Goal: Navigation & Orientation: Understand site structure

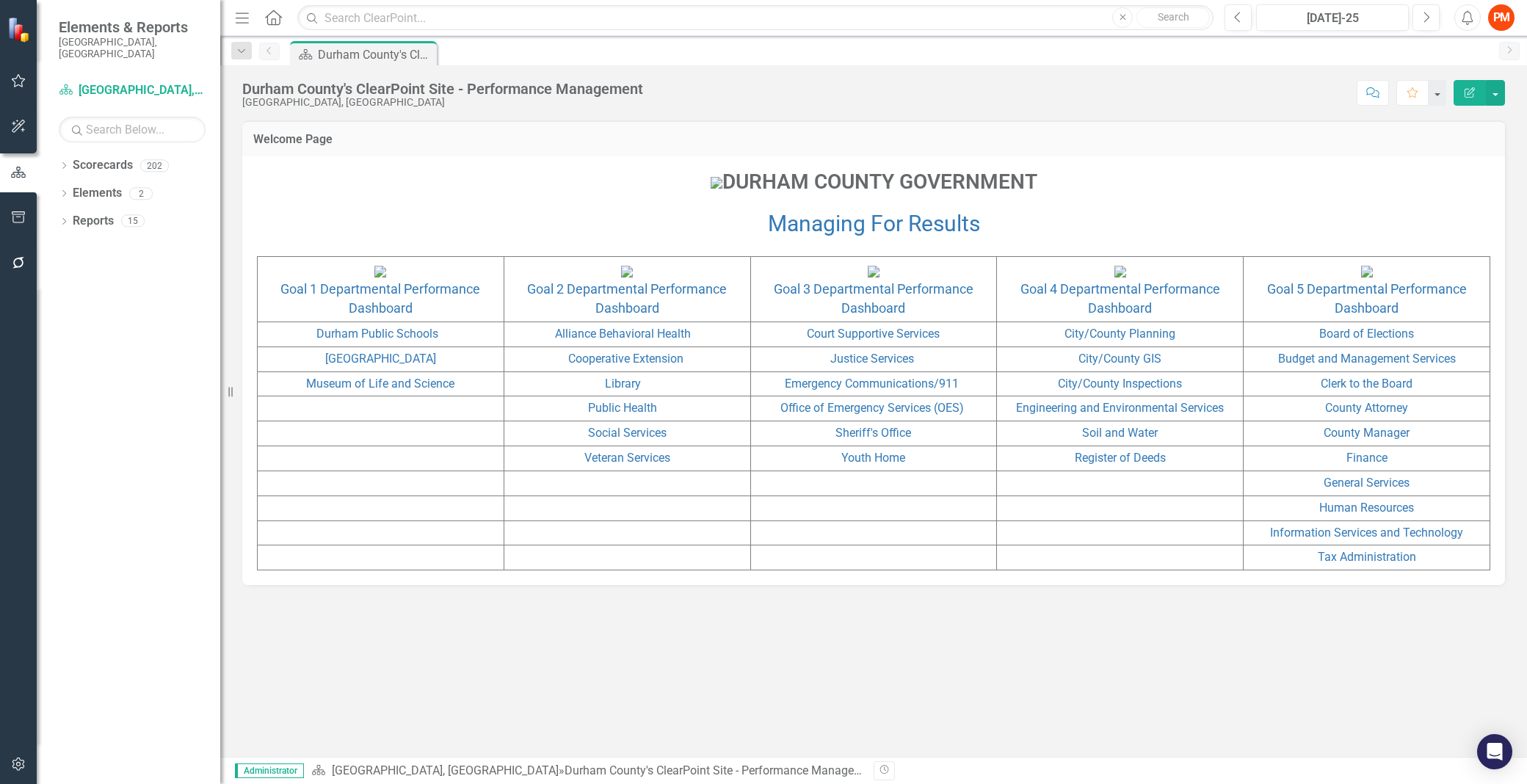
click at [57, 154] on div "Dropdown Scorecards 202 Dropdown [GEOGRAPHIC_DATA], [GEOGRAPHIC_DATA] Dropdown …" at bounding box center [128, 468] width 183 height 630
click at [63, 162] on div "Dropdown Scorecards 202" at bounding box center [139, 167] width 161 height 28
click at [63, 154] on div "Dropdown Scorecards 202" at bounding box center [139, 167] width 161 height 28
click at [66, 161] on div "Dropdown" at bounding box center [63, 167] width 10 height 12
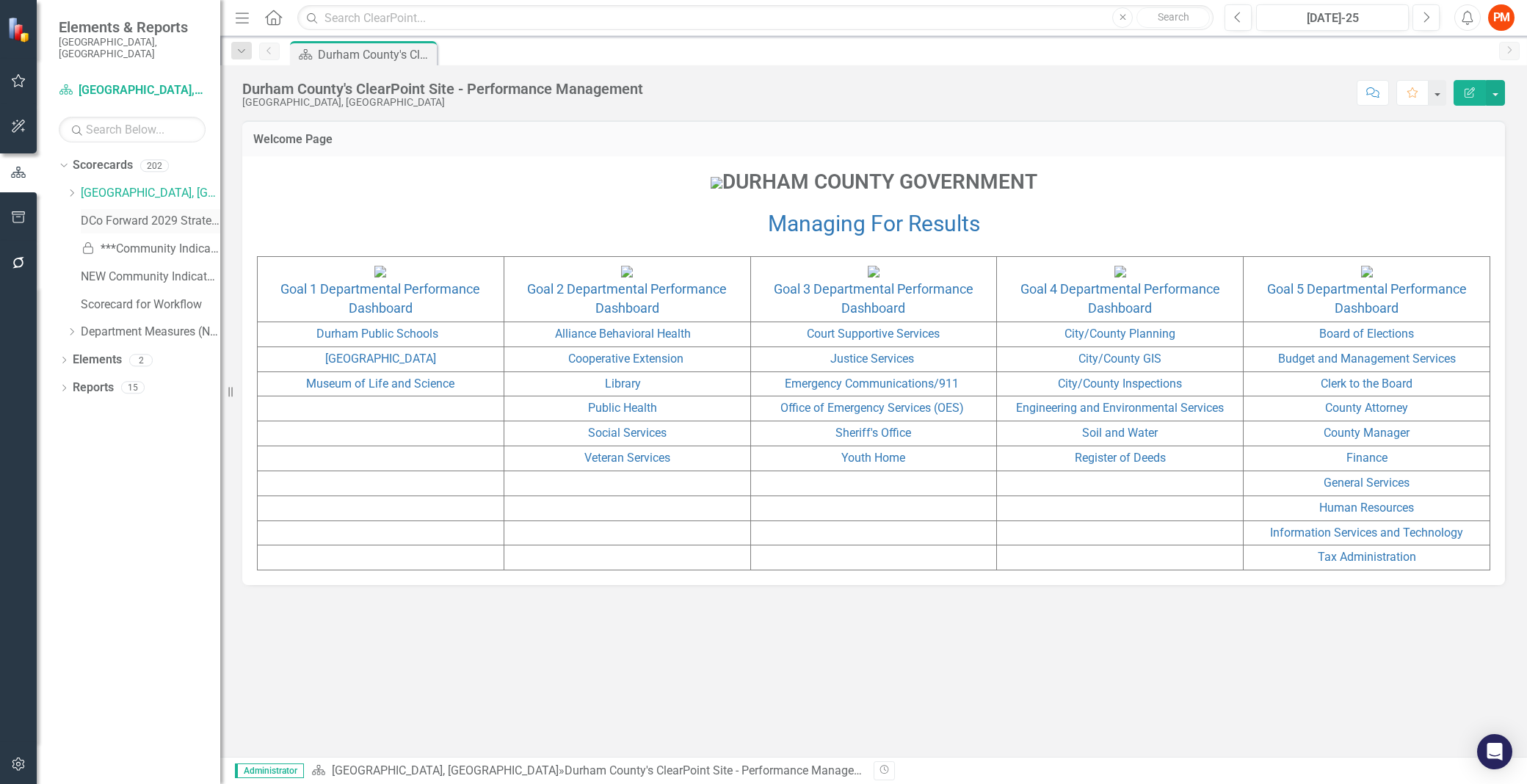
click at [130, 213] on link "DCo Forward 2029 Strategic Plan" at bounding box center [151, 222] width 140 height 17
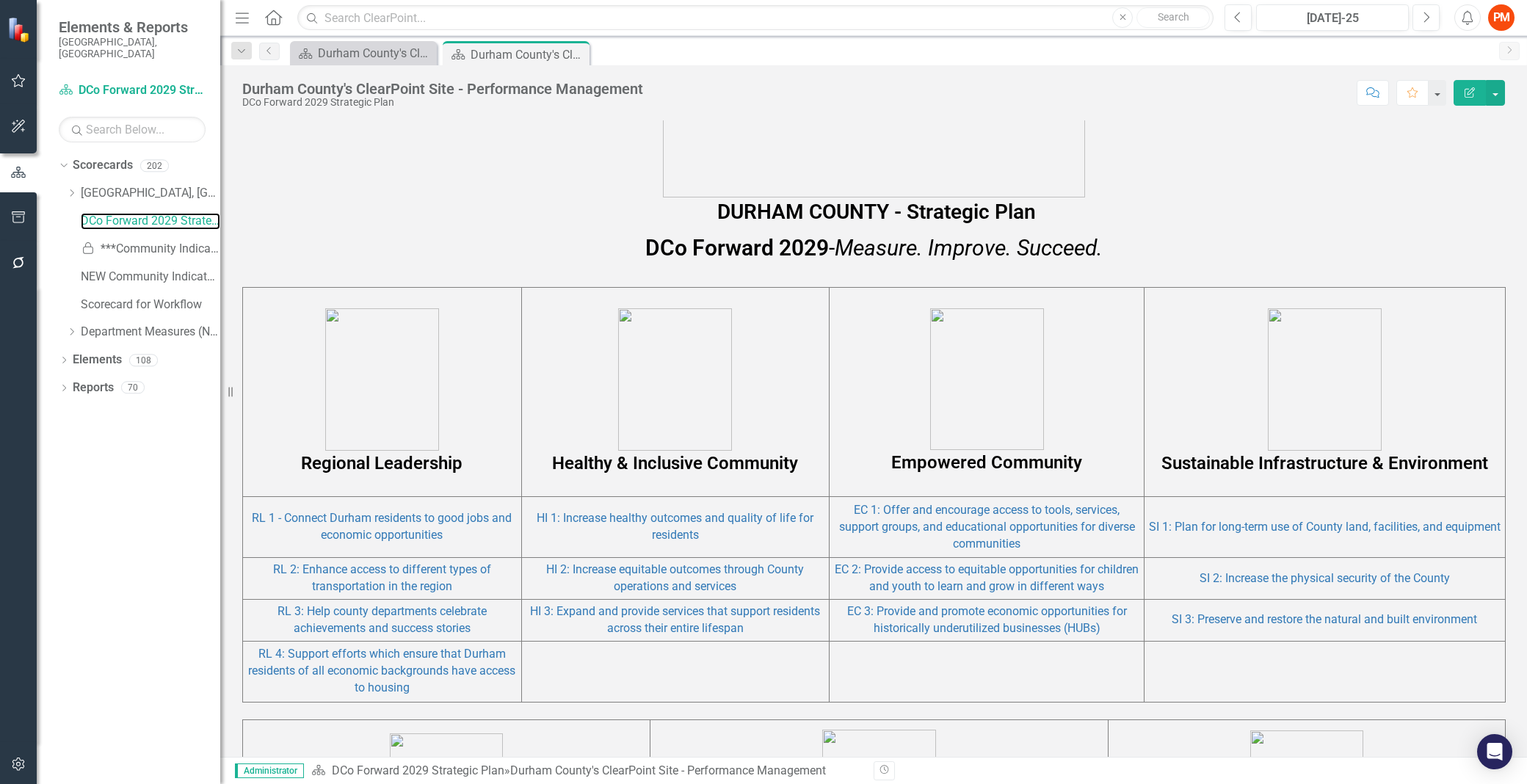
scroll to position [664, 0]
click at [540, 297] on td "Healthy & Inclusive Community" at bounding box center [675, 394] width 308 height 209
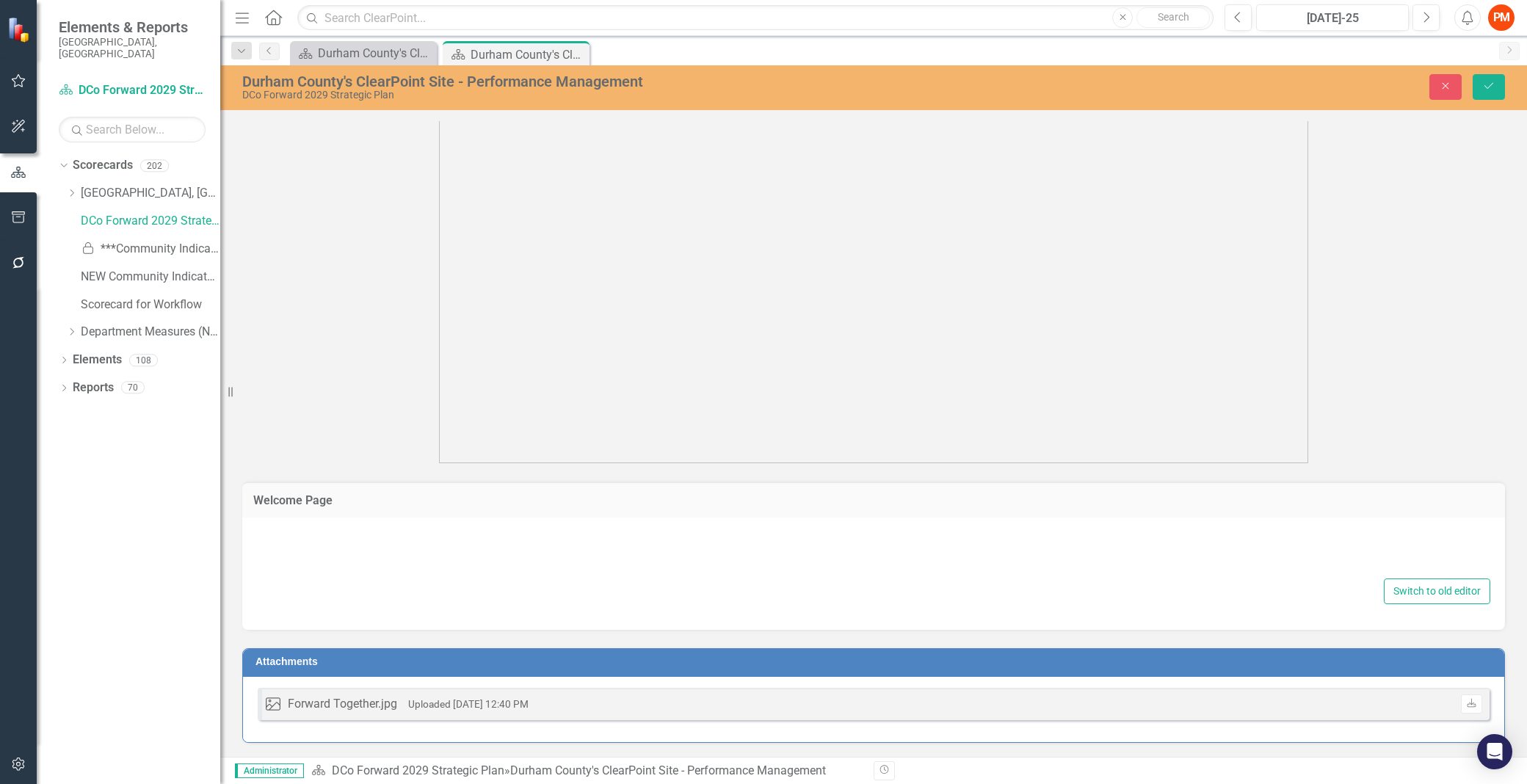
type textarea "<div class="container"> <div class="row">&nbsp;</div> <div class="row">&nbsp;</…"
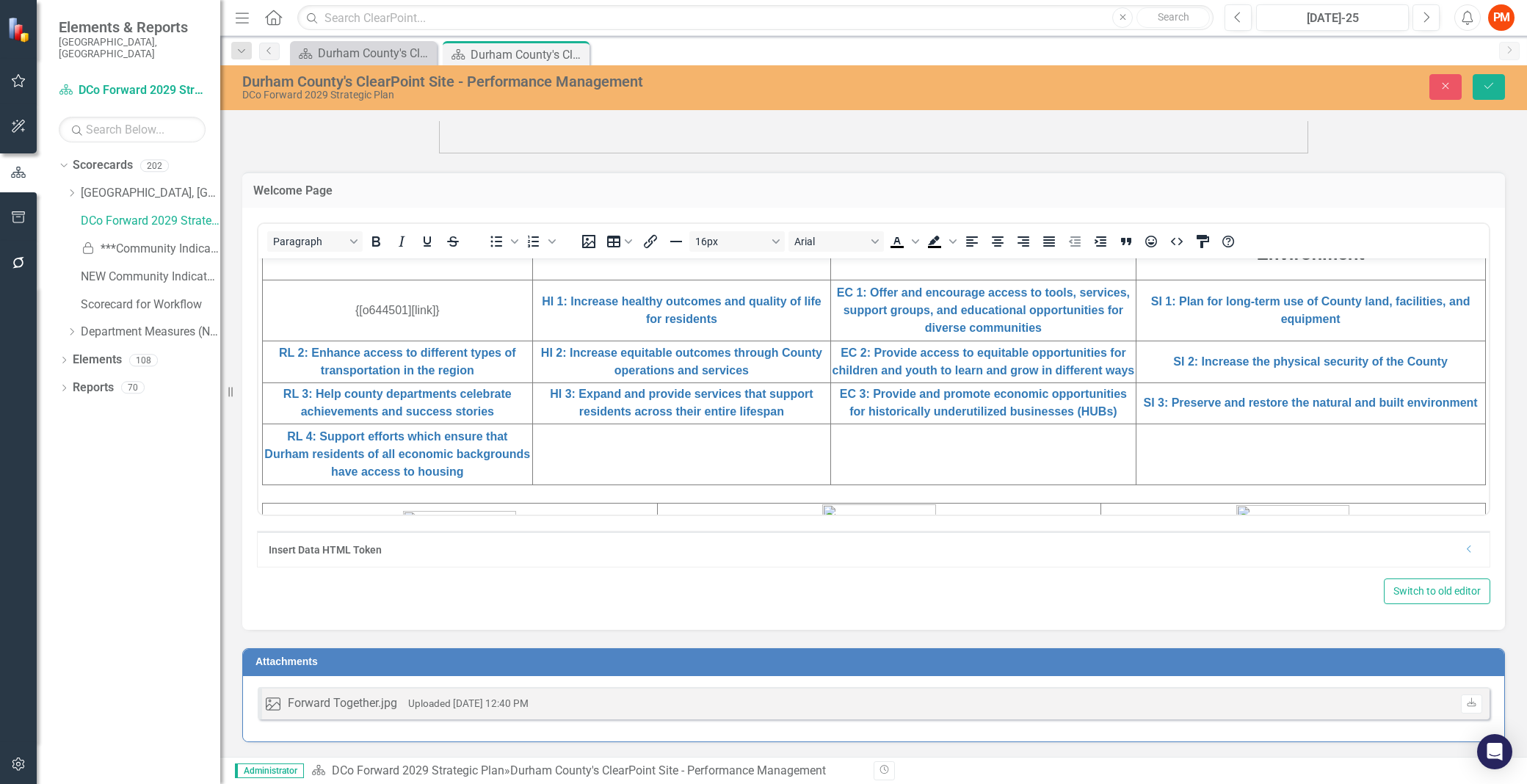
scroll to position [489, 0]
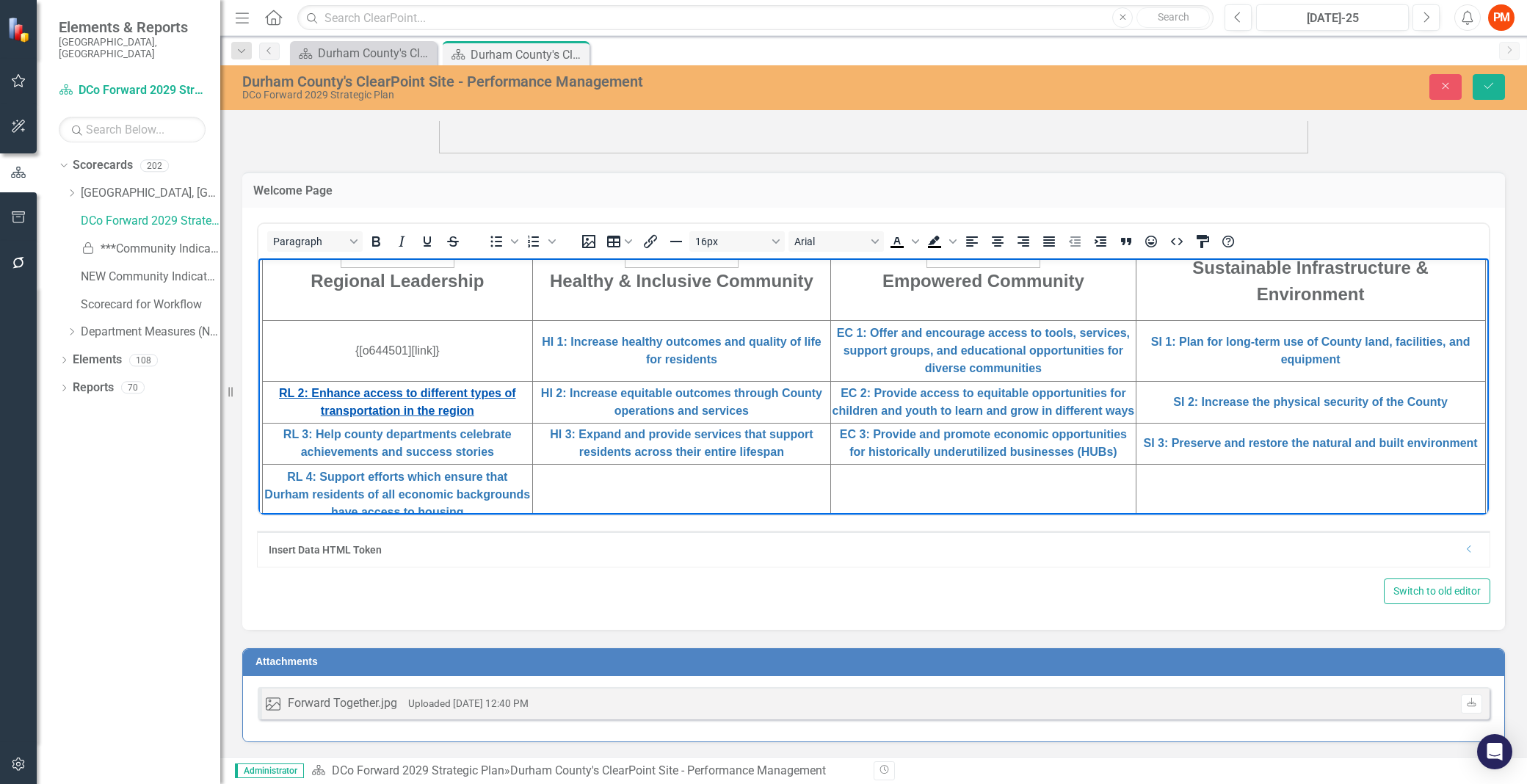
click at [477, 402] on link "RL 2: Enhance access to different types of transportation in the region" at bounding box center [397, 400] width 236 height 30
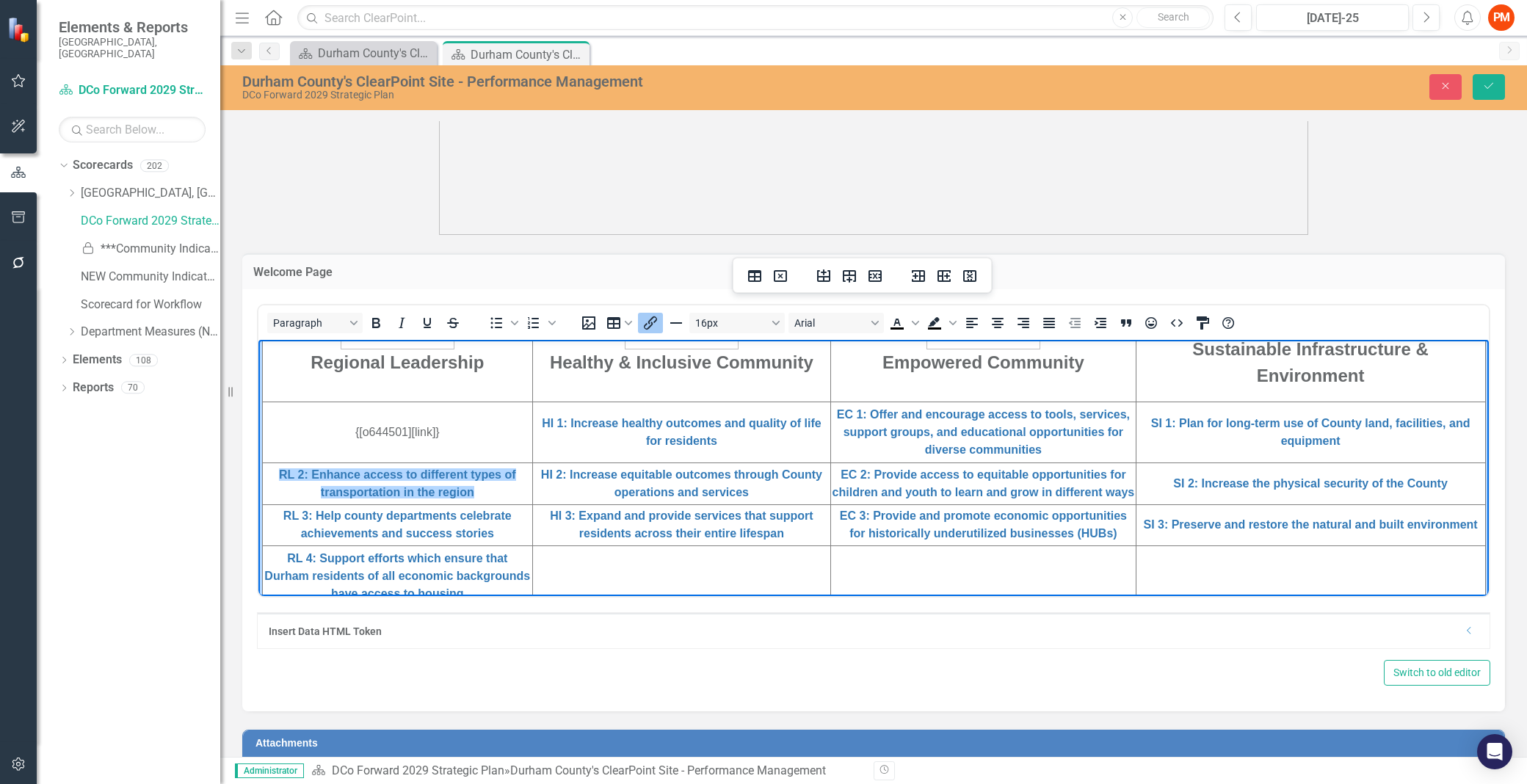
scroll to position [474, 0]
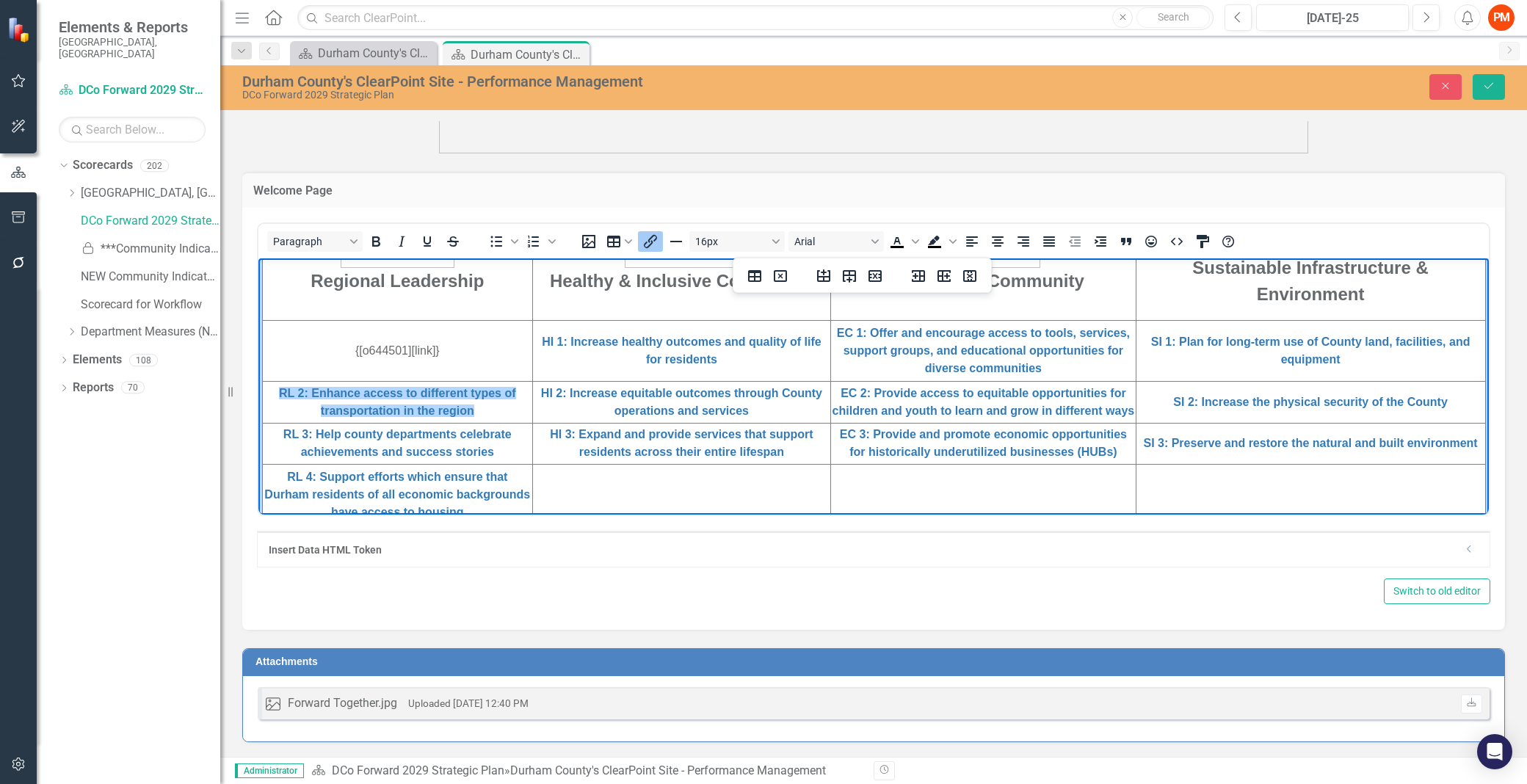
click at [487, 416] on td "RL 2: Enhance access to different types of transportation in the region" at bounding box center [397, 402] width 270 height 42
click at [1464, 546] on icon "Dropdown" at bounding box center [1469, 549] width 11 height 9
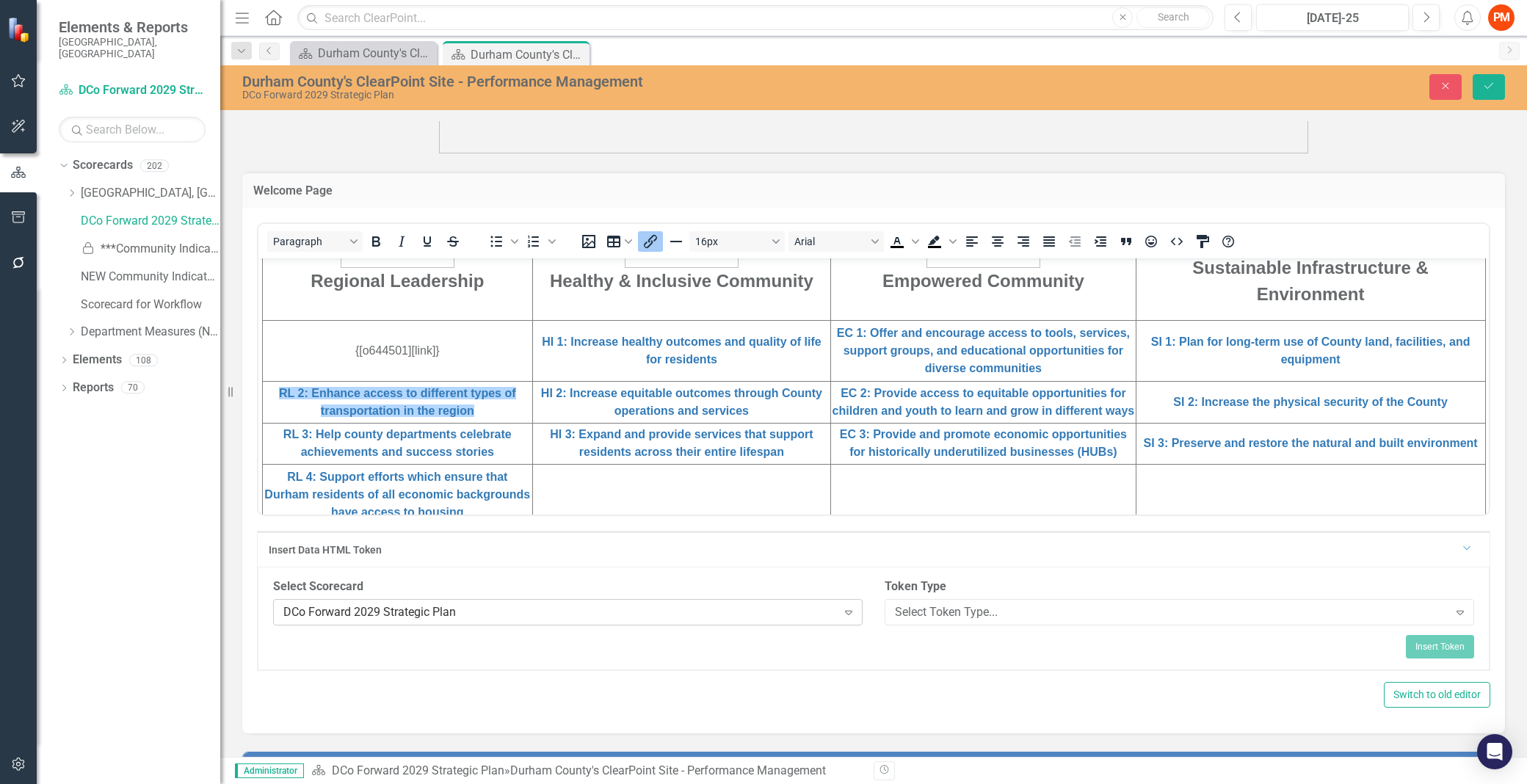
click at [835, 611] on div "Expand" at bounding box center [848, 612] width 27 height 24
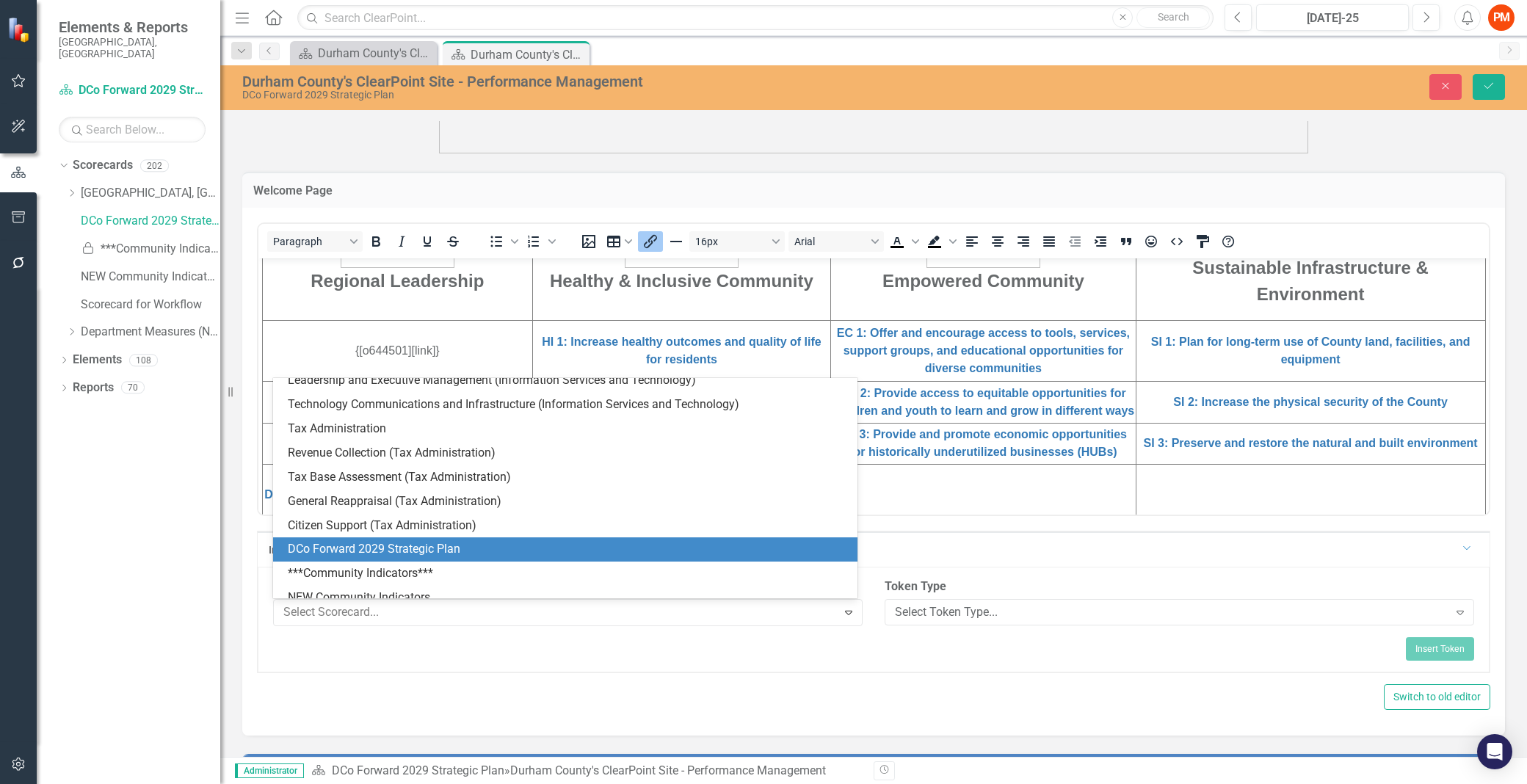
scroll to position [3974, 0]
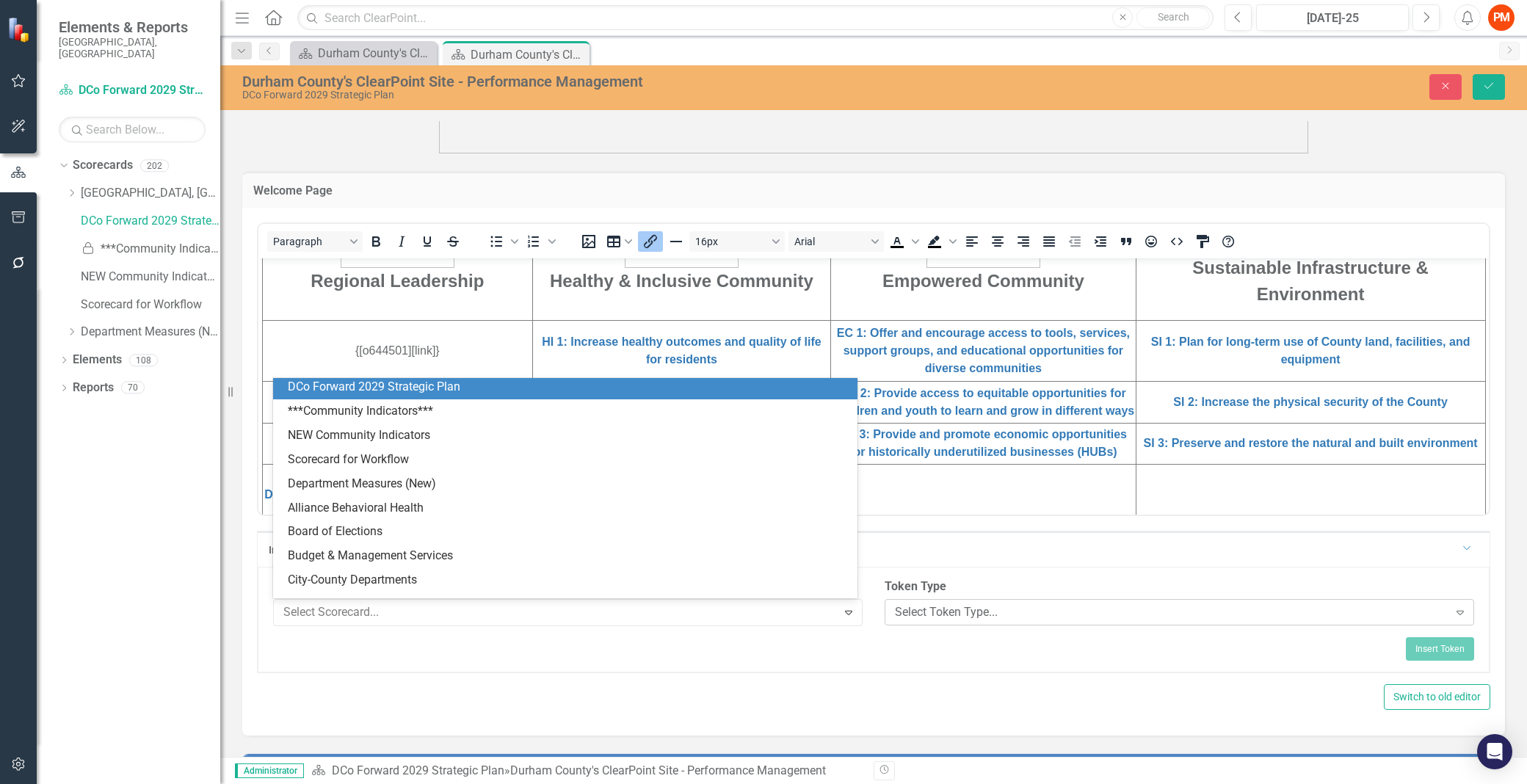
click at [978, 610] on div "Select Token Type..." at bounding box center [1172, 612] width 553 height 17
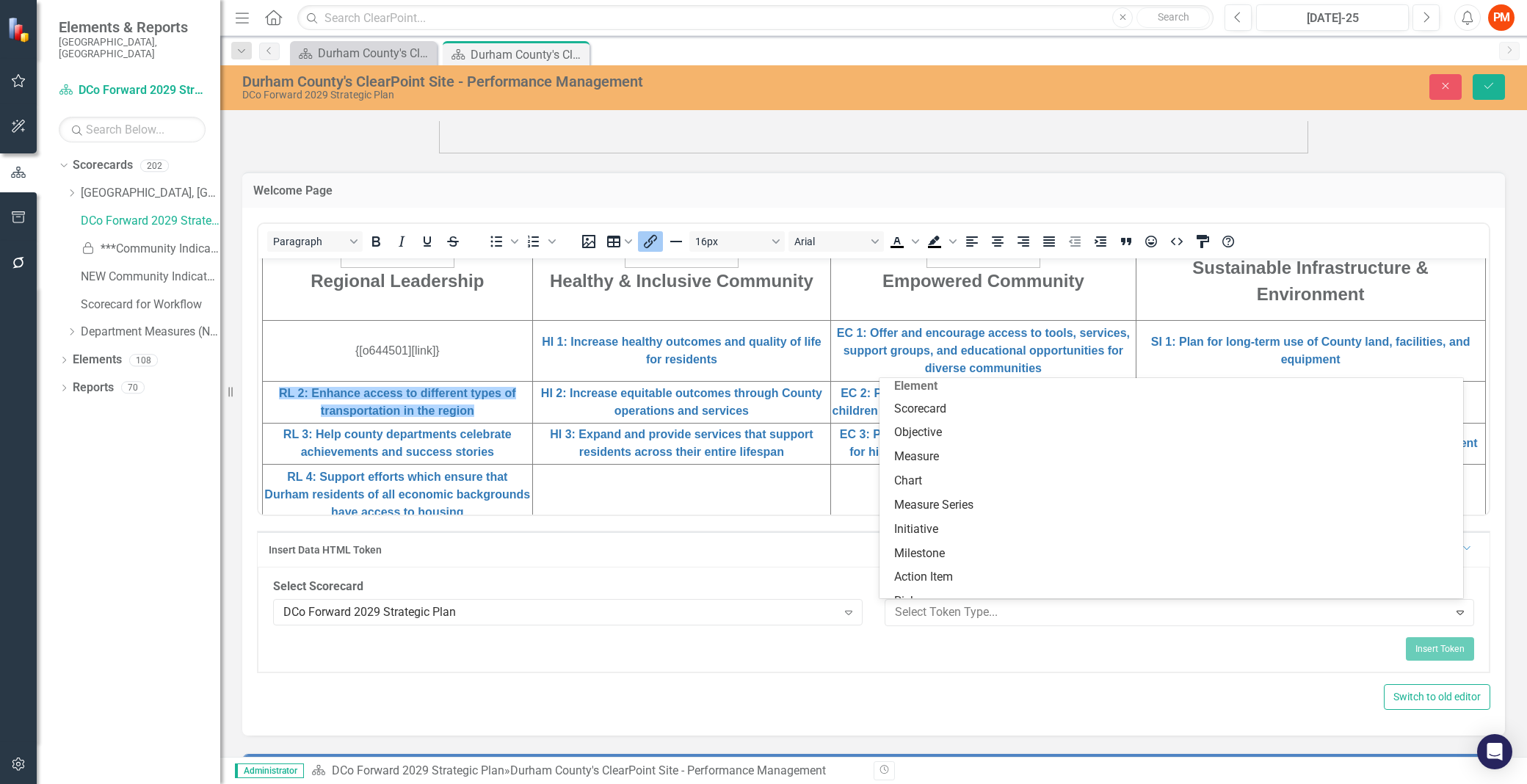
scroll to position [0, 0]
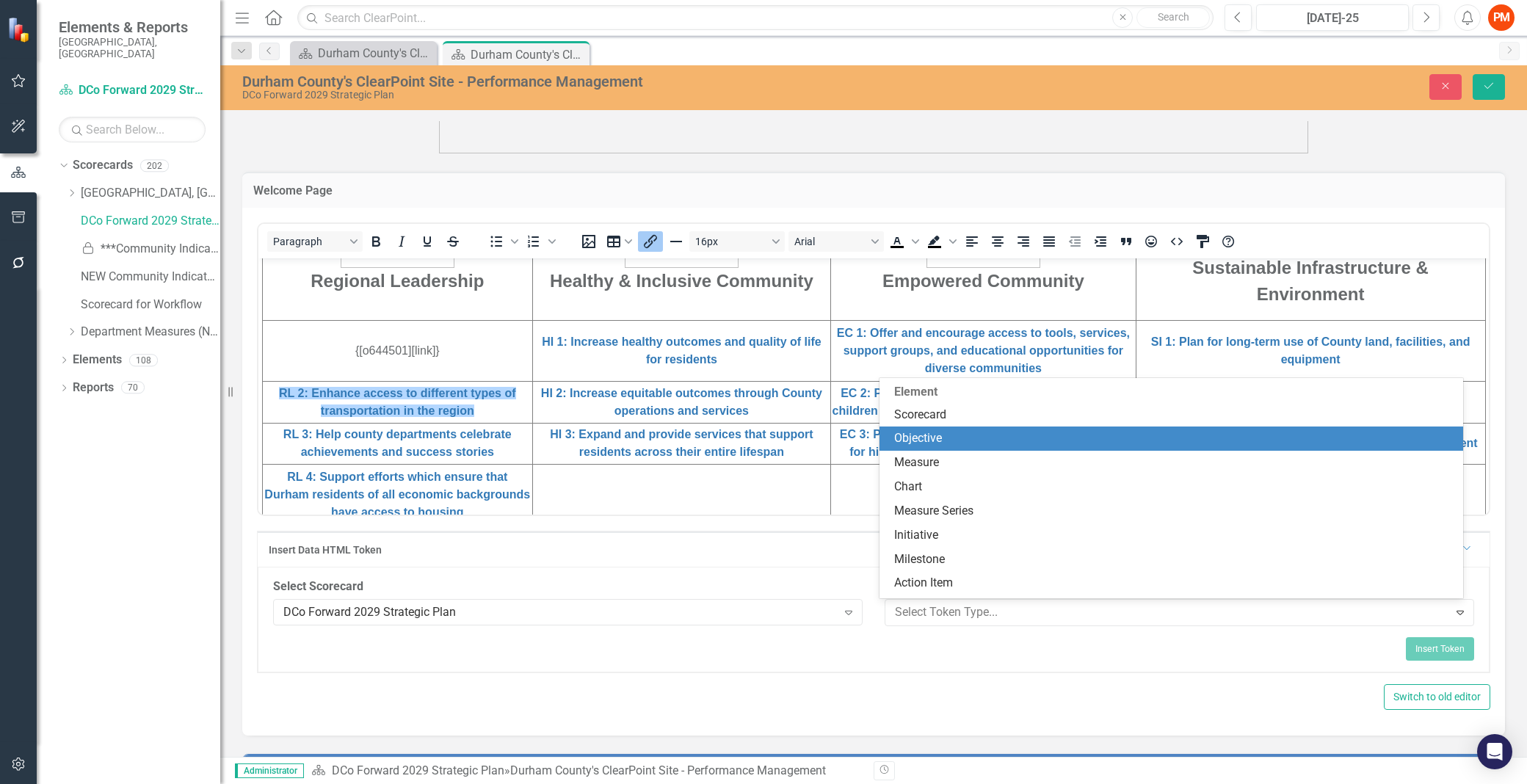
drag, startPoint x: 978, startPoint y: 436, endPoint x: 735, endPoint y: 257, distance: 301.8
click at [978, 436] on div "Objective" at bounding box center [1175, 439] width 561 height 17
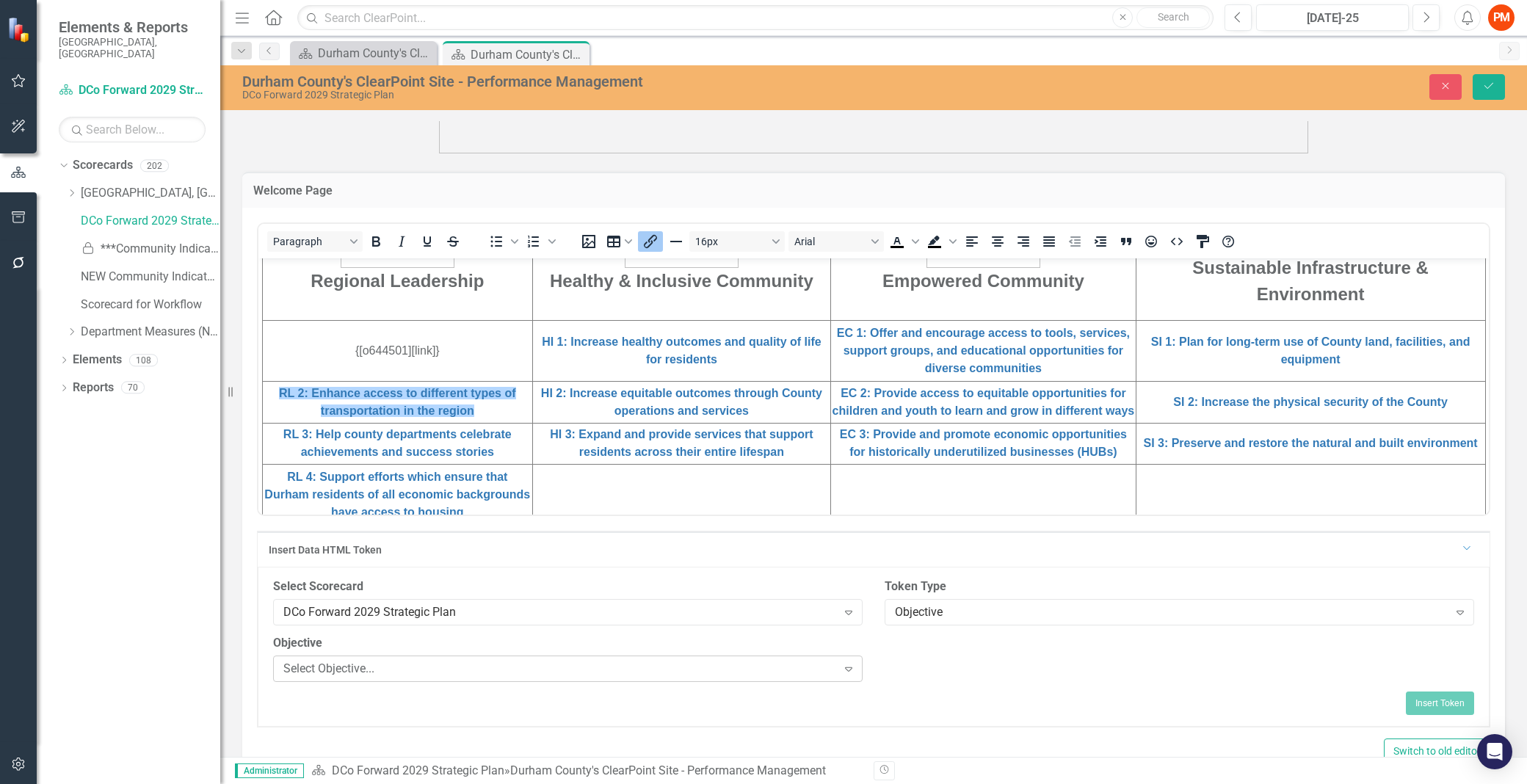
click at [750, 669] on div "Select Objective..." at bounding box center [560, 669] width 553 height 17
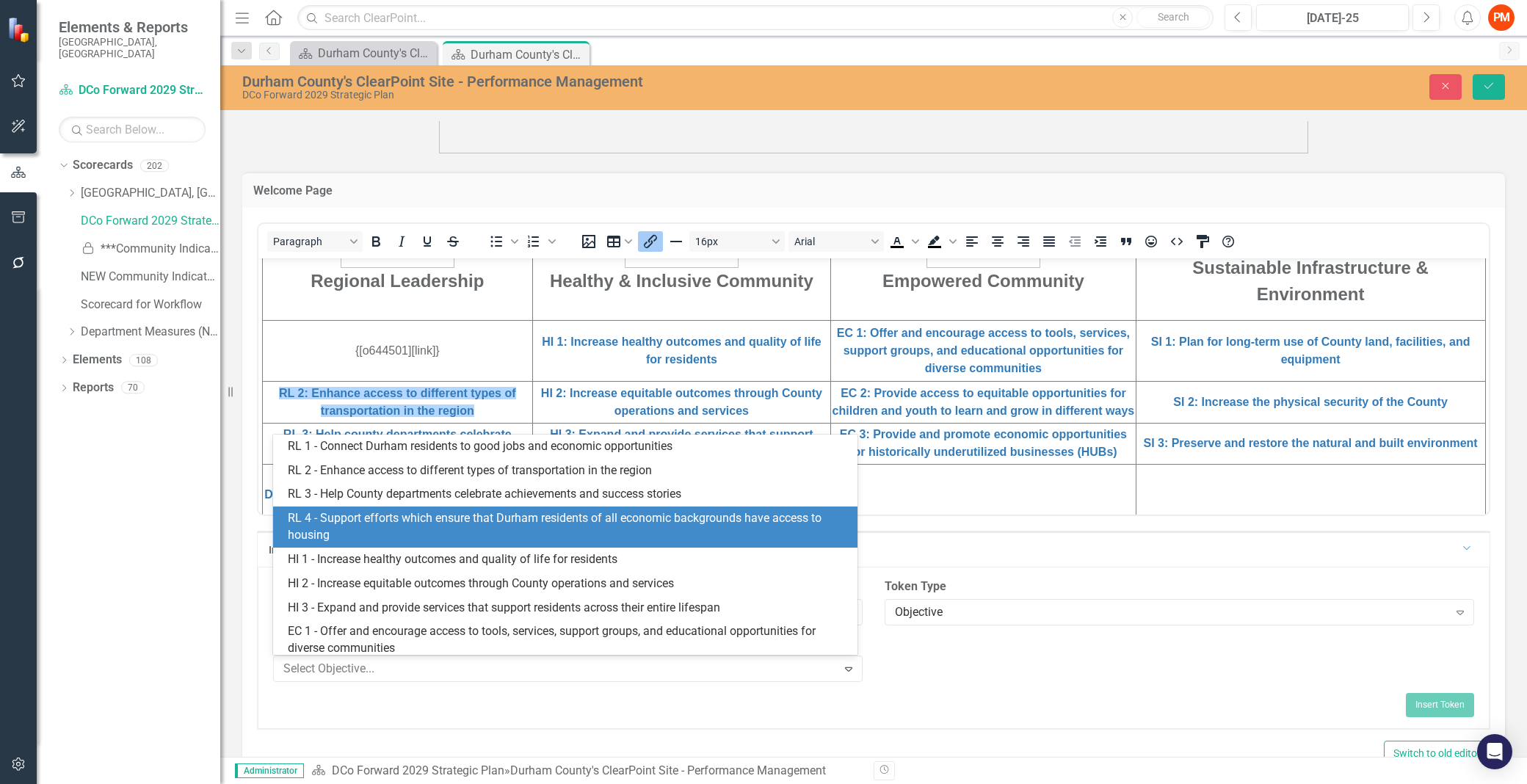
click at [1319, 703] on div "Insert Token" at bounding box center [874, 705] width 1201 height 24
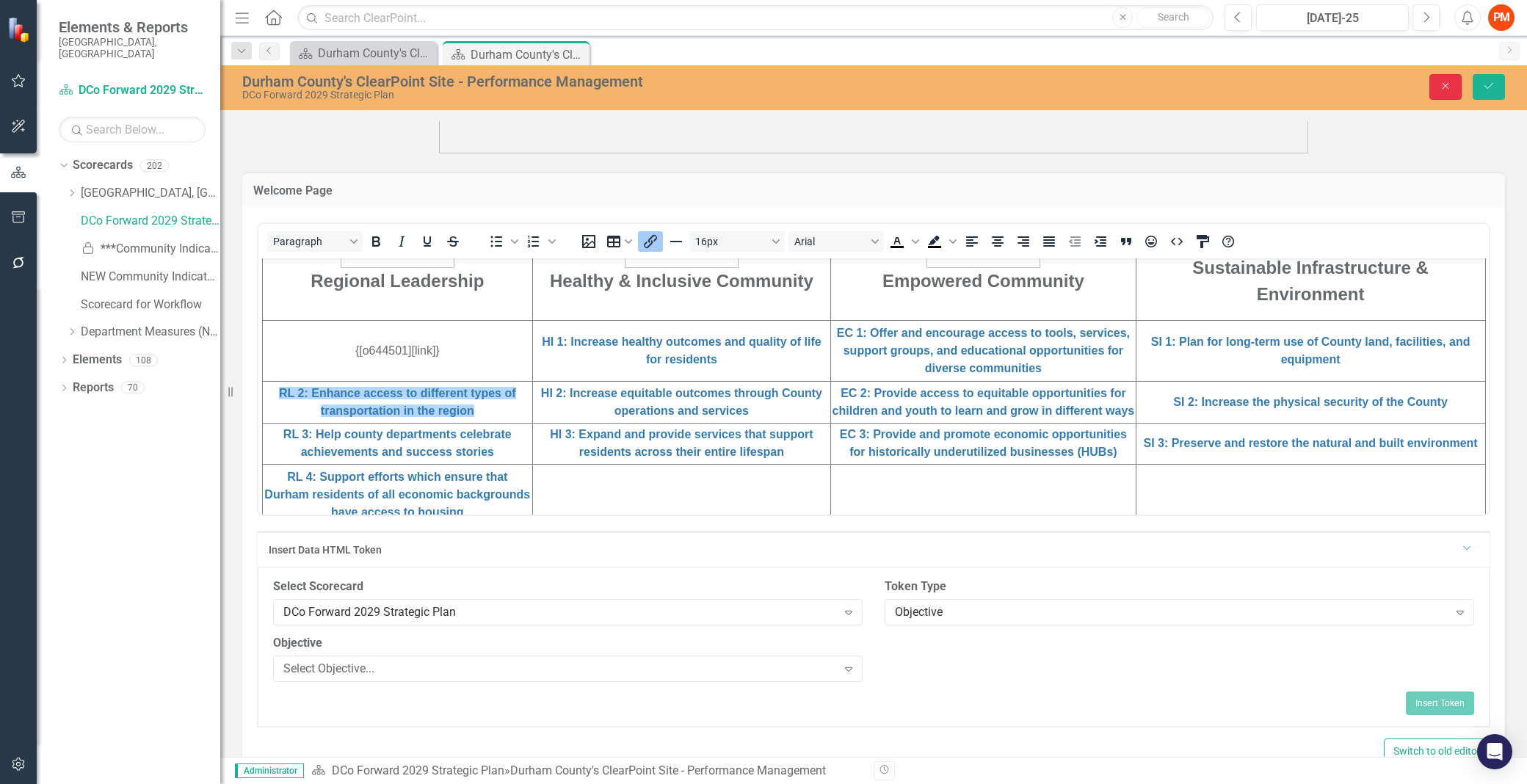
click at [1444, 79] on button "Close" at bounding box center [1445, 87] width 32 height 26
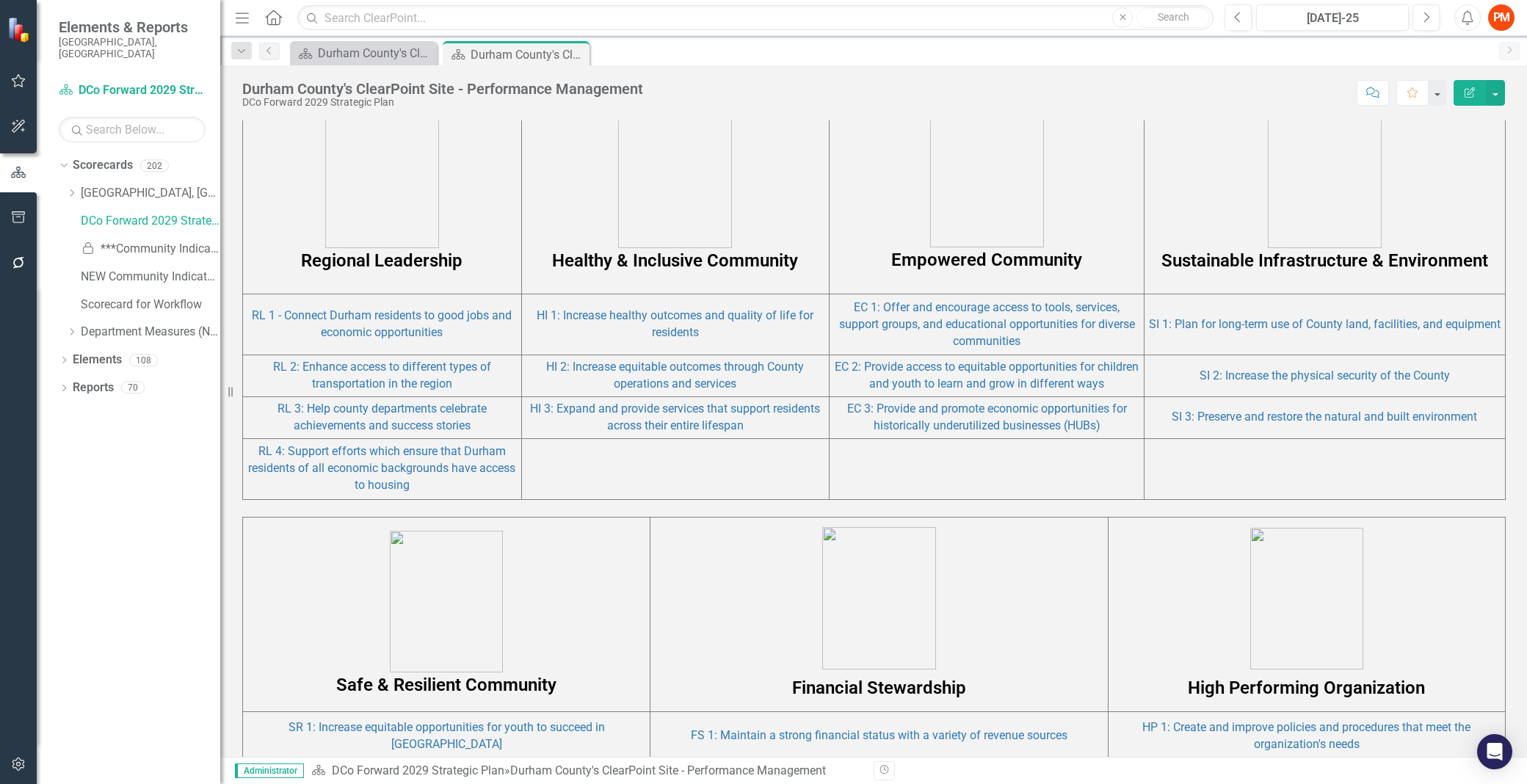
scroll to position [882, 0]
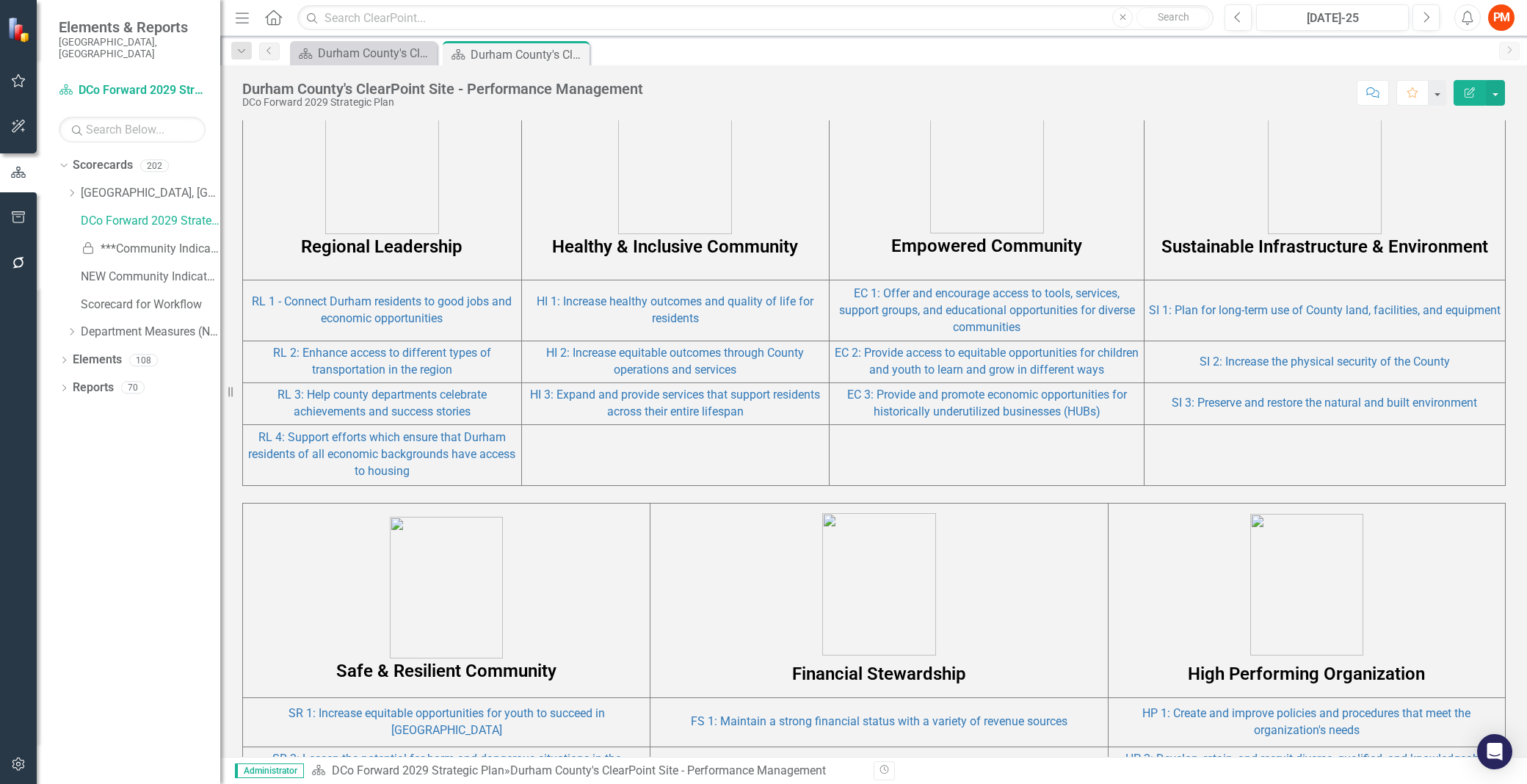
click at [516, 316] on td "RL 1 - Connect Durham residents to good jobs and economic opportunities" at bounding box center [382, 311] width 279 height 61
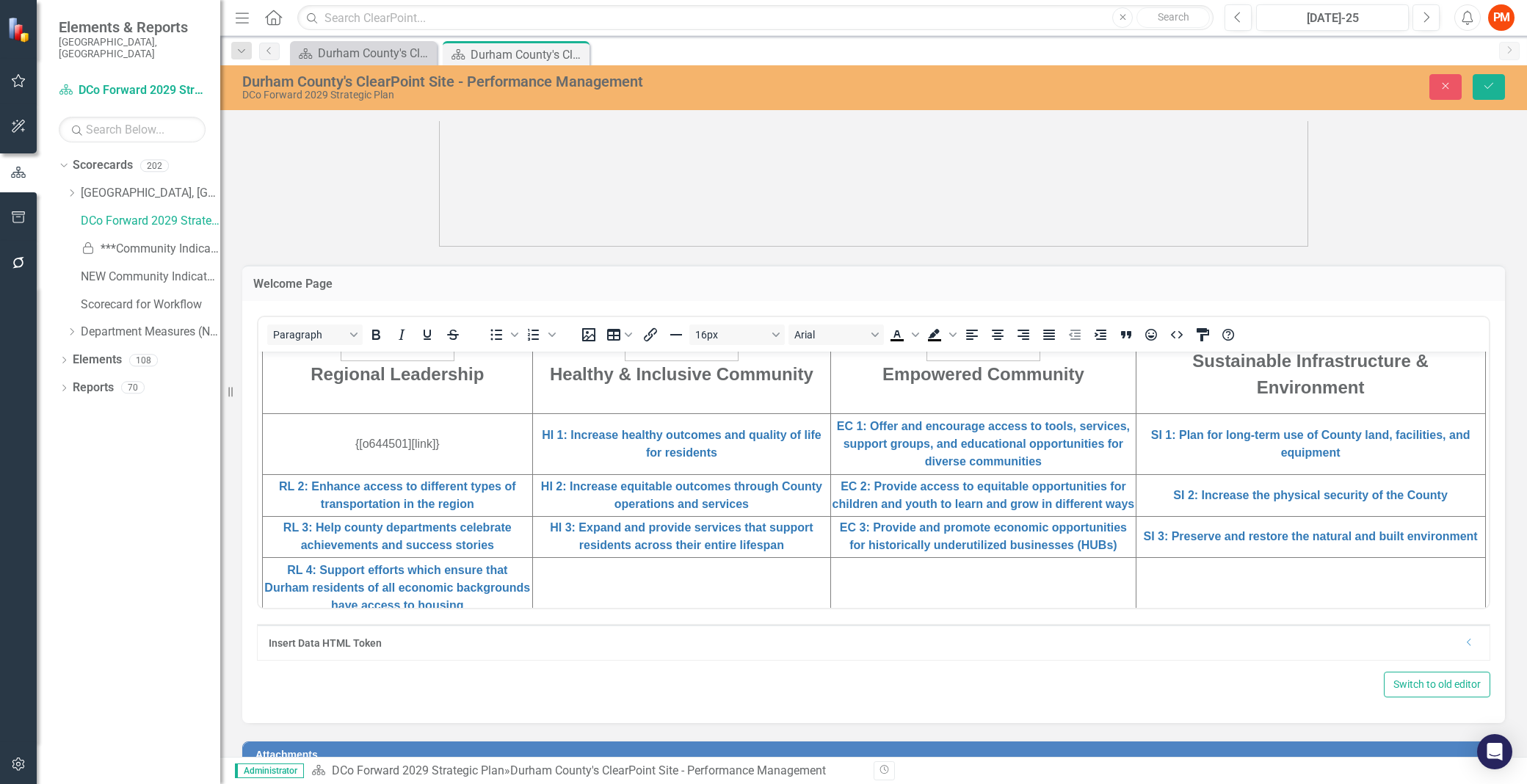
scroll to position [474, 0]
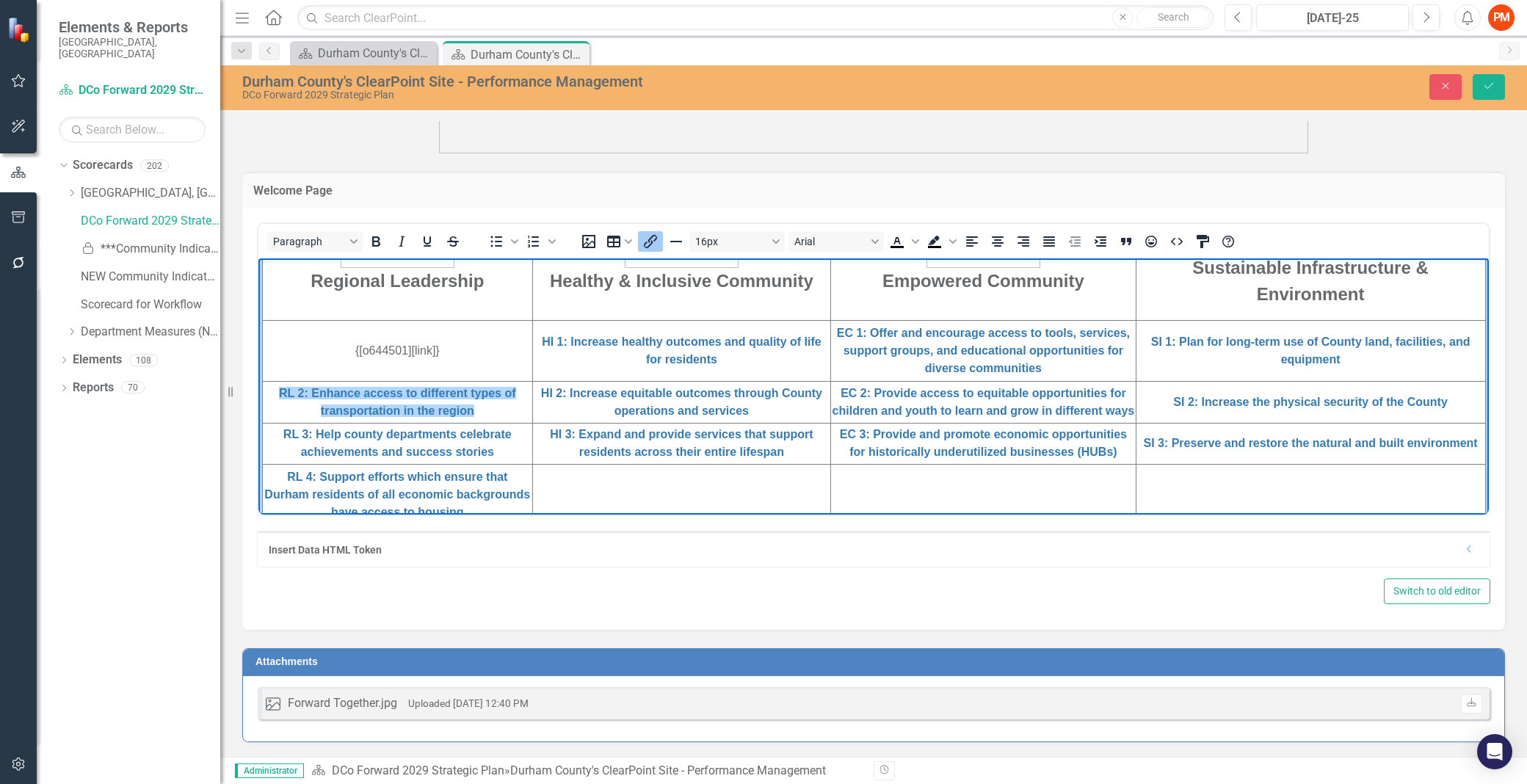
click at [511, 420] on td "RL 2: Enhance access to different types of transportation in the region﻿" at bounding box center [397, 402] width 270 height 42
click at [1393, 561] on div "Insert Data HTML Token Dropdown" at bounding box center [874, 549] width 1232 height 35
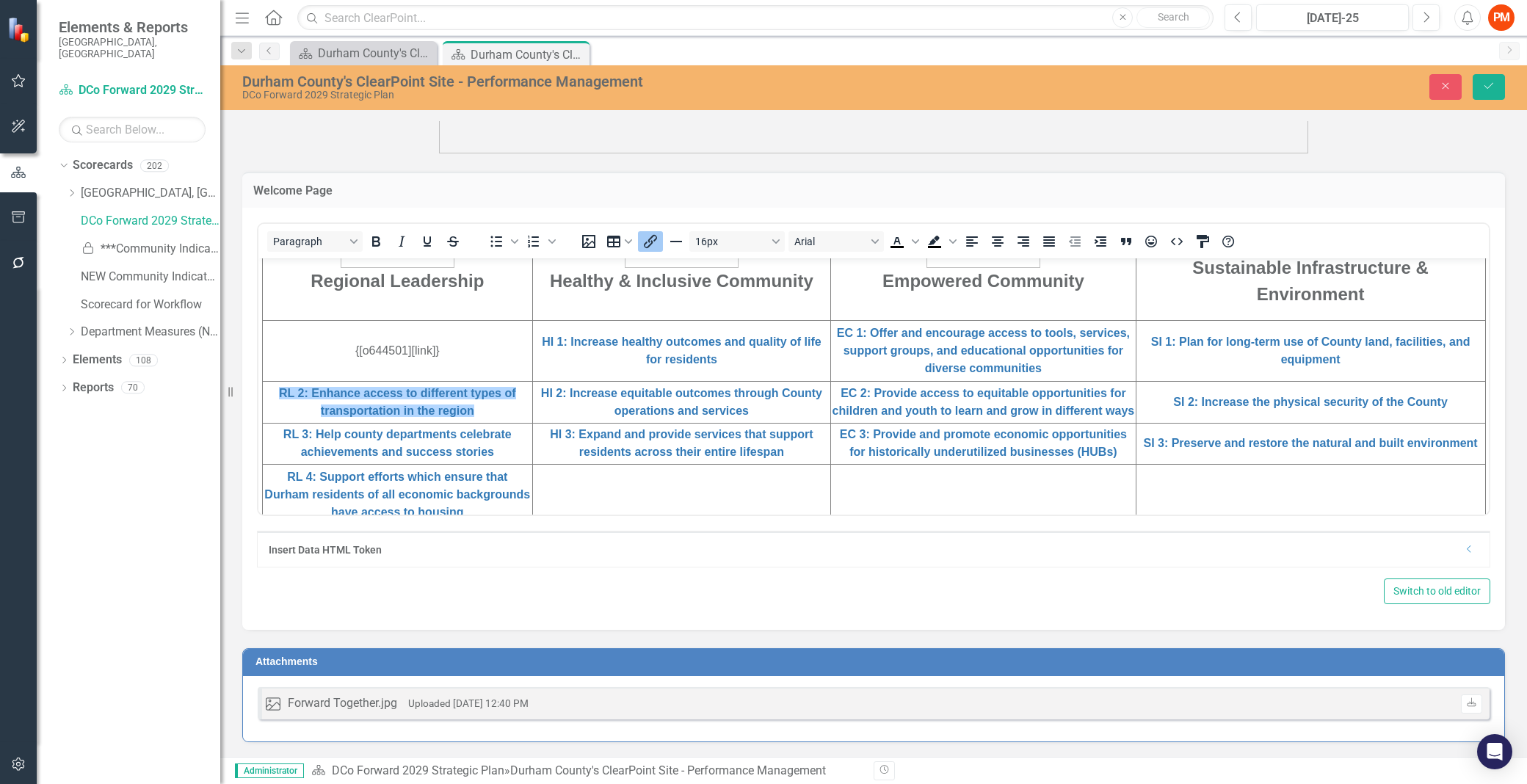
click at [1464, 551] on icon "Dropdown" at bounding box center [1469, 549] width 11 height 9
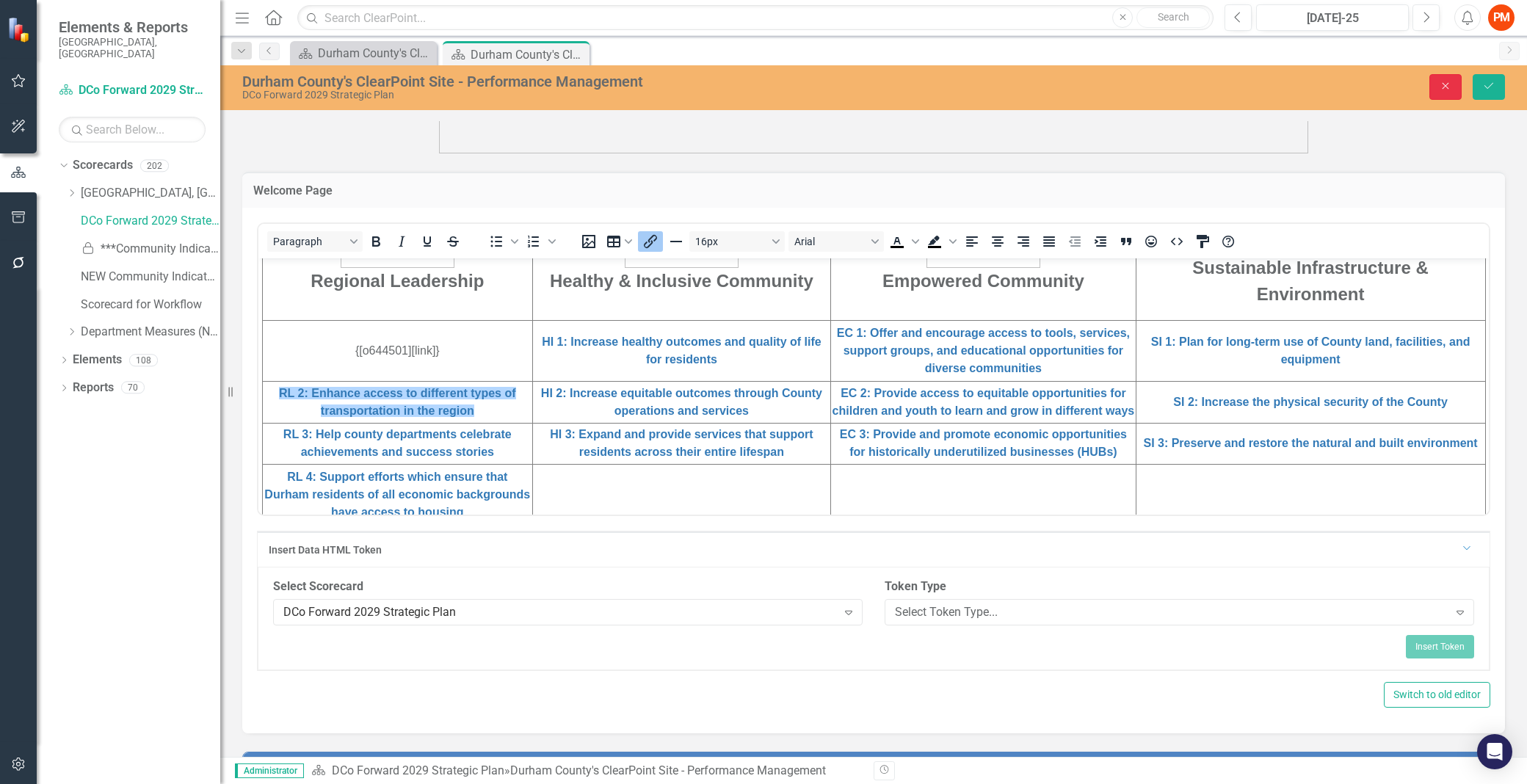
click at [1446, 89] on icon "Close" at bounding box center [1445, 86] width 13 height 10
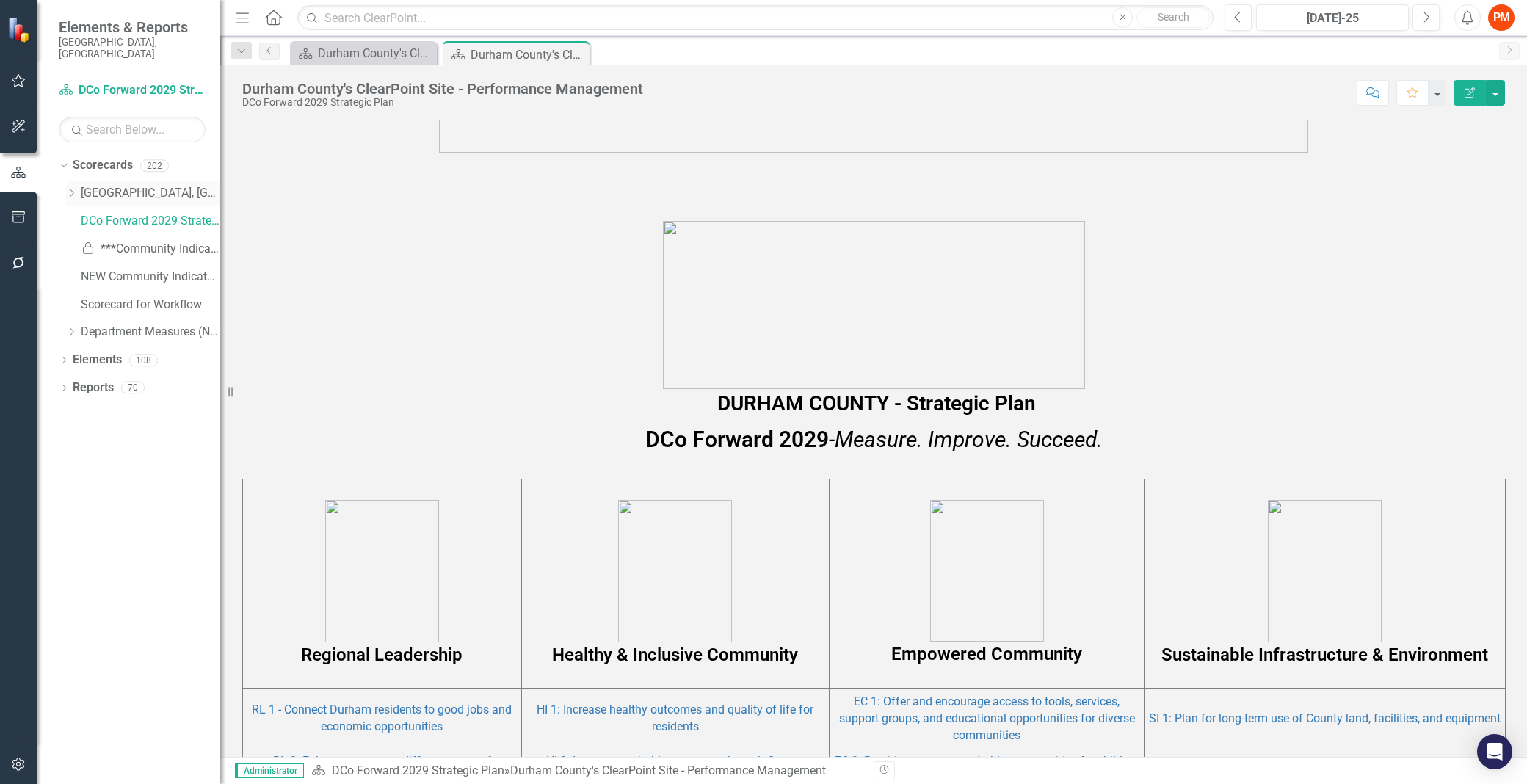
click at [70, 189] on icon "Dropdown" at bounding box center [71, 193] width 11 height 9
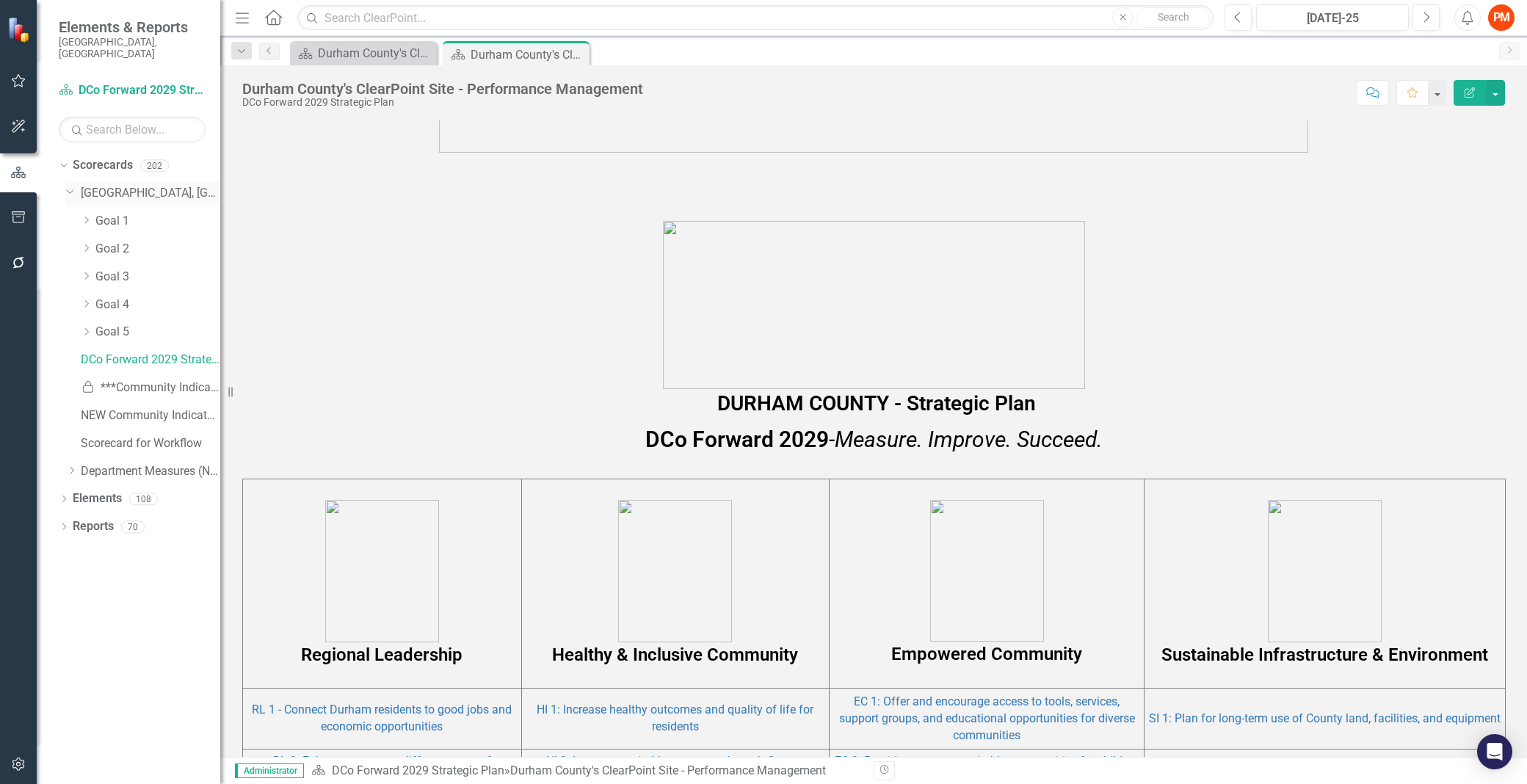
click at [70, 185] on icon "Dropdown" at bounding box center [70, 190] width 9 height 11
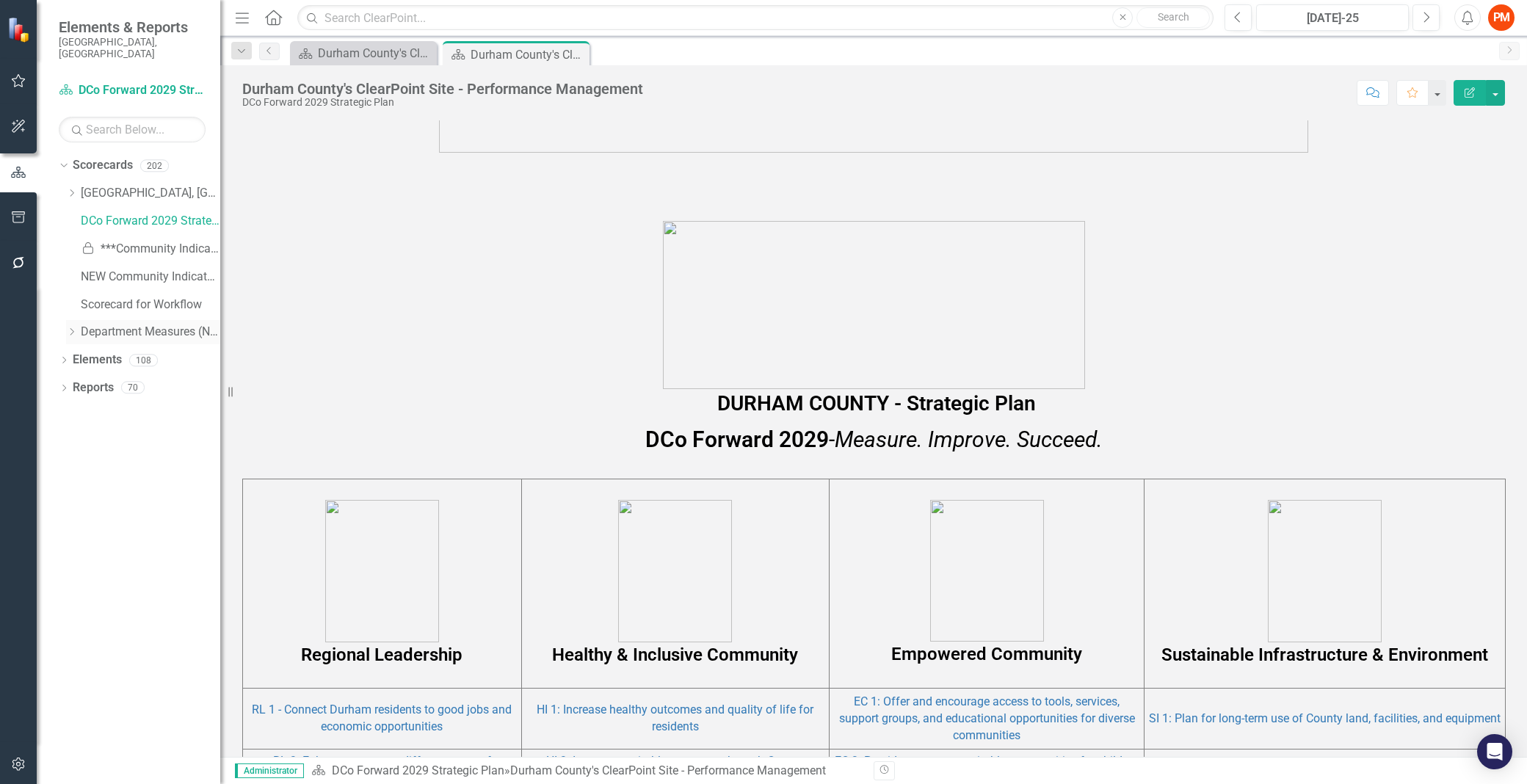
click at [68, 327] on icon "Dropdown" at bounding box center [71, 332] width 11 height 9
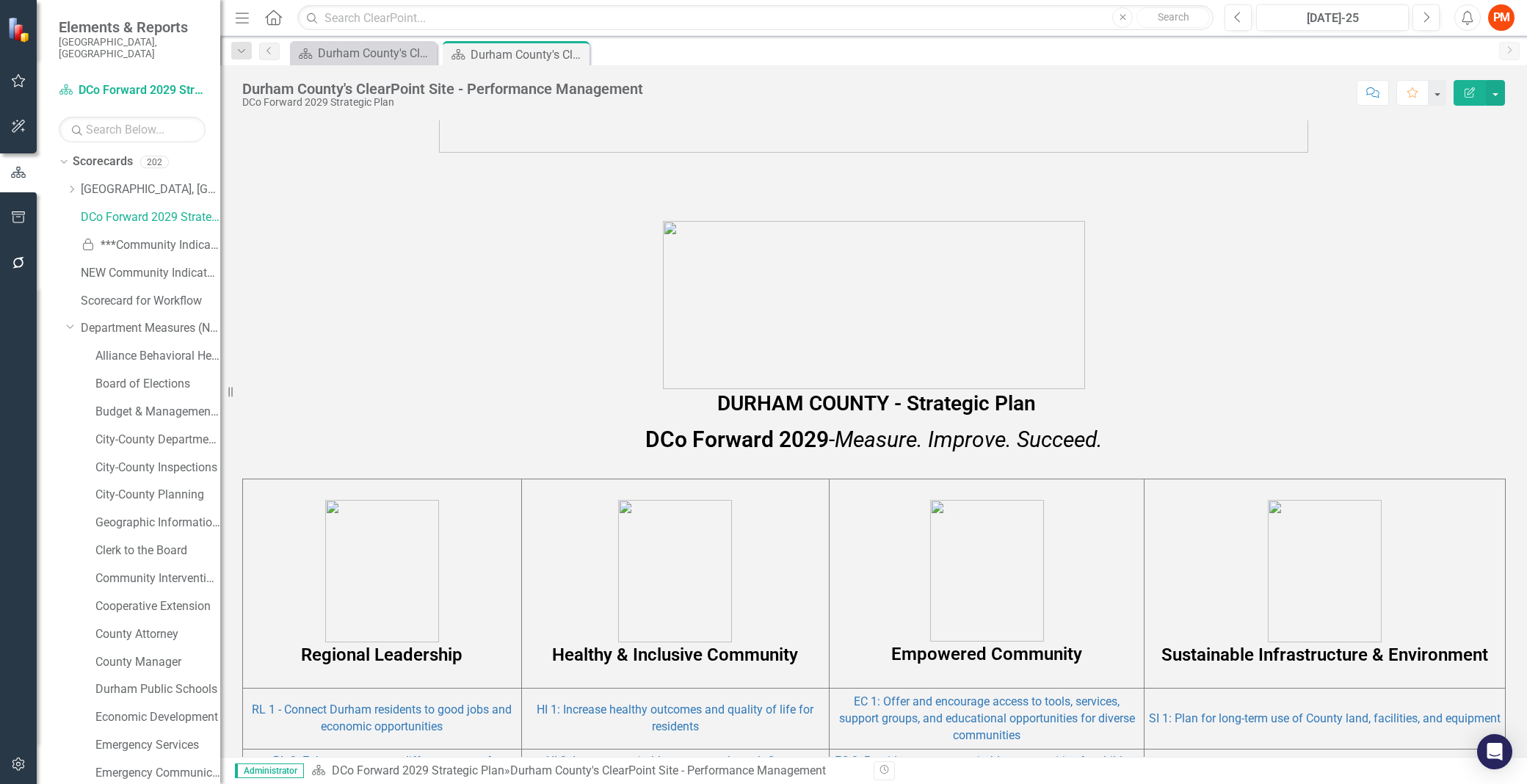
scroll to position [0, 0]
click at [68, 325] on icon "Dropdown" at bounding box center [70, 330] width 9 height 11
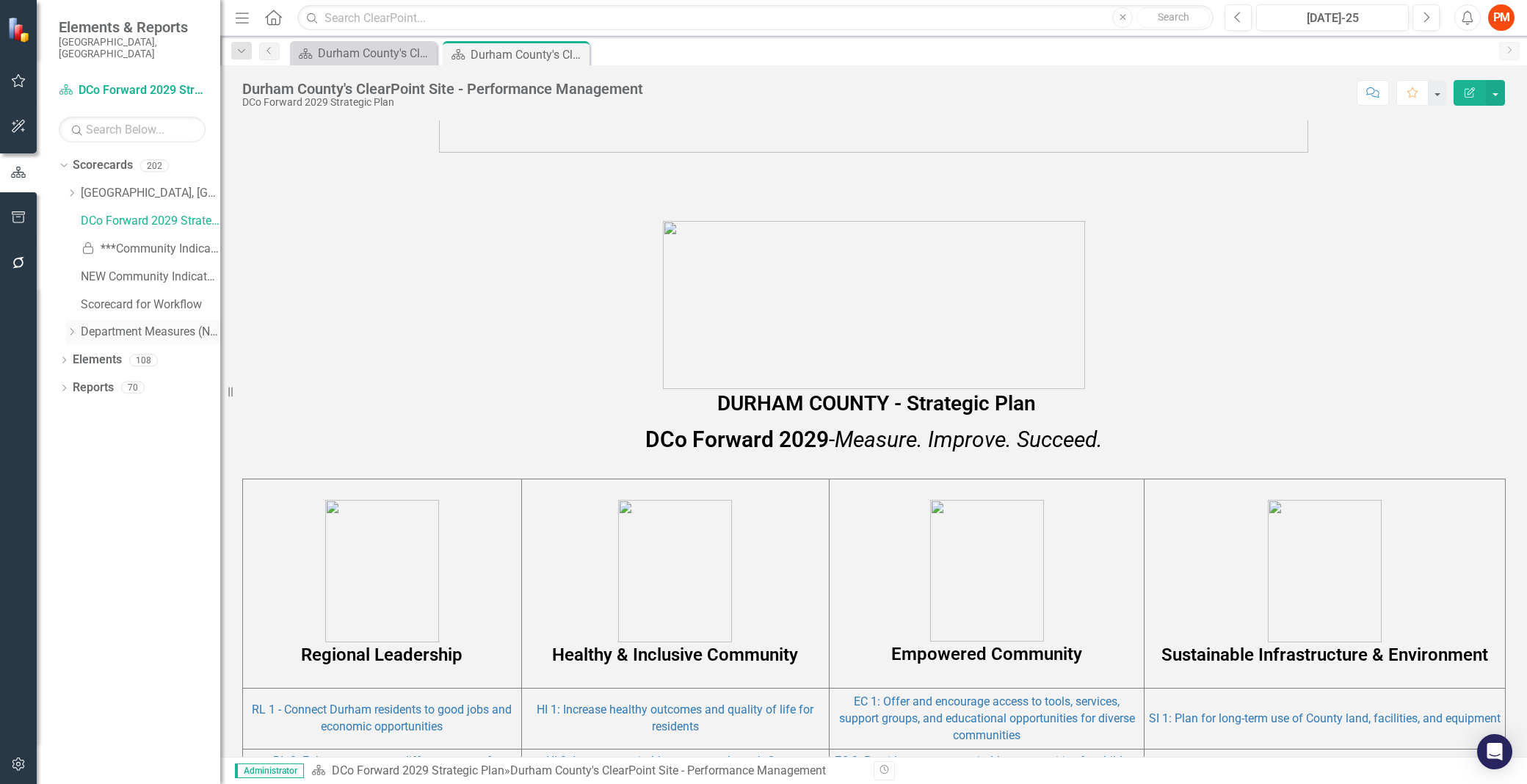
click at [68, 327] on icon "Dropdown" at bounding box center [71, 332] width 11 height 9
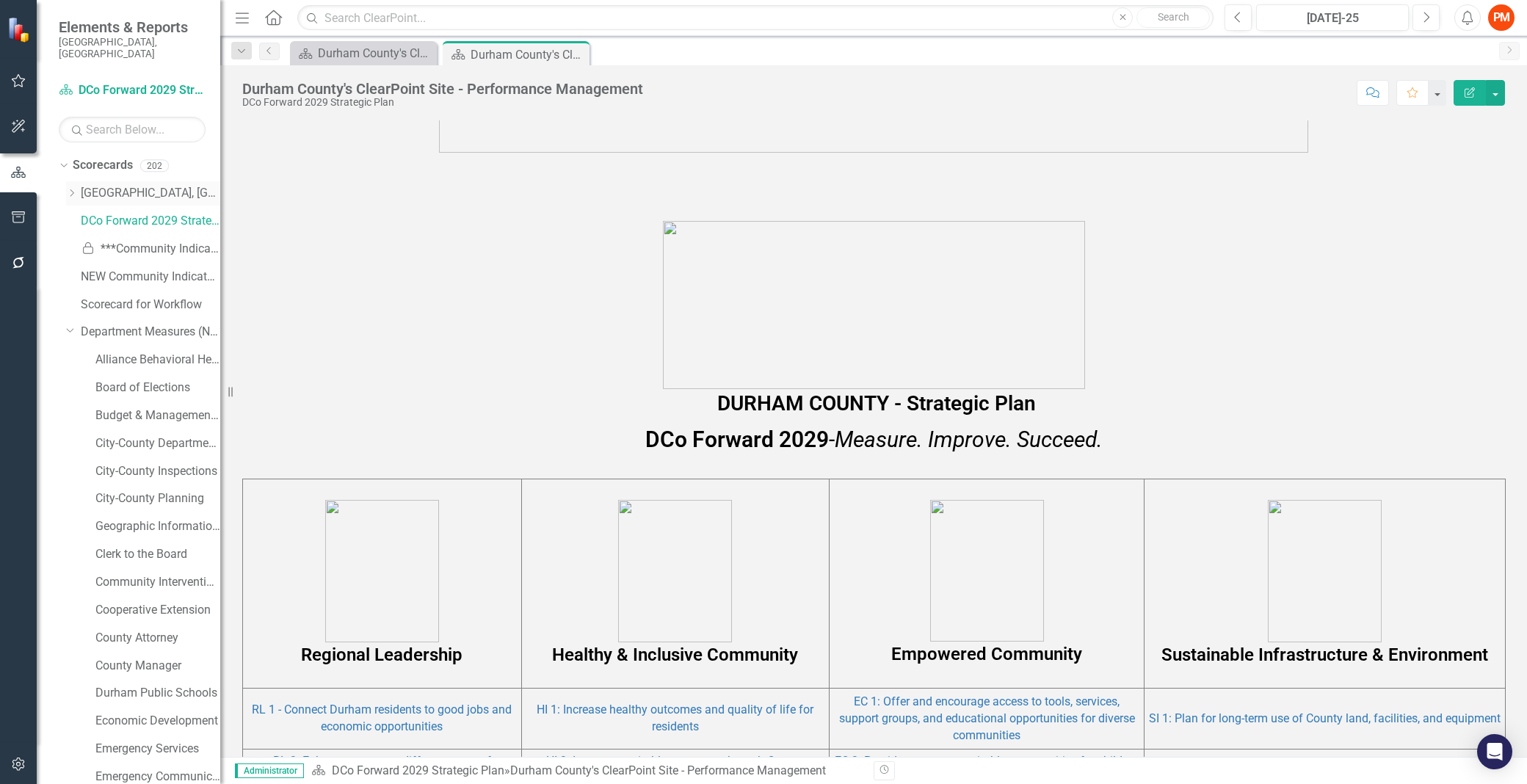
click at [66, 189] on icon "Dropdown" at bounding box center [71, 193] width 11 height 9
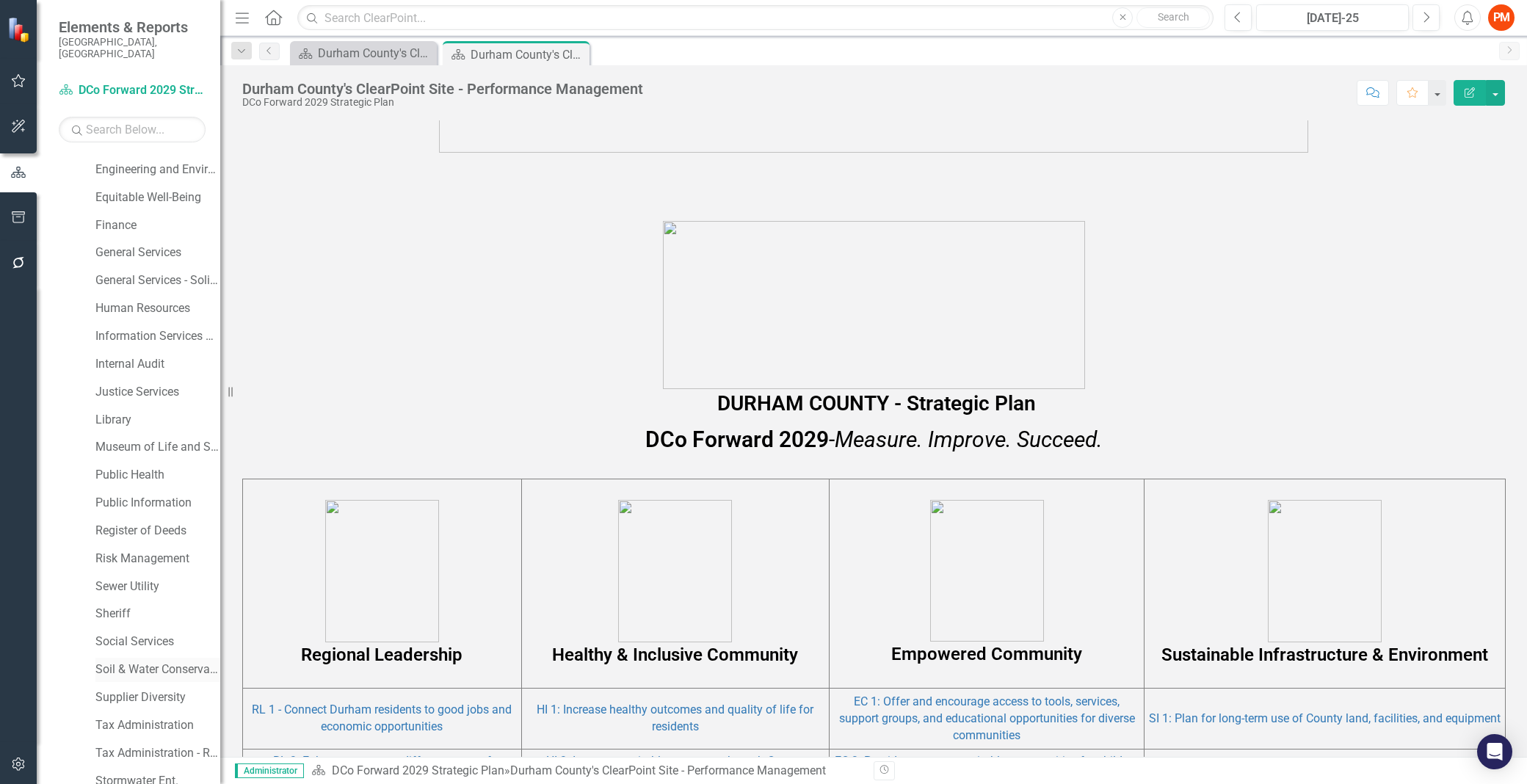
scroll to position [913, 0]
click at [66, 777] on icon "Dropdown" at bounding box center [63, 781] width 10 height 8
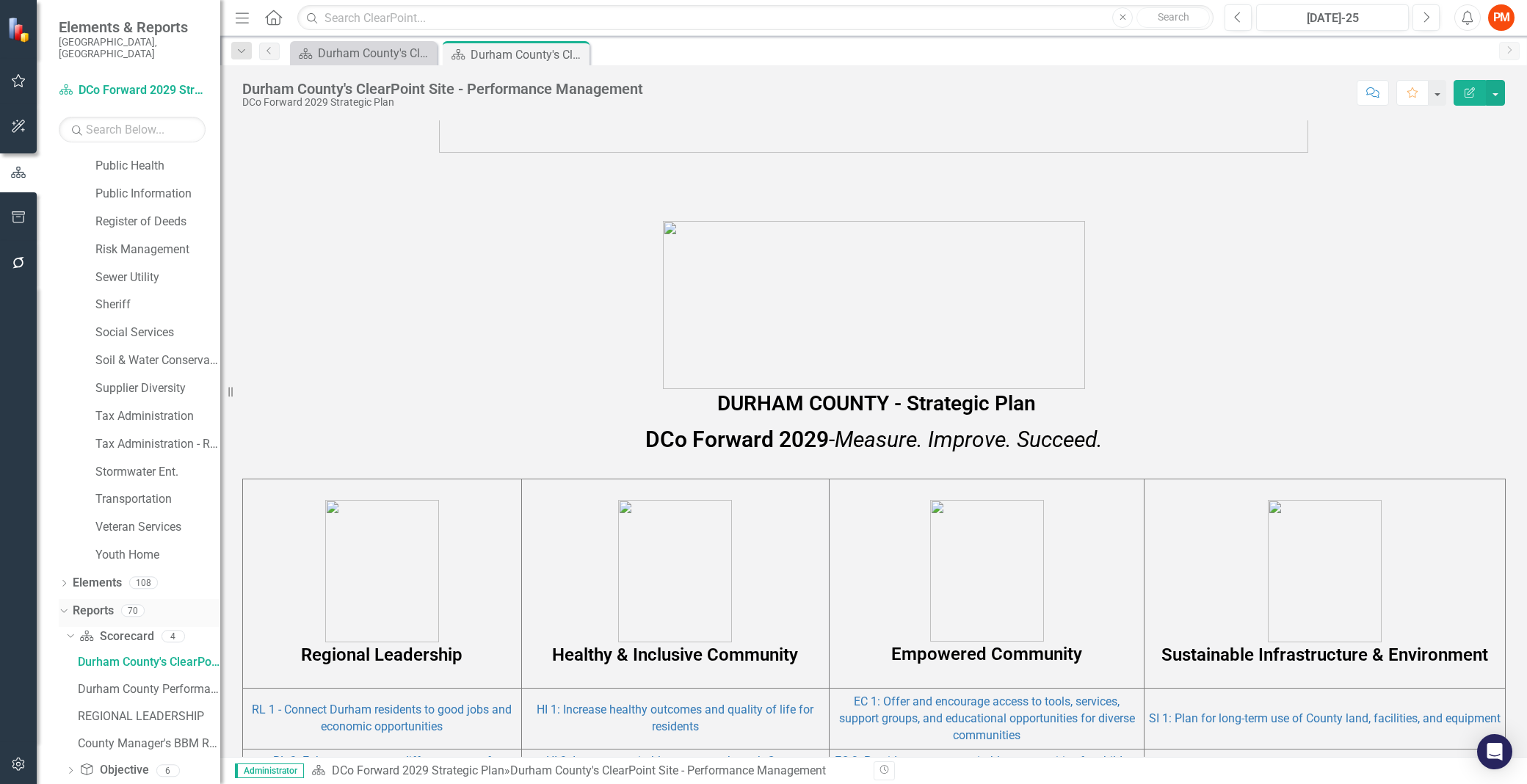
scroll to position [1150, 0]
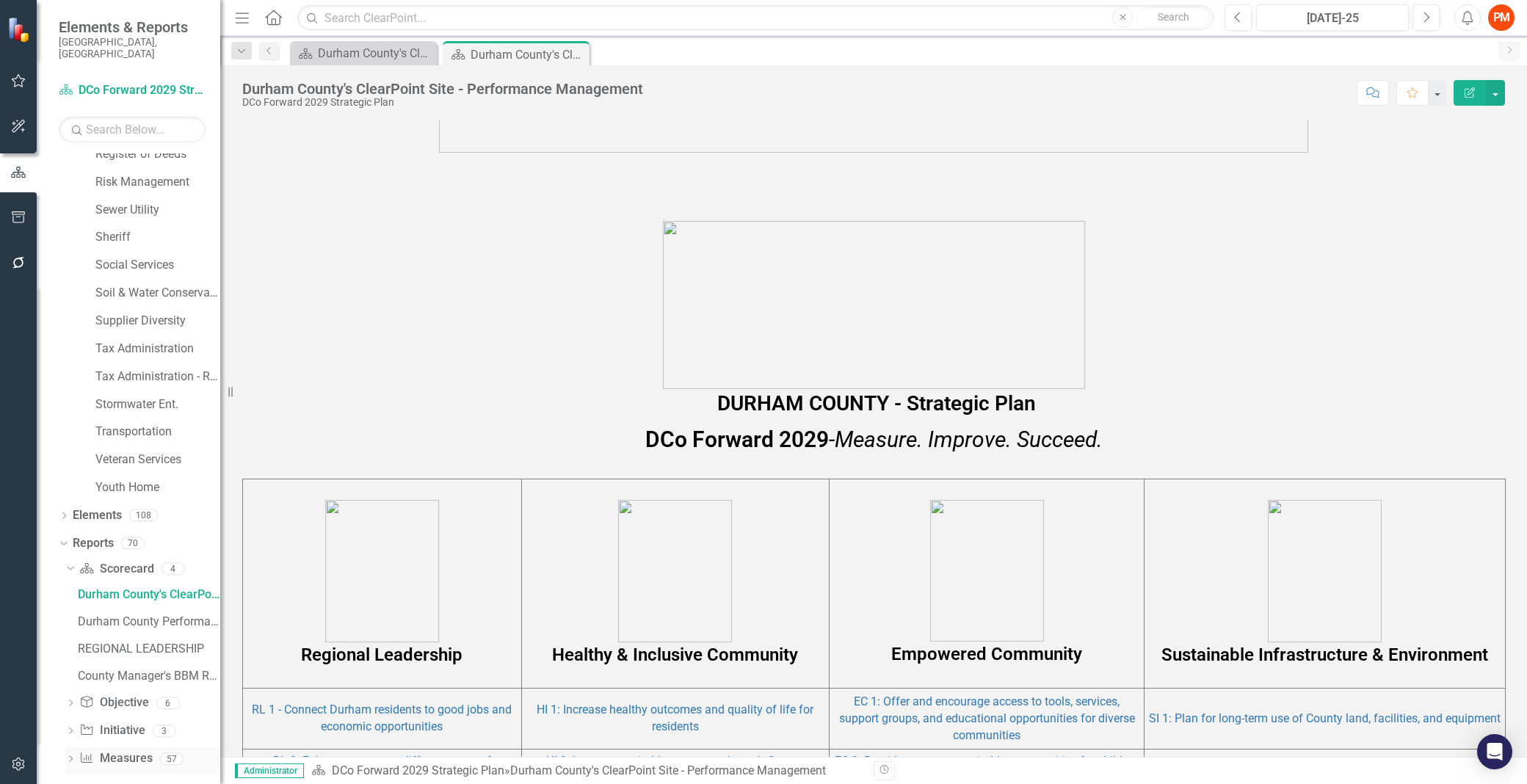
click at [70, 756] on icon "Dropdown" at bounding box center [70, 760] width 10 height 8
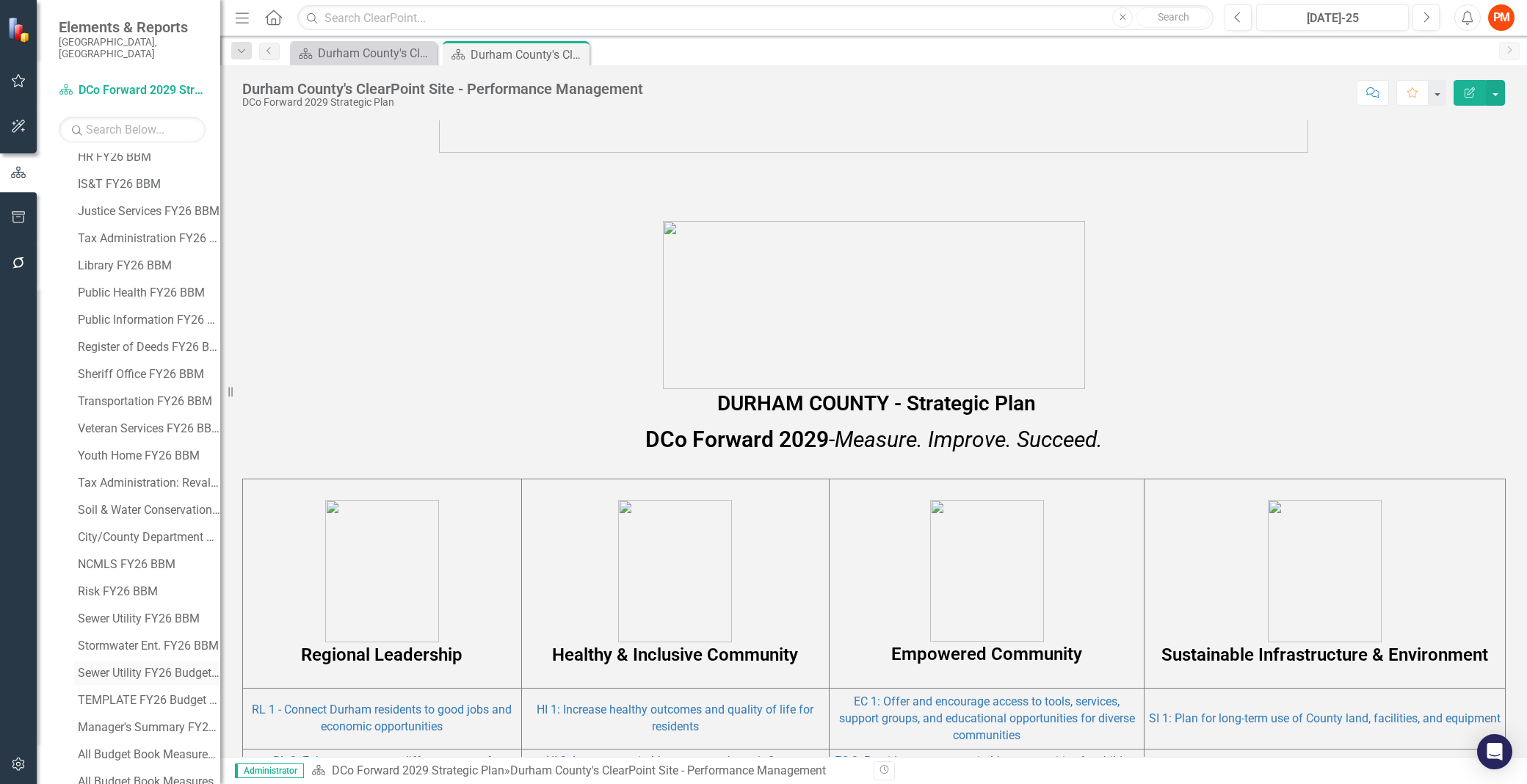
scroll to position [2590, 0]
click at [11, 766] on icon "button" at bounding box center [18, 763] width 15 height 11
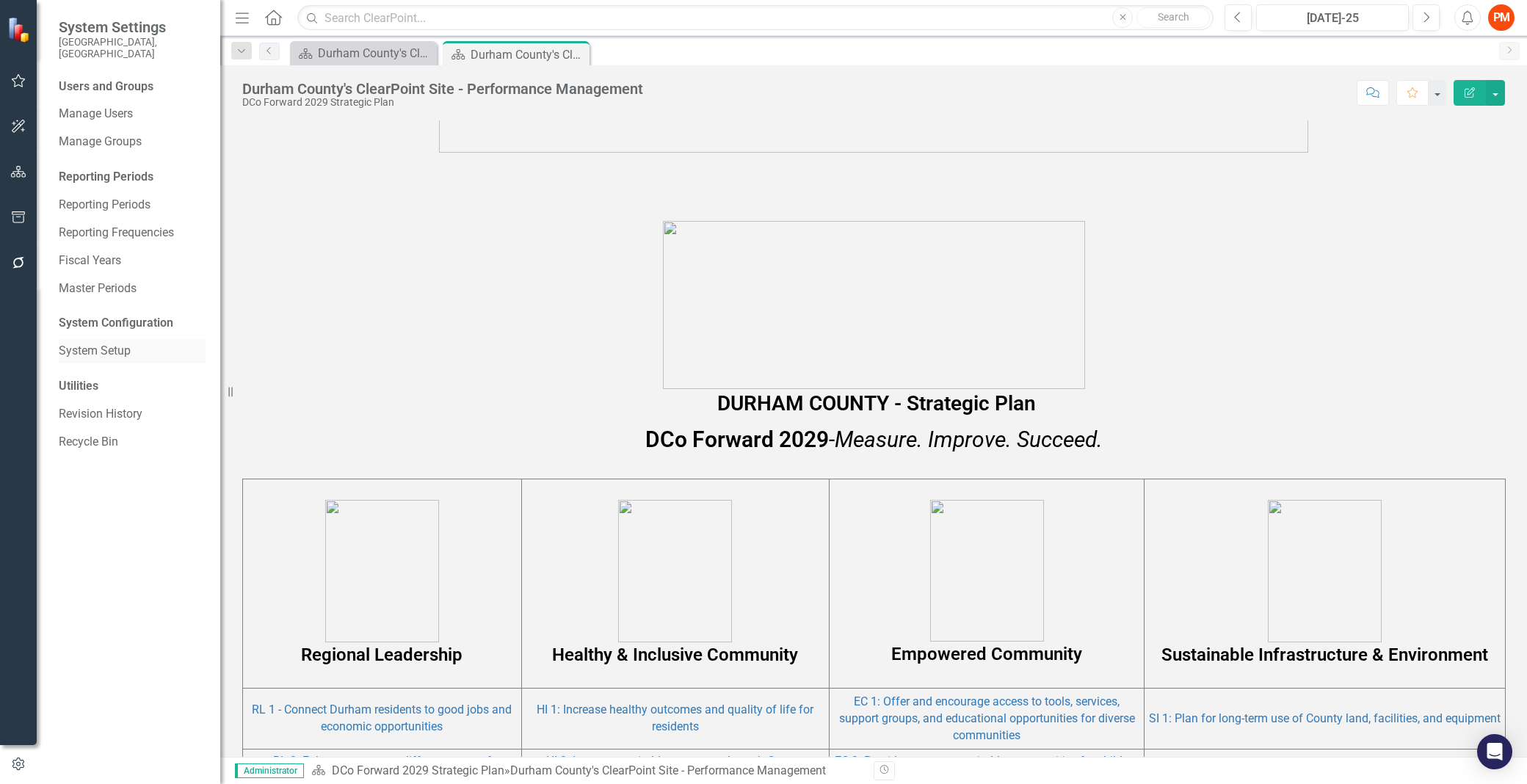
click at [151, 343] on link "System Setup" at bounding box center [132, 352] width 147 height 17
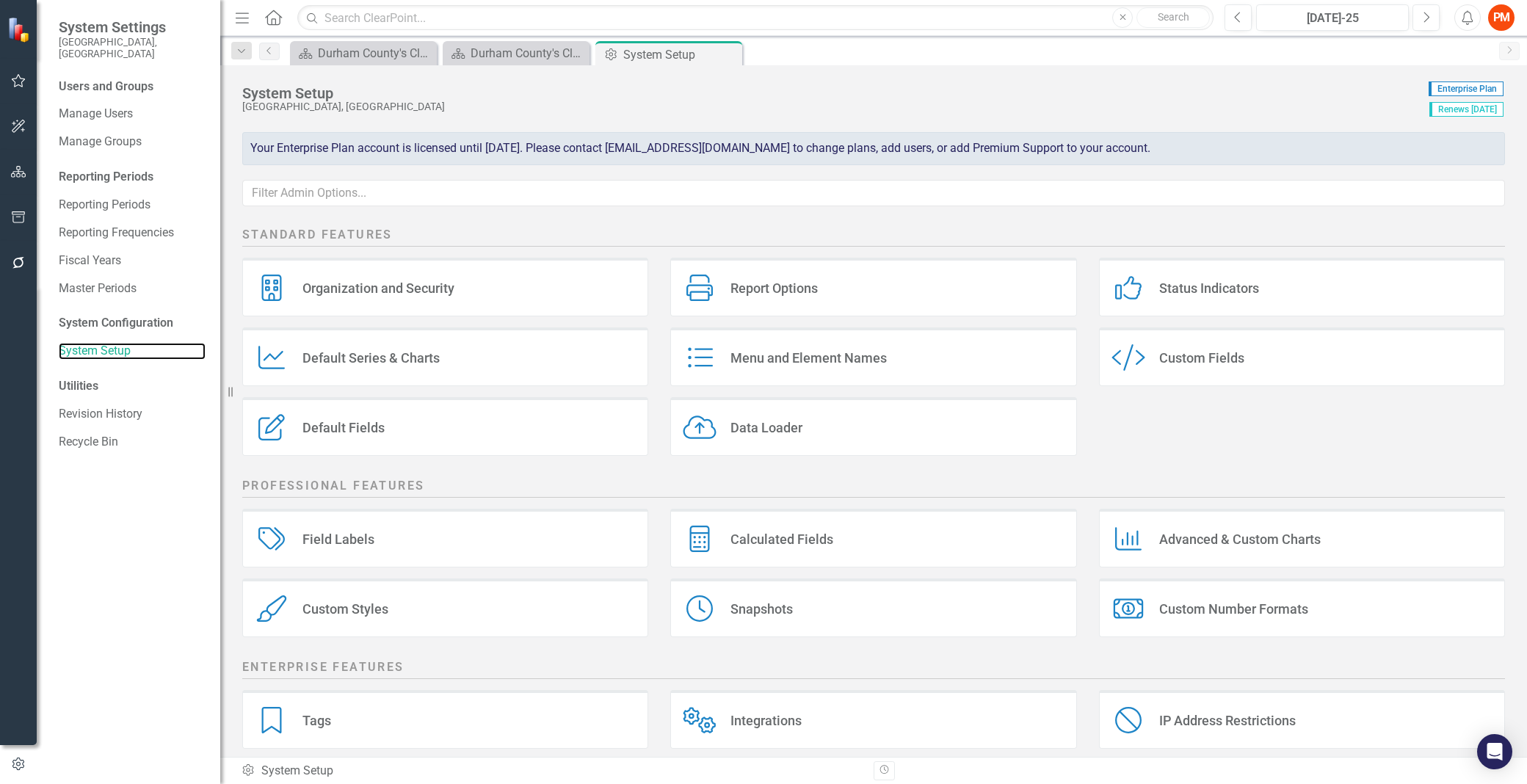
scroll to position [84, 0]
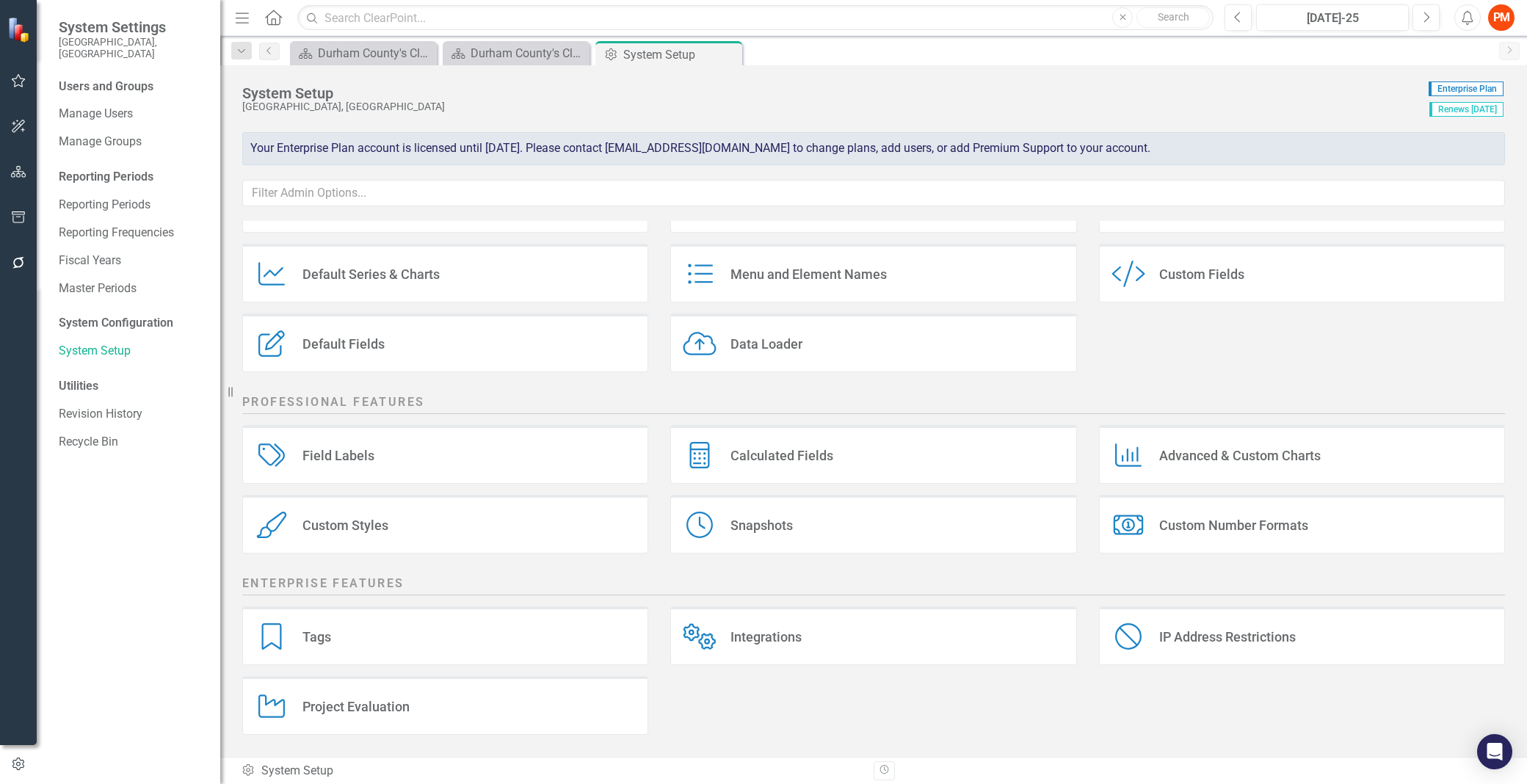
click at [516, 450] on div "Field Labels Field Labels" at bounding box center [445, 454] width 406 height 59
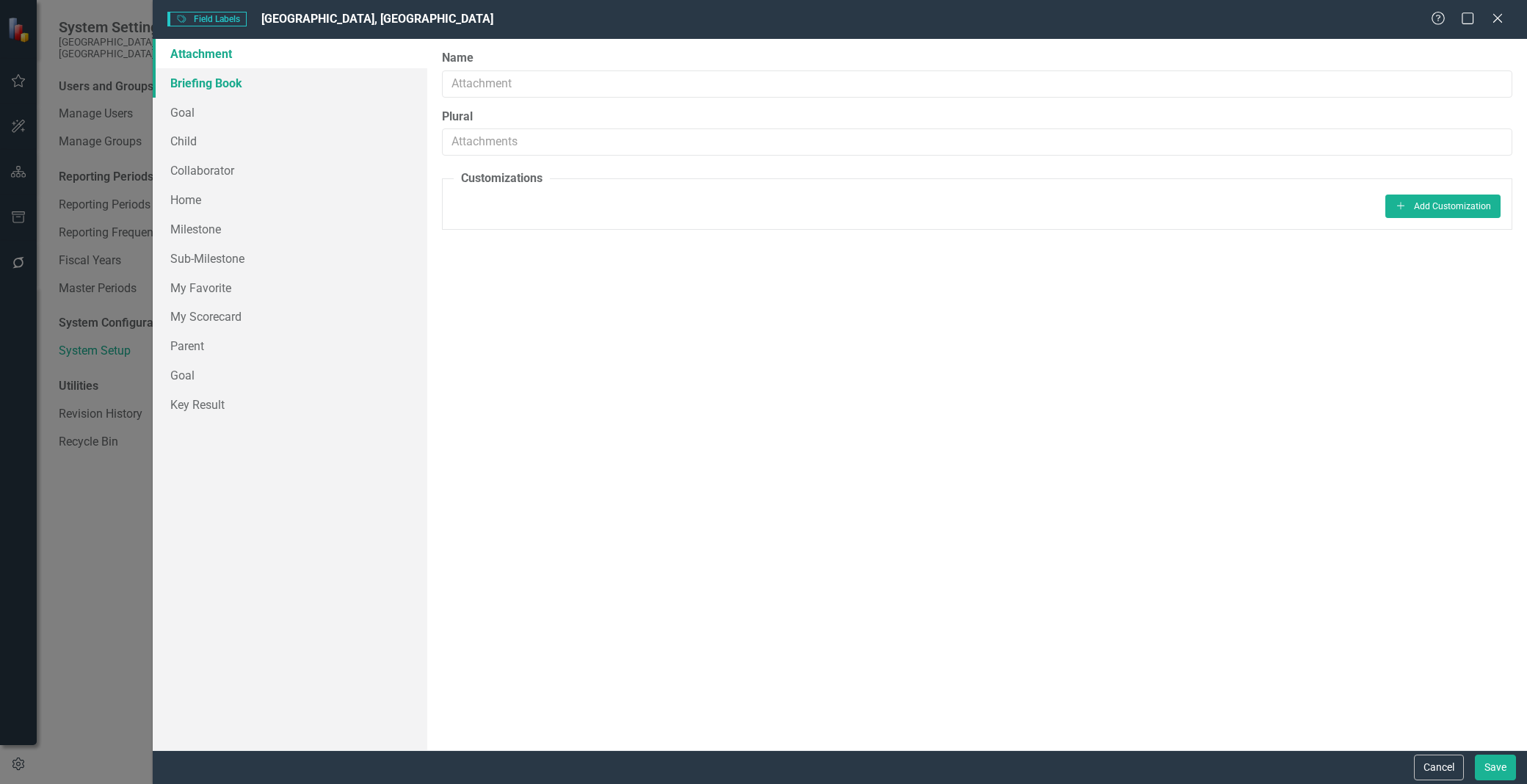
click at [272, 90] on link "Briefing Book" at bounding box center [290, 83] width 274 height 29
click at [268, 104] on link "Goal" at bounding box center [290, 112] width 274 height 29
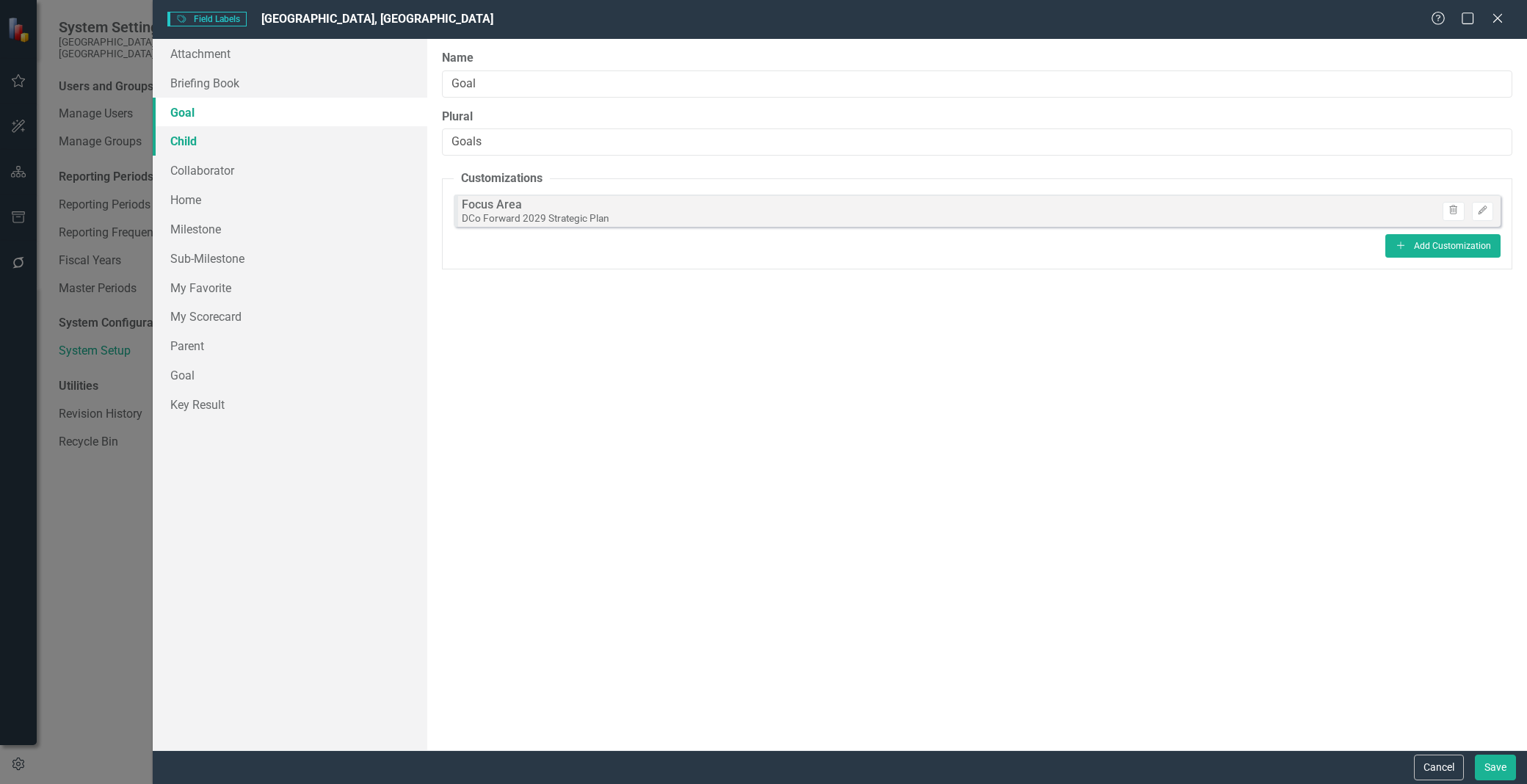
click at [268, 126] on link "Child" at bounding box center [290, 141] width 274 height 29
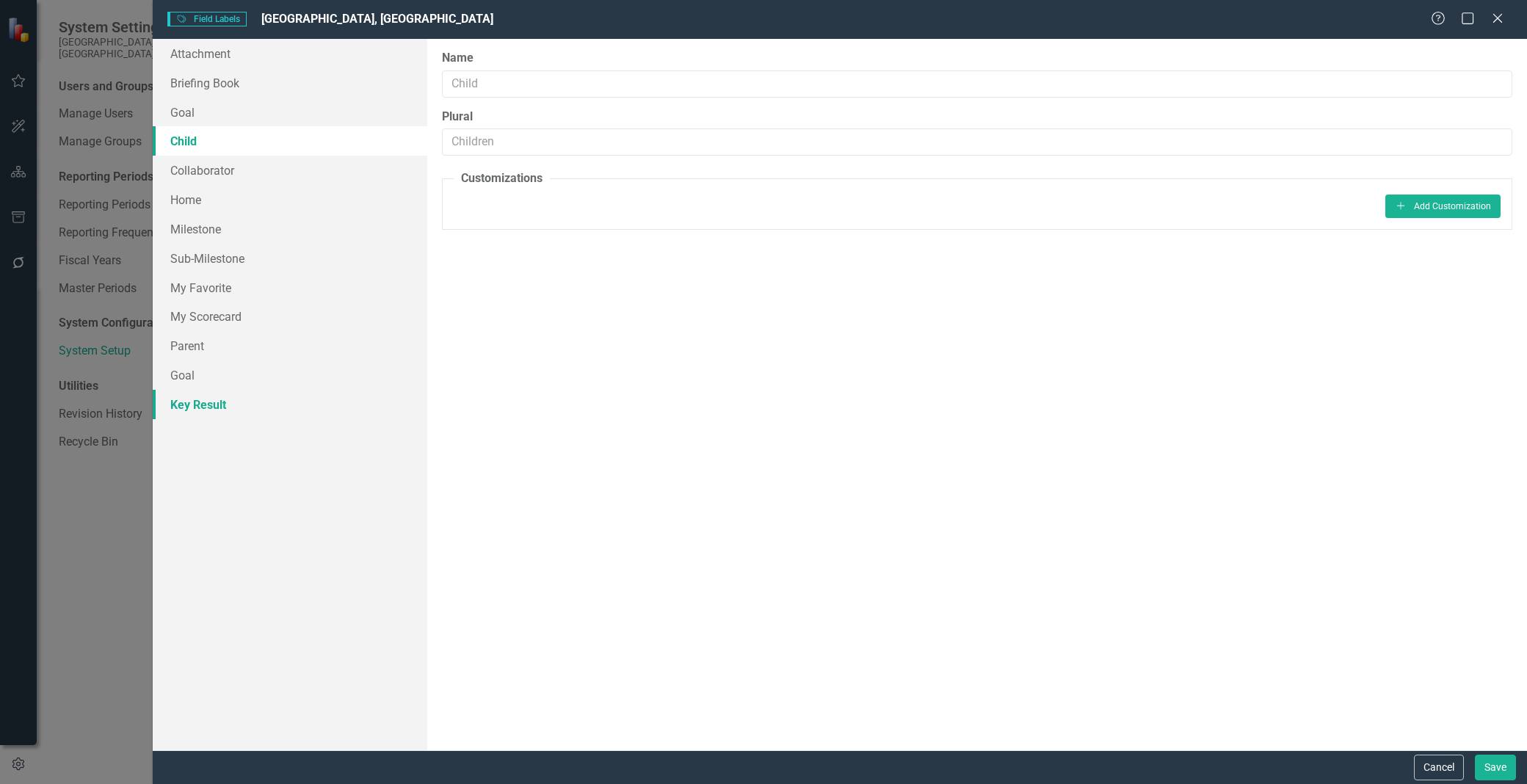
click at [287, 400] on link "Key Result" at bounding box center [290, 404] width 274 height 29
click at [287, 379] on link "Goal" at bounding box center [290, 375] width 274 height 29
click at [281, 358] on link "Parent" at bounding box center [290, 345] width 274 height 29
click at [274, 312] on link "My Scorecard" at bounding box center [290, 316] width 274 height 29
click at [284, 308] on link "My Scorecard" at bounding box center [290, 316] width 274 height 29
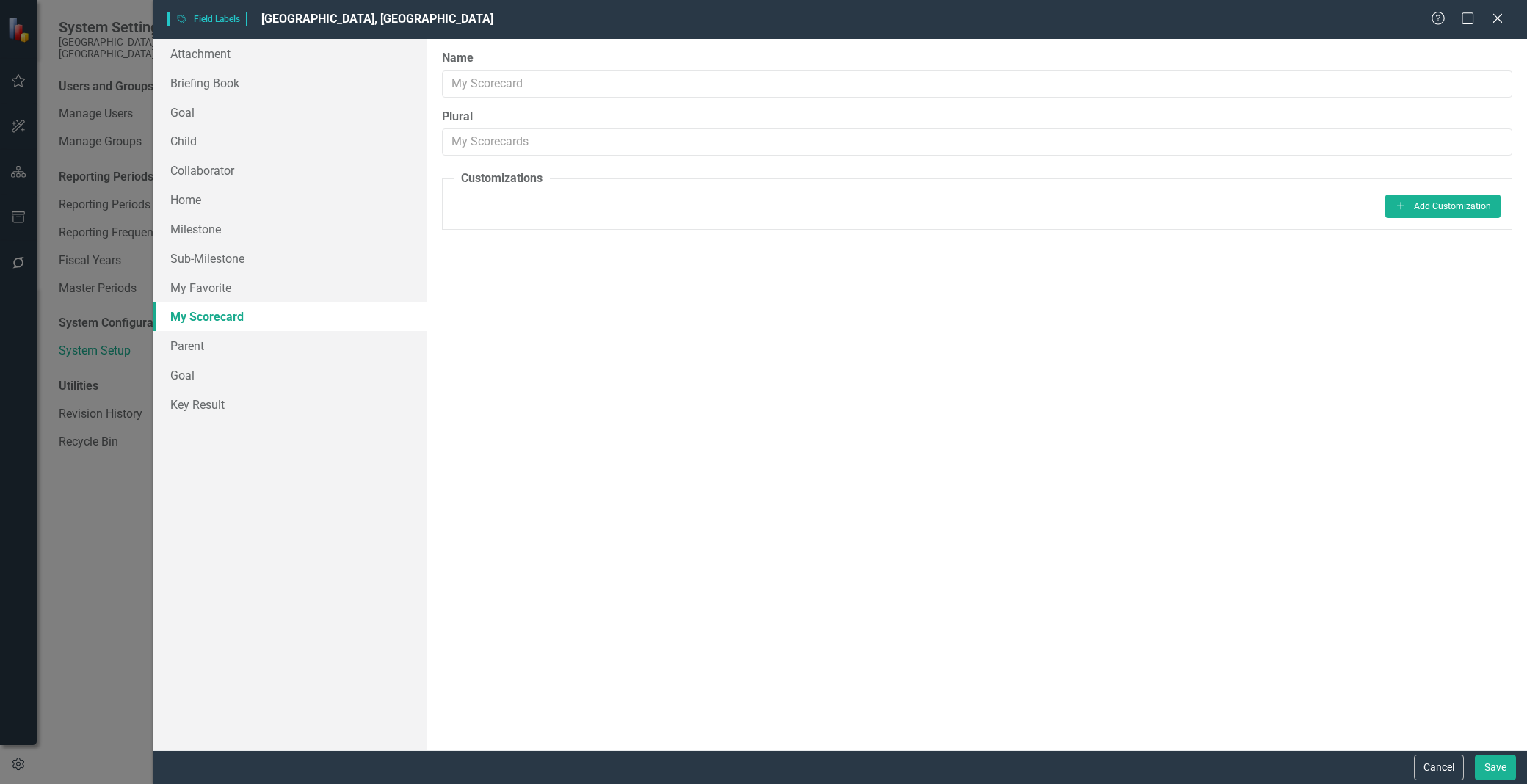
click at [297, 574] on div "Attachment Briefing Book Goal Child Collaborator Home Milestone Sub-Milestone M…" at bounding box center [290, 394] width 274 height 711
click at [322, 61] on link "Attachment" at bounding box center [290, 53] width 274 height 29
click at [321, 83] on link "Briefing Book" at bounding box center [290, 83] width 274 height 29
click at [320, 112] on link "Goal" at bounding box center [290, 112] width 274 height 29
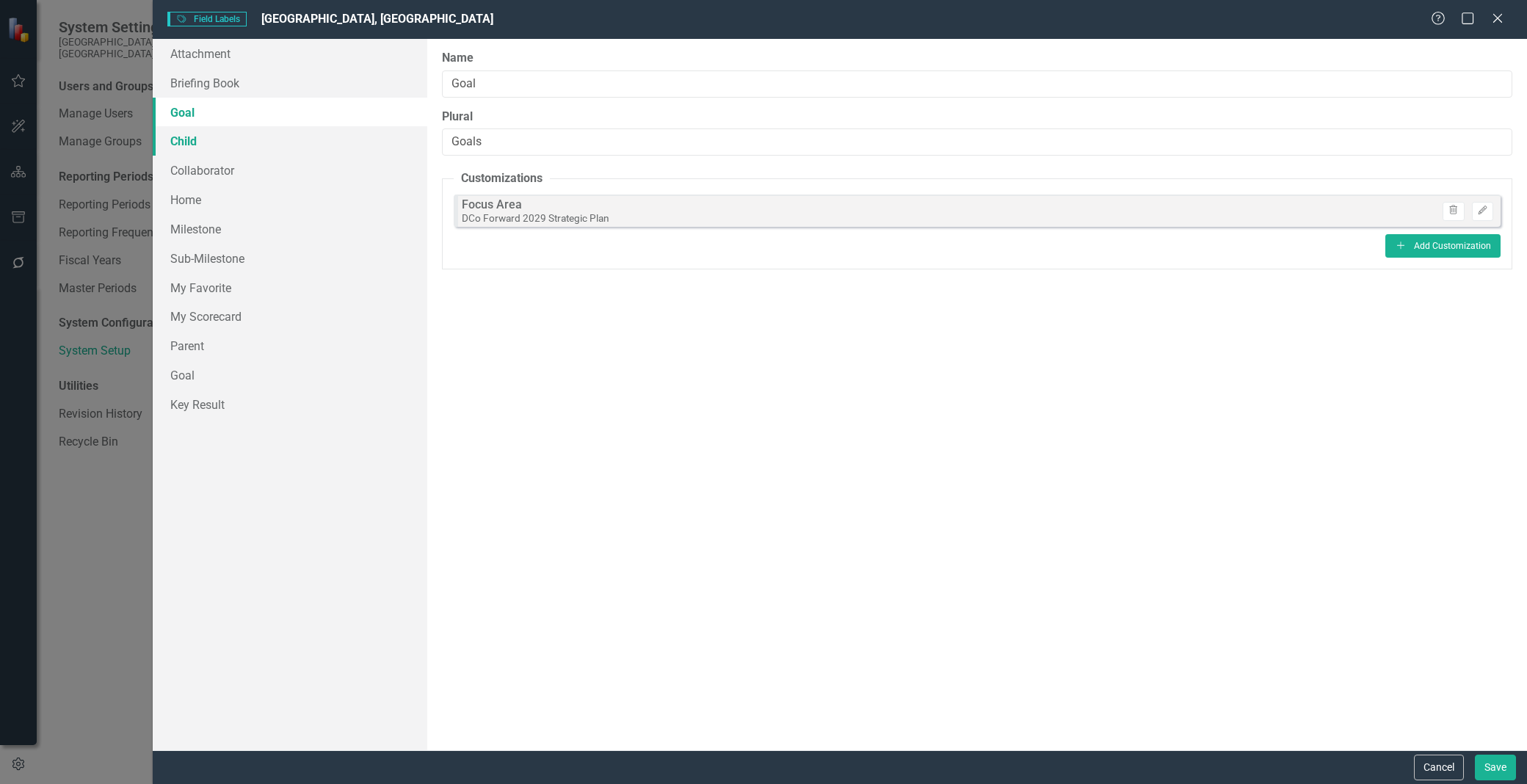
click at [321, 136] on link "Child" at bounding box center [290, 141] width 274 height 29
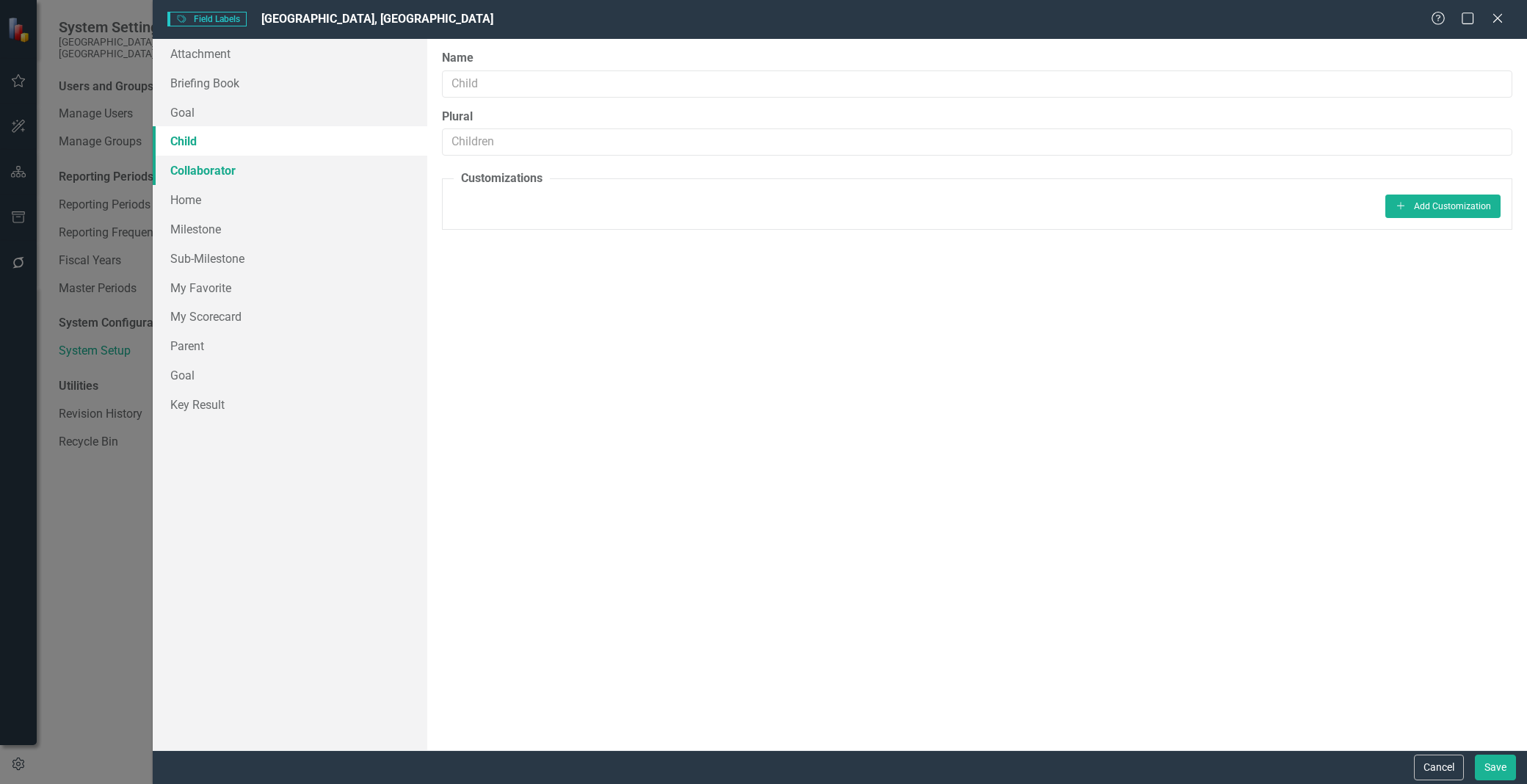
click at [316, 167] on link "Collaborator" at bounding box center [290, 170] width 274 height 29
click at [316, 200] on link "Home" at bounding box center [290, 199] width 274 height 29
click at [310, 242] on link "Milestone" at bounding box center [290, 228] width 274 height 29
click at [304, 269] on link "Sub-Milestone" at bounding box center [290, 258] width 274 height 29
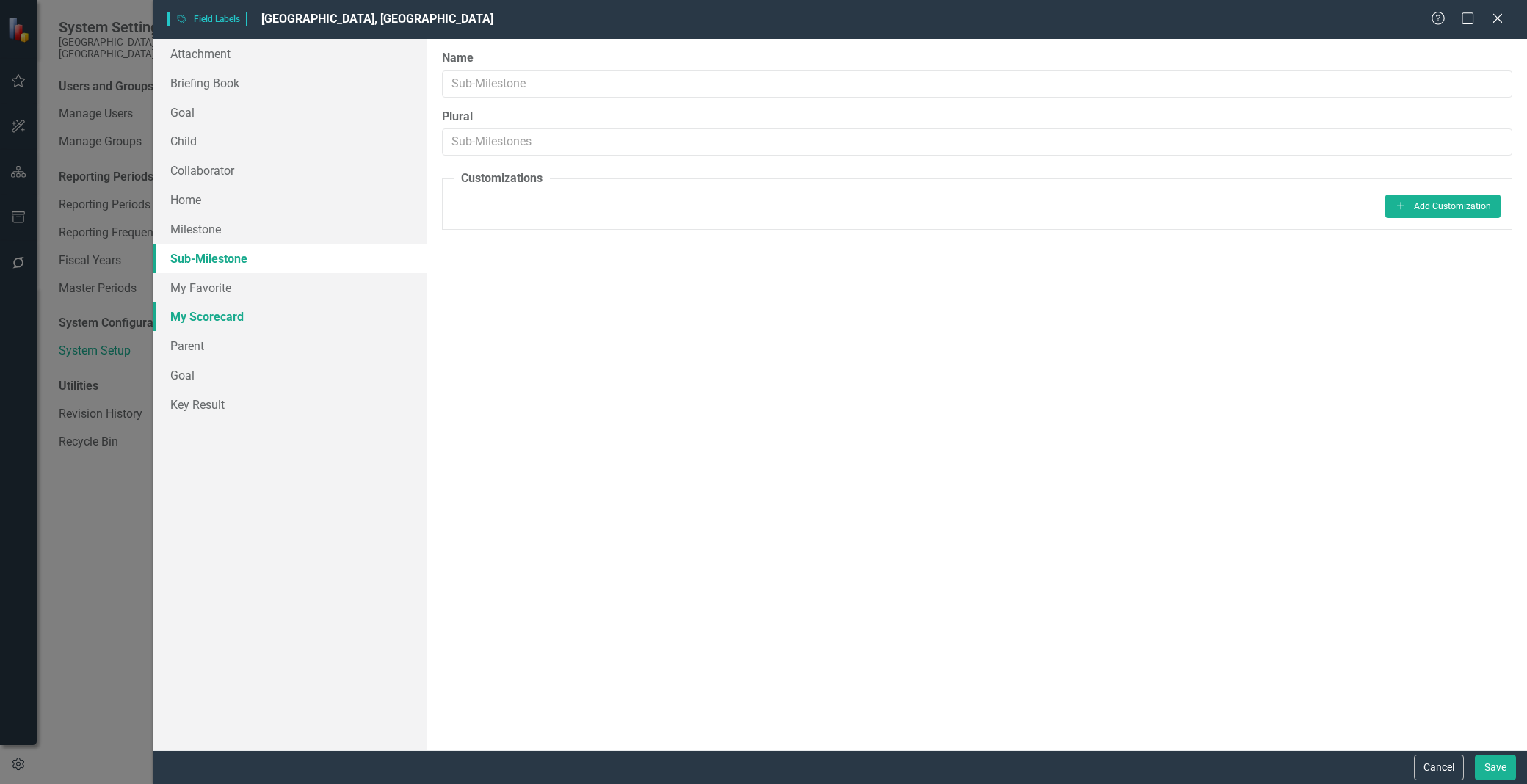
click at [292, 308] on link "My Scorecard" at bounding box center [290, 316] width 274 height 29
click at [295, 283] on link "My Favorite" at bounding box center [290, 287] width 274 height 29
click at [254, 397] on link "Key Result" at bounding box center [290, 404] width 274 height 29
click at [261, 368] on link "Goal" at bounding box center [290, 375] width 274 height 29
click at [267, 348] on link "Parent" at bounding box center [290, 345] width 274 height 29
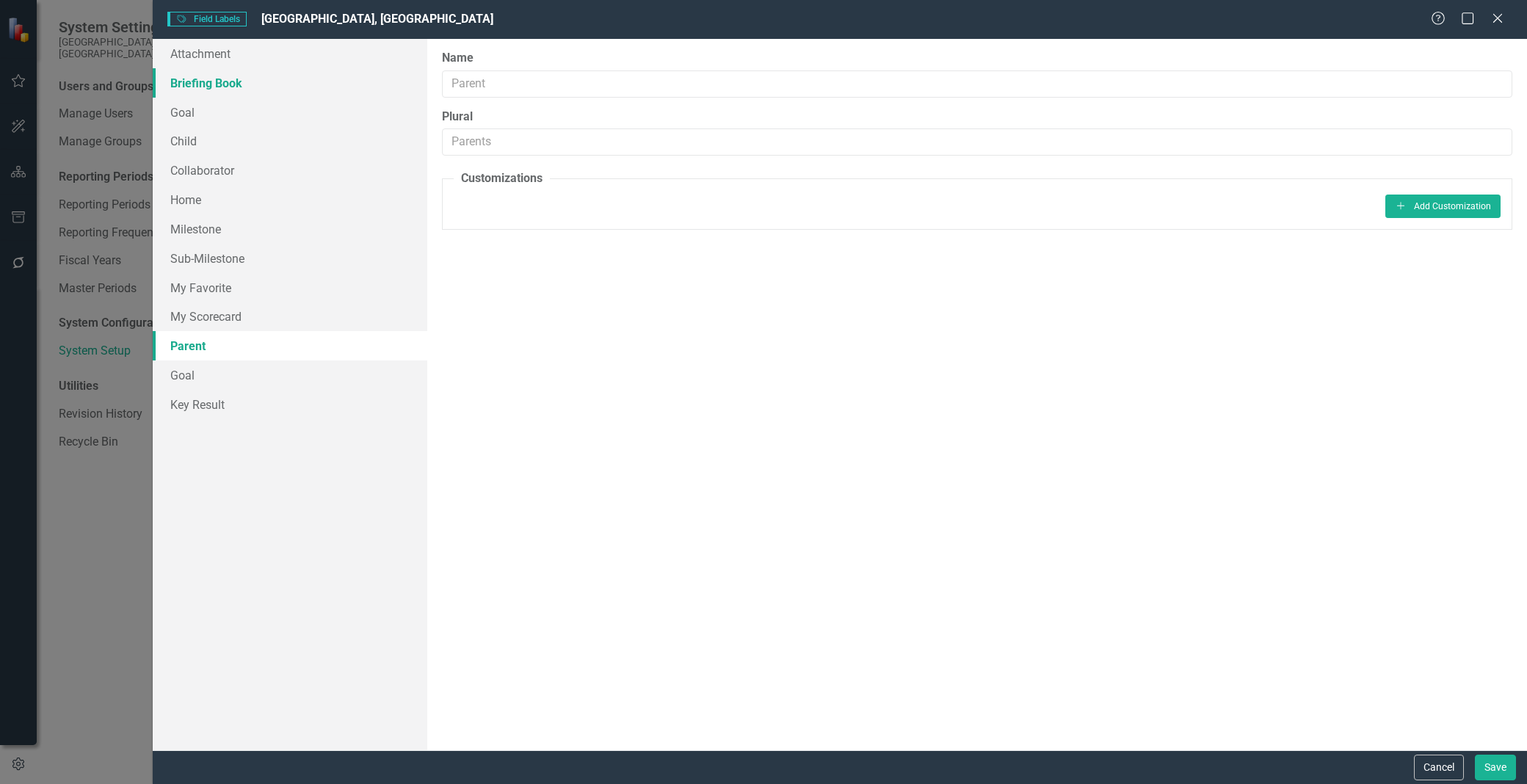
click at [277, 73] on link "Briefing Book" at bounding box center [290, 83] width 274 height 29
click at [277, 55] on link "Attachment" at bounding box center [290, 53] width 274 height 29
click at [126, 551] on div "Field Labels Field Labels [GEOGRAPHIC_DATA], [GEOGRAPHIC_DATA] Help Maximize Cl…" at bounding box center [764, 392] width 1527 height 784
click at [1502, 20] on icon "Close" at bounding box center [1497, 18] width 18 height 14
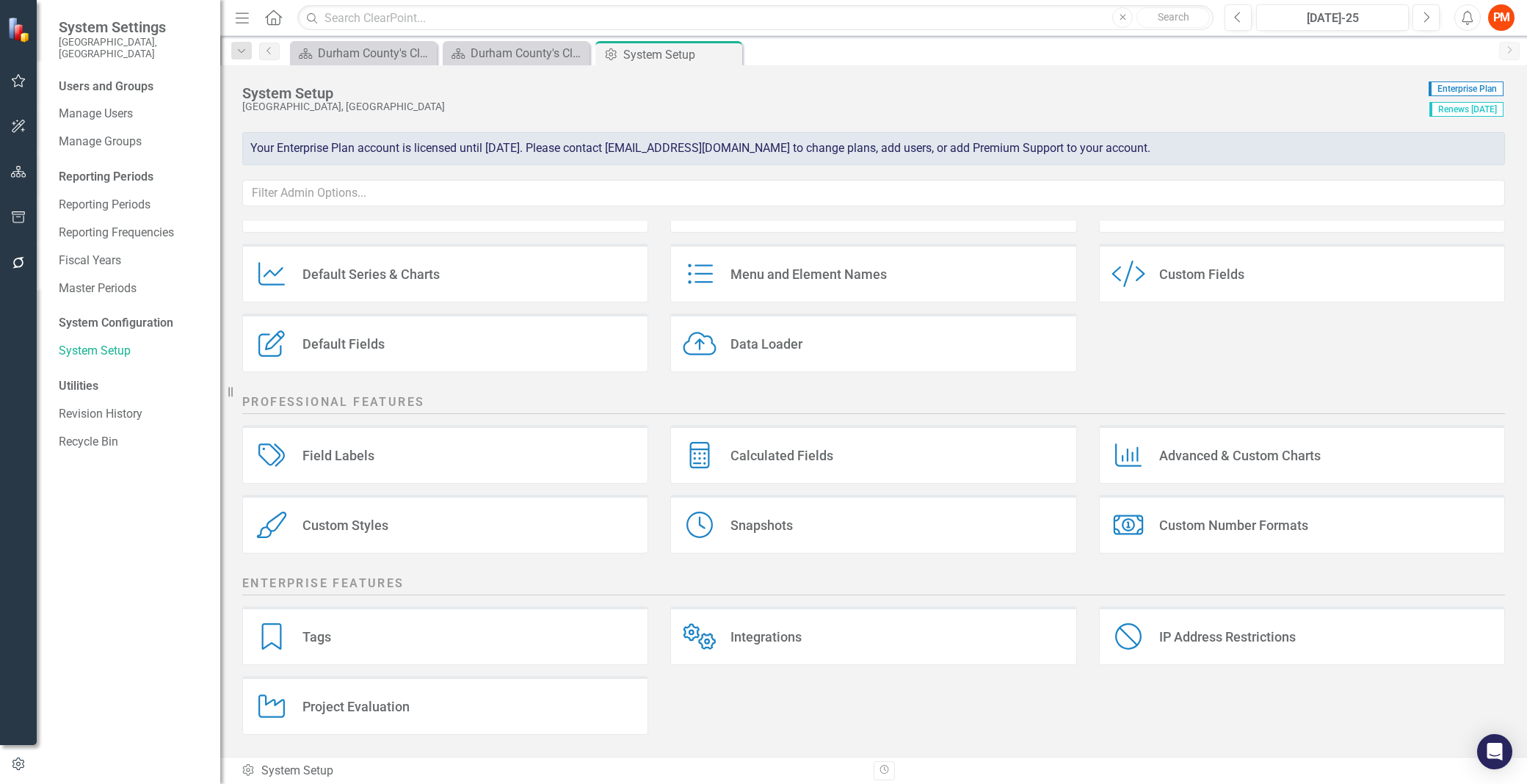
click at [1212, 296] on div "Custom Style Custom Fields" at bounding box center [1302, 273] width 406 height 59
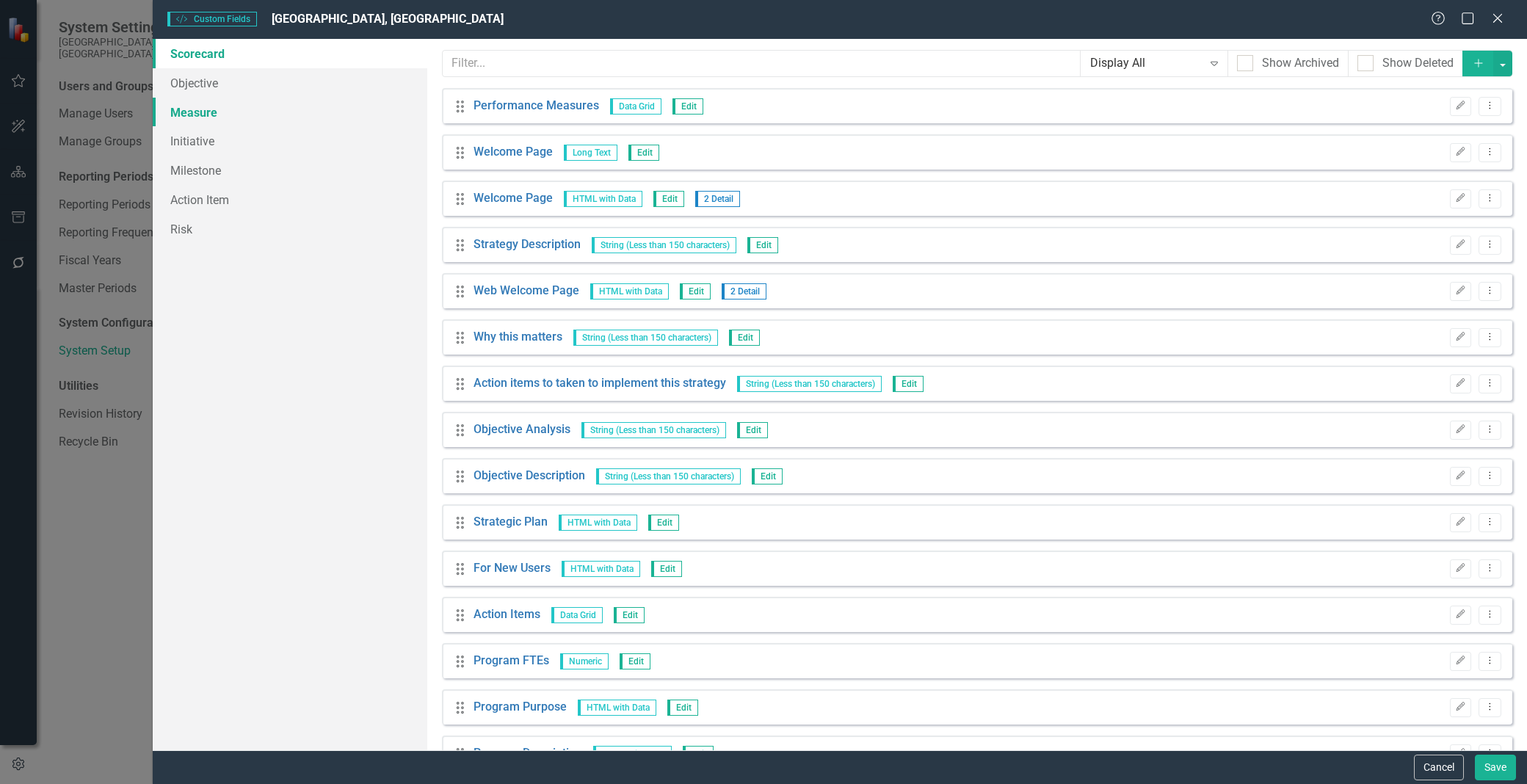
click at [258, 101] on link "Measure" at bounding box center [290, 112] width 274 height 29
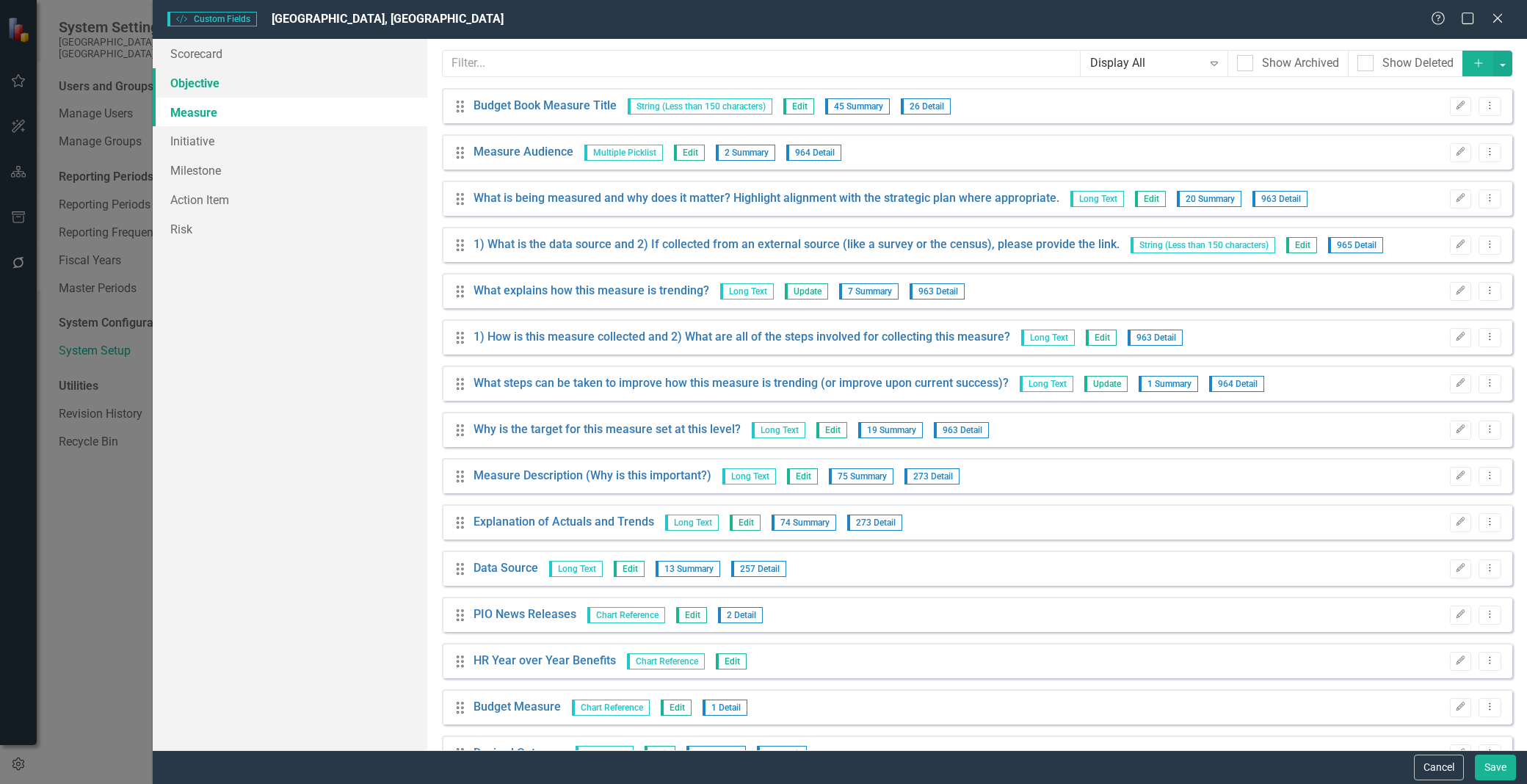
click at [261, 82] on link "Objective" at bounding box center [290, 83] width 274 height 29
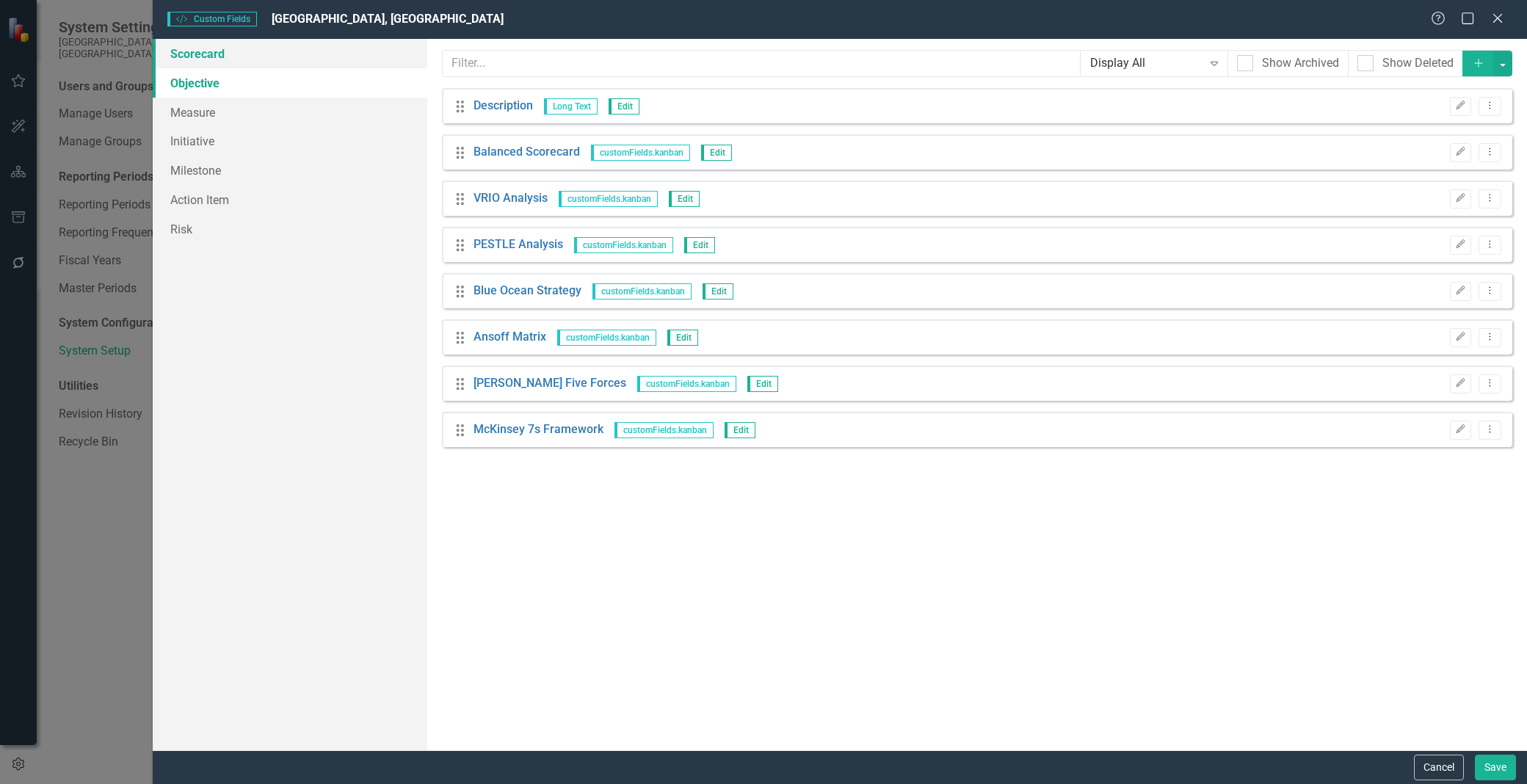
click at [285, 64] on link "Scorecard" at bounding box center [290, 53] width 274 height 29
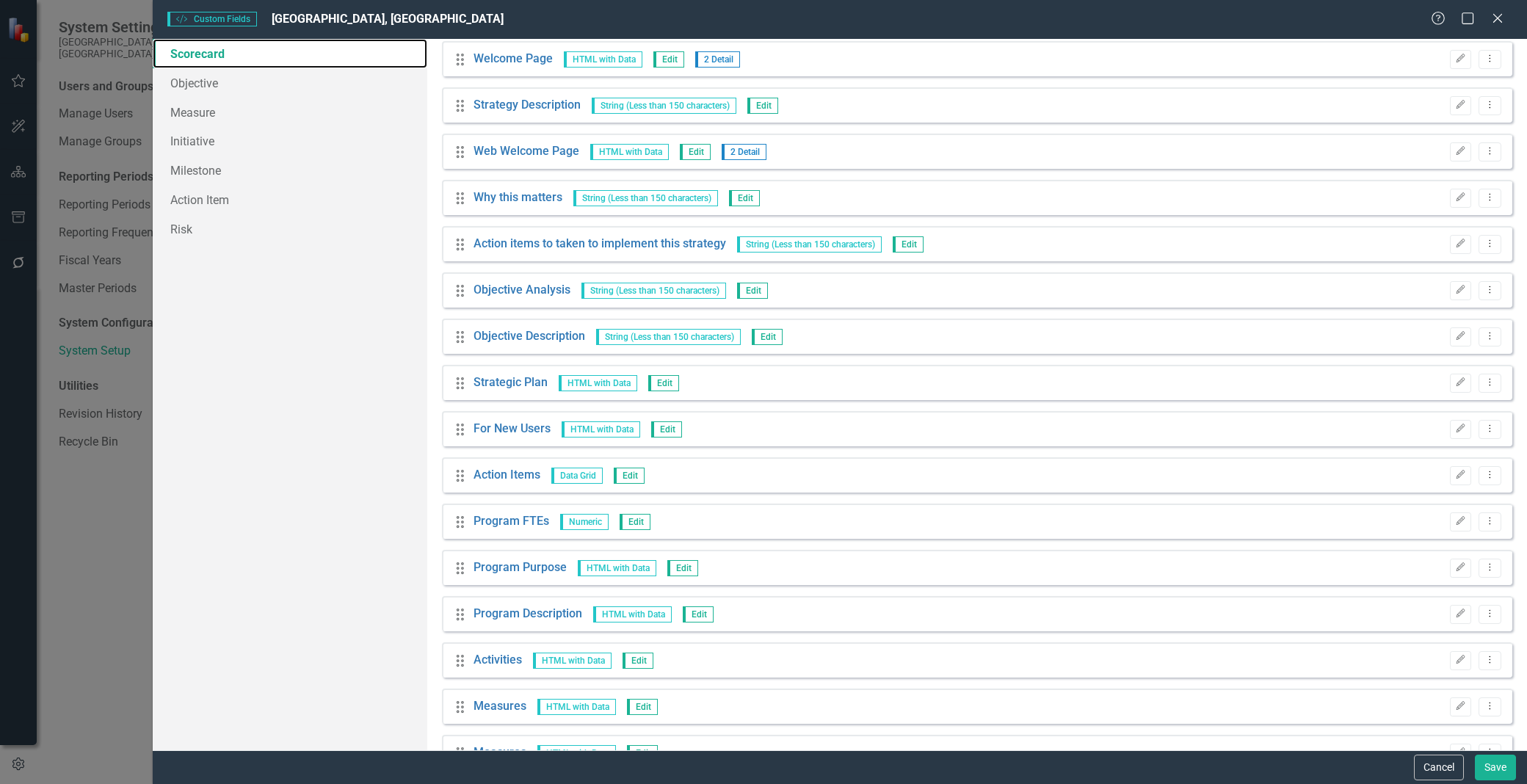
scroll to position [0, 0]
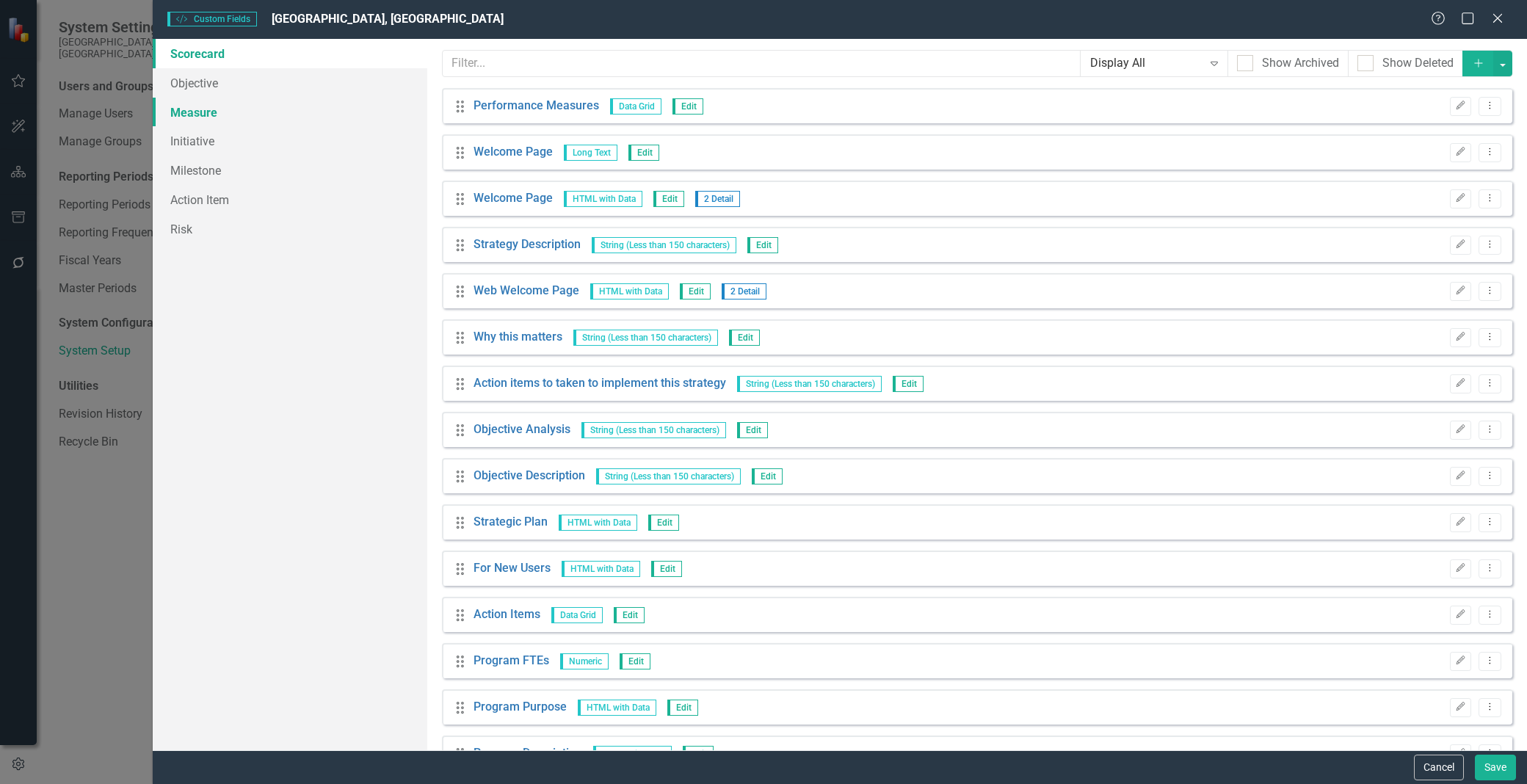
click at [321, 98] on link "Measure" at bounding box center [290, 112] width 274 height 29
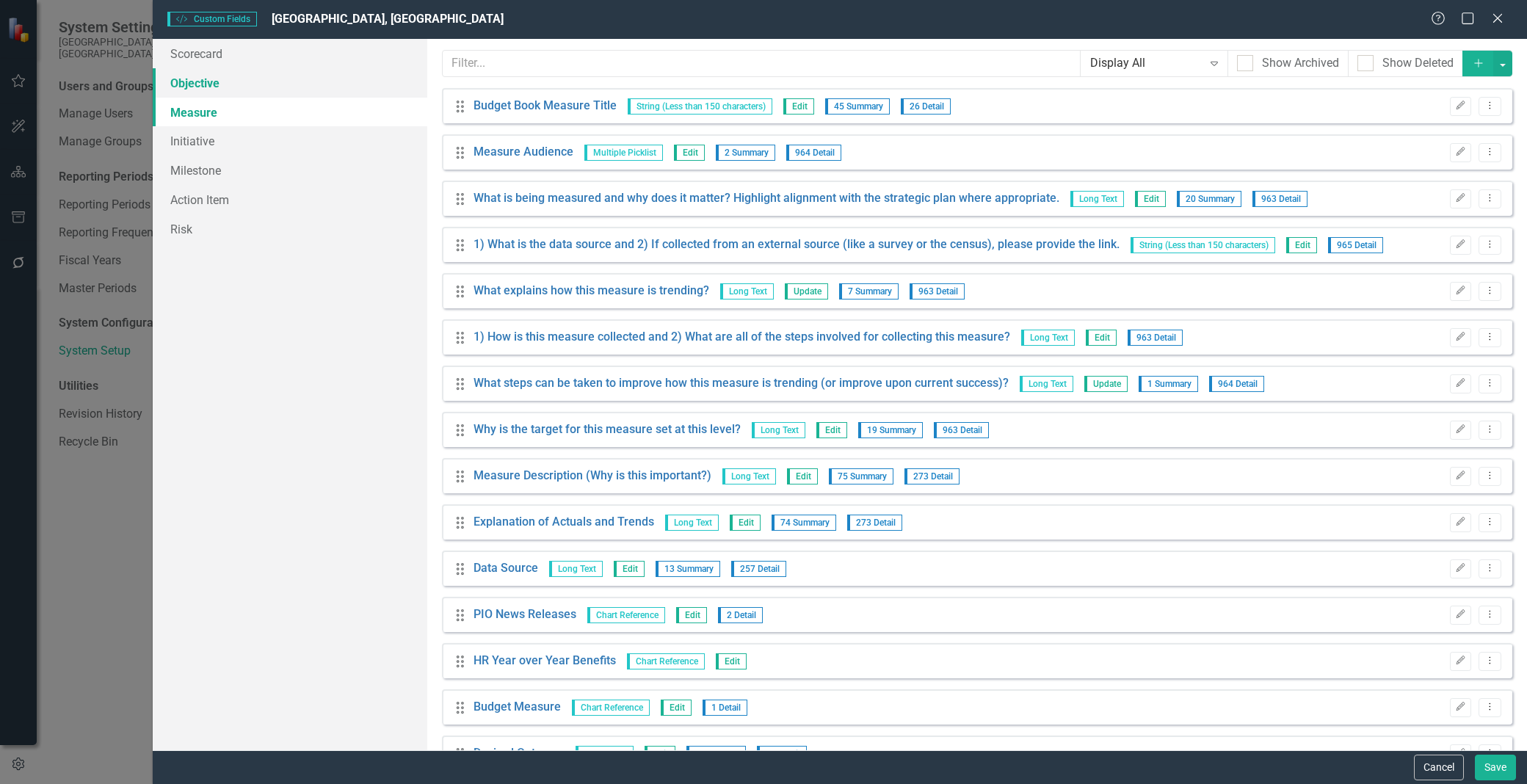
click at [321, 83] on link "Objective" at bounding box center [290, 83] width 274 height 29
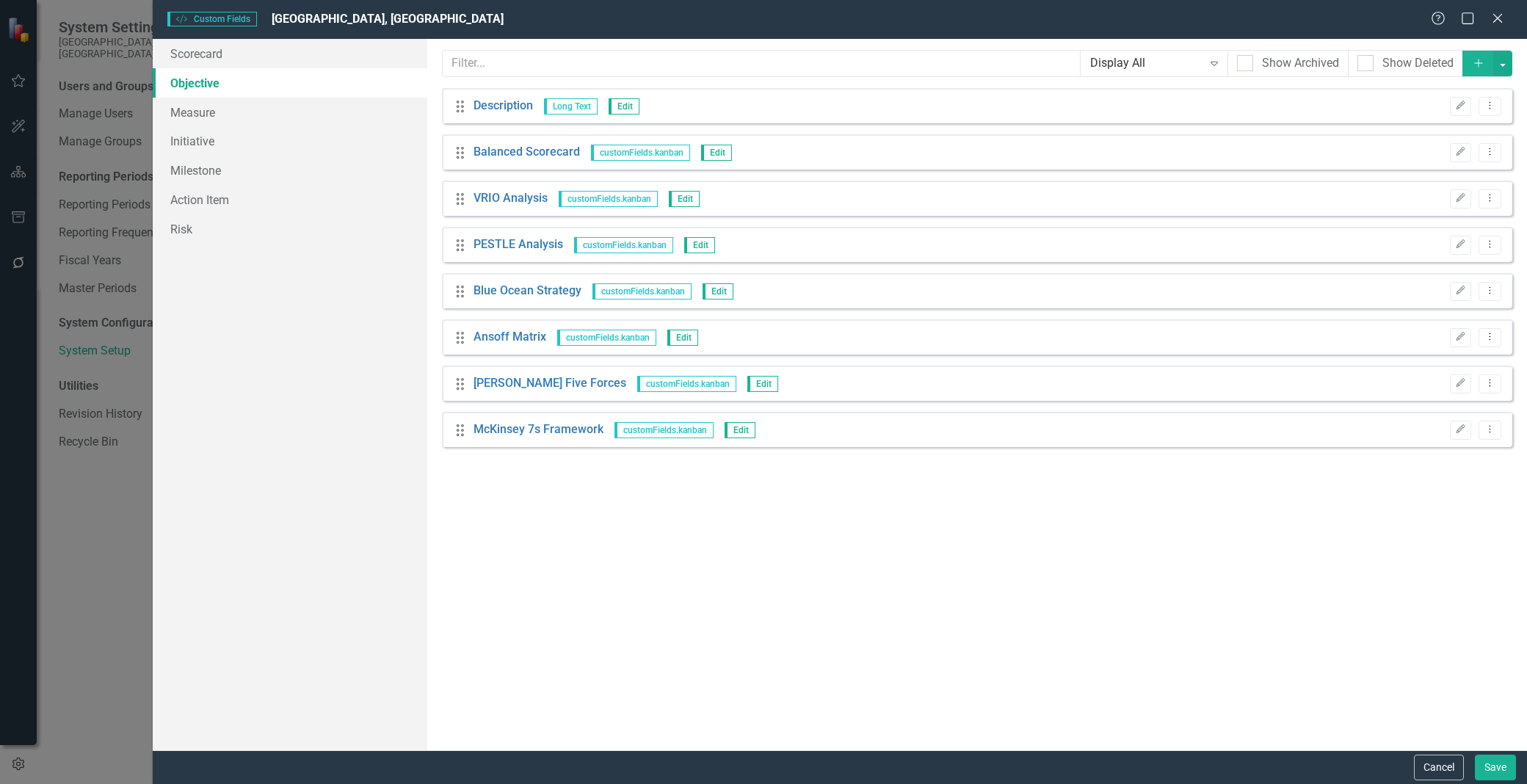
drag, startPoint x: 1503, startPoint y: 25, endPoint x: 1486, endPoint y: 24, distance: 17.0
click at [1503, 24] on icon "Close" at bounding box center [1497, 18] width 15 height 11
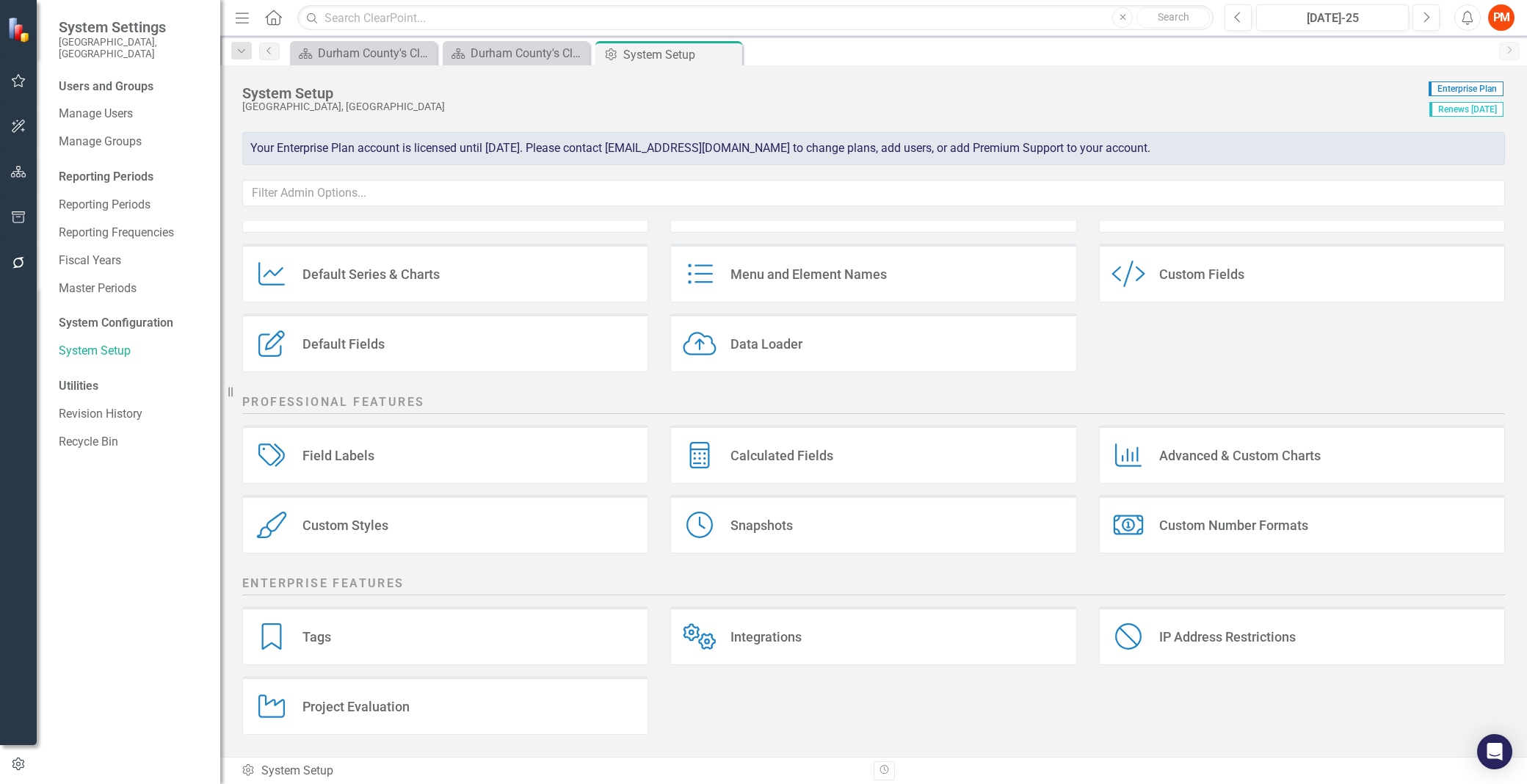
drag, startPoint x: 725, startPoint y: 53, endPoint x: 601, endPoint y: 51, distance: 124.0
click at [0, 0] on icon "Close" at bounding box center [0, 0] width 0 height 0
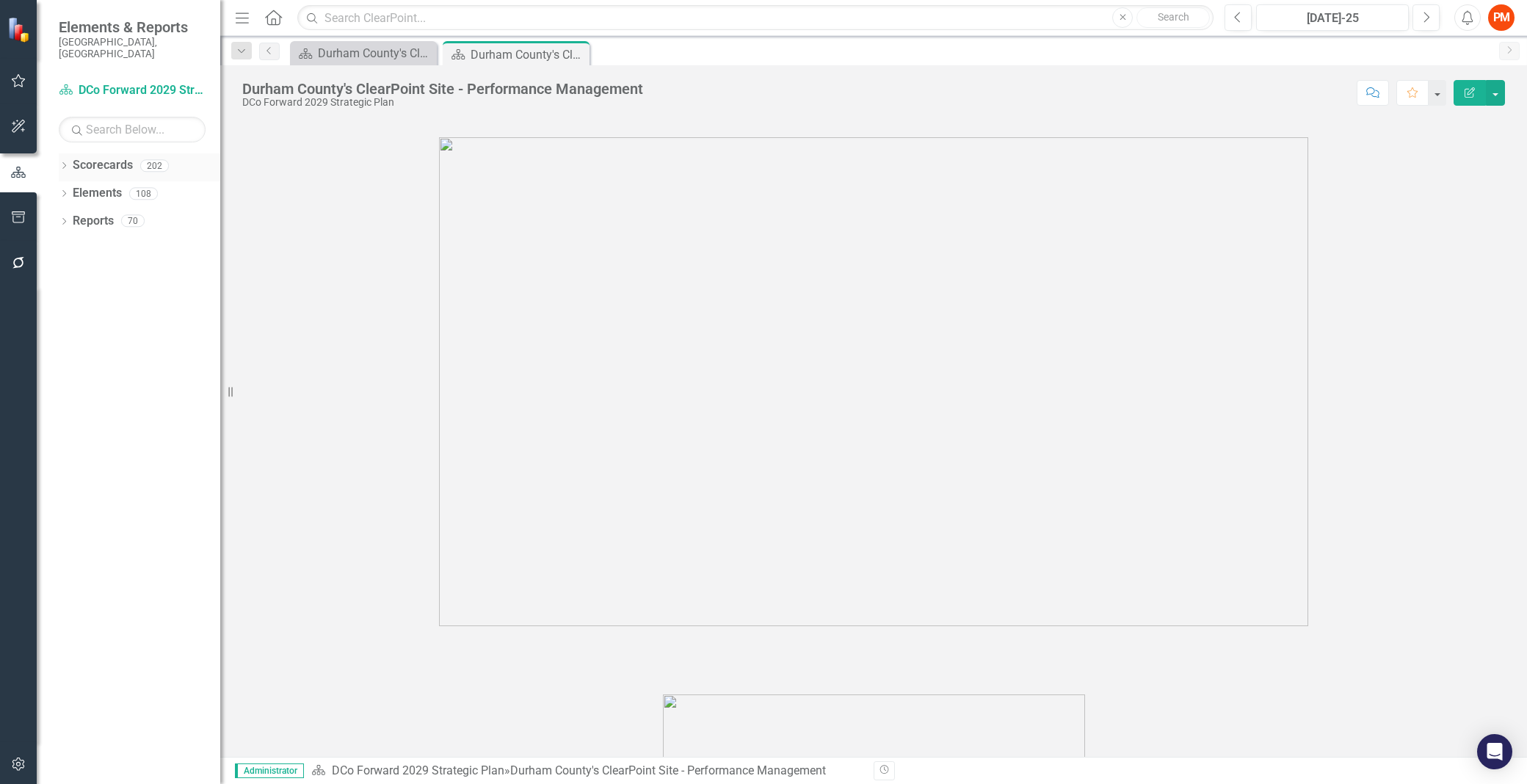
click at [63, 163] on icon "Dropdown" at bounding box center [63, 167] width 10 height 8
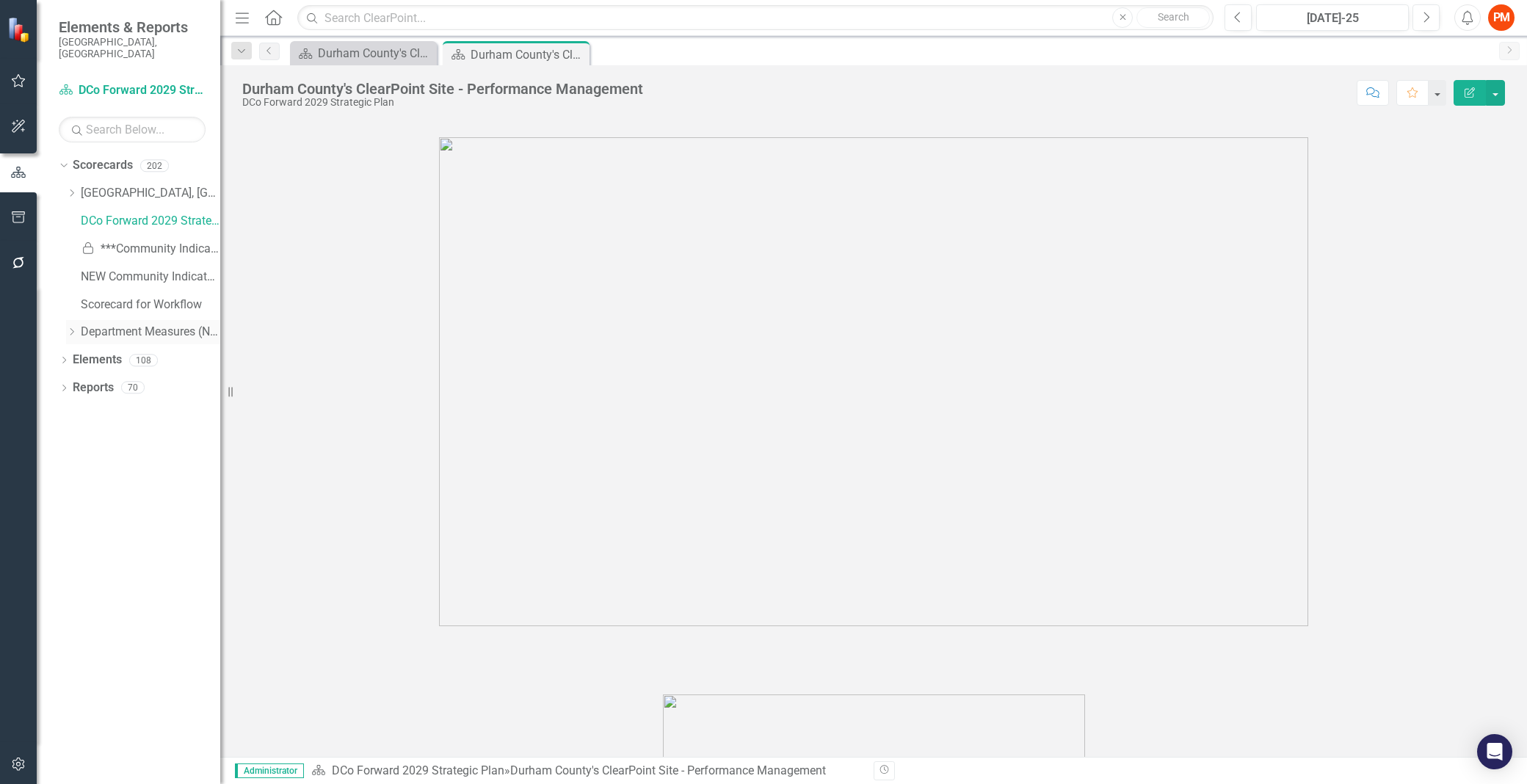
click at [68, 327] on icon "Dropdown" at bounding box center [71, 332] width 11 height 9
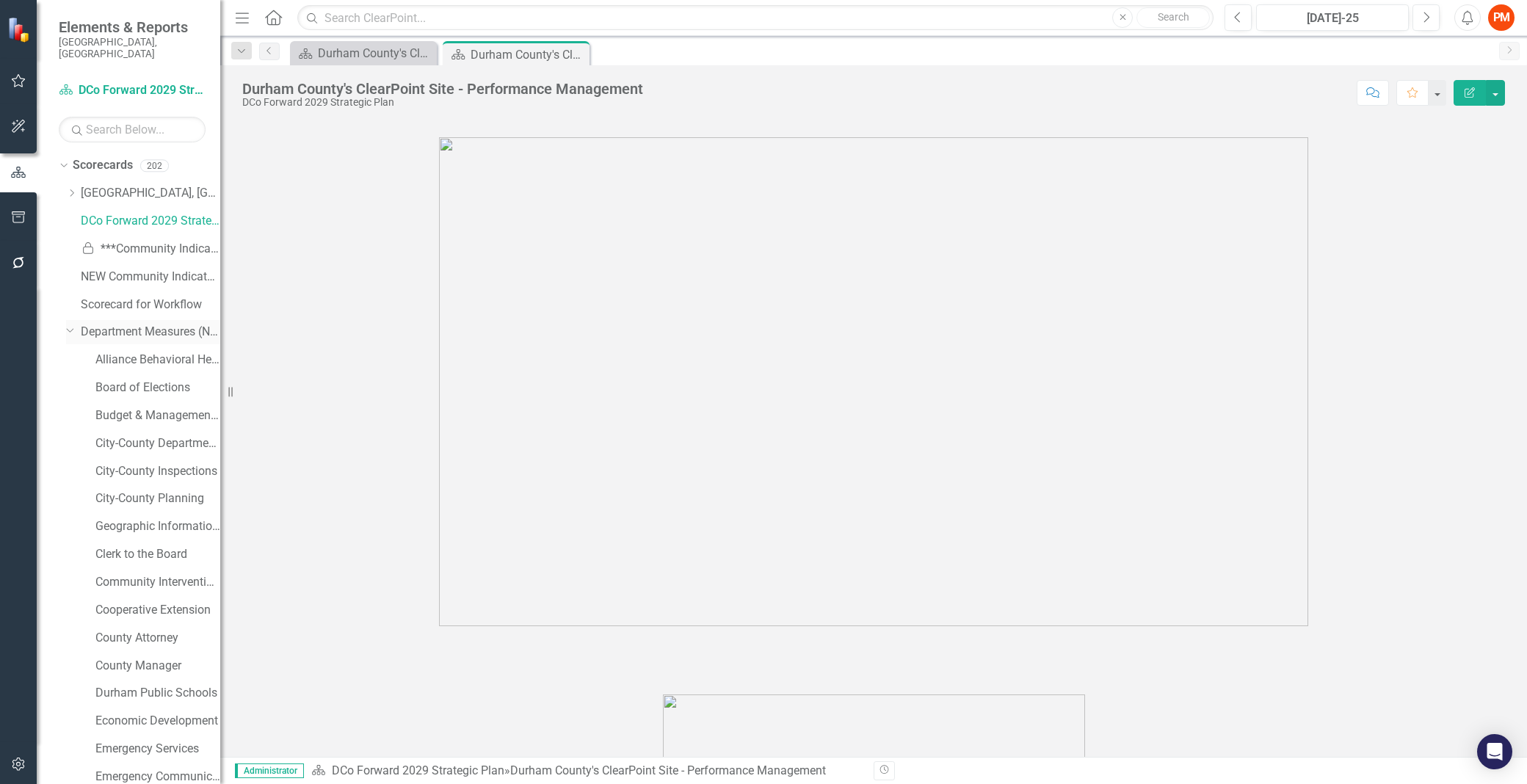
click at [121, 324] on link "Department Measures (New)" at bounding box center [151, 332] width 140 height 17
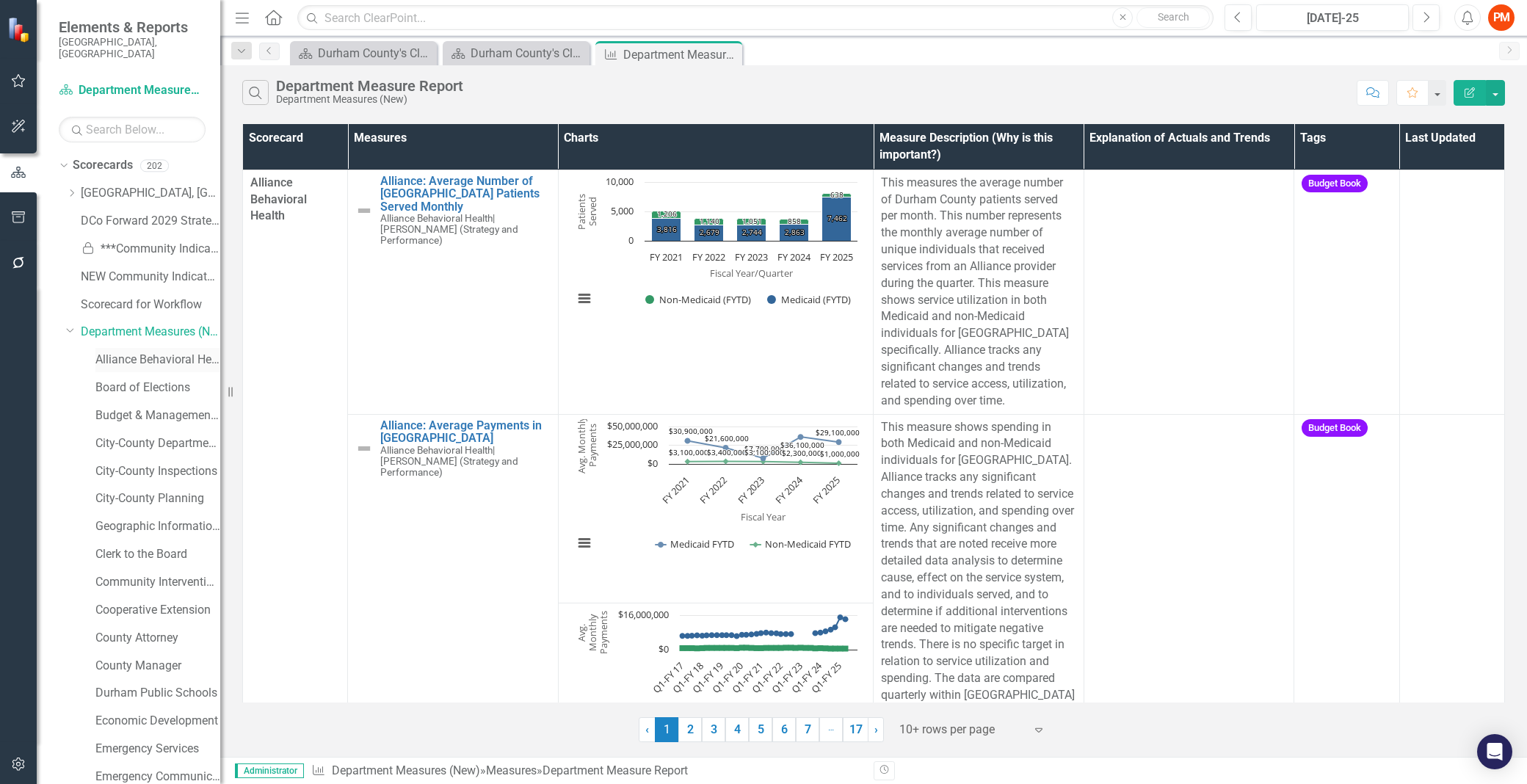
click at [144, 352] on link "Alliance Behavioral Health" at bounding box center [157, 360] width 125 height 17
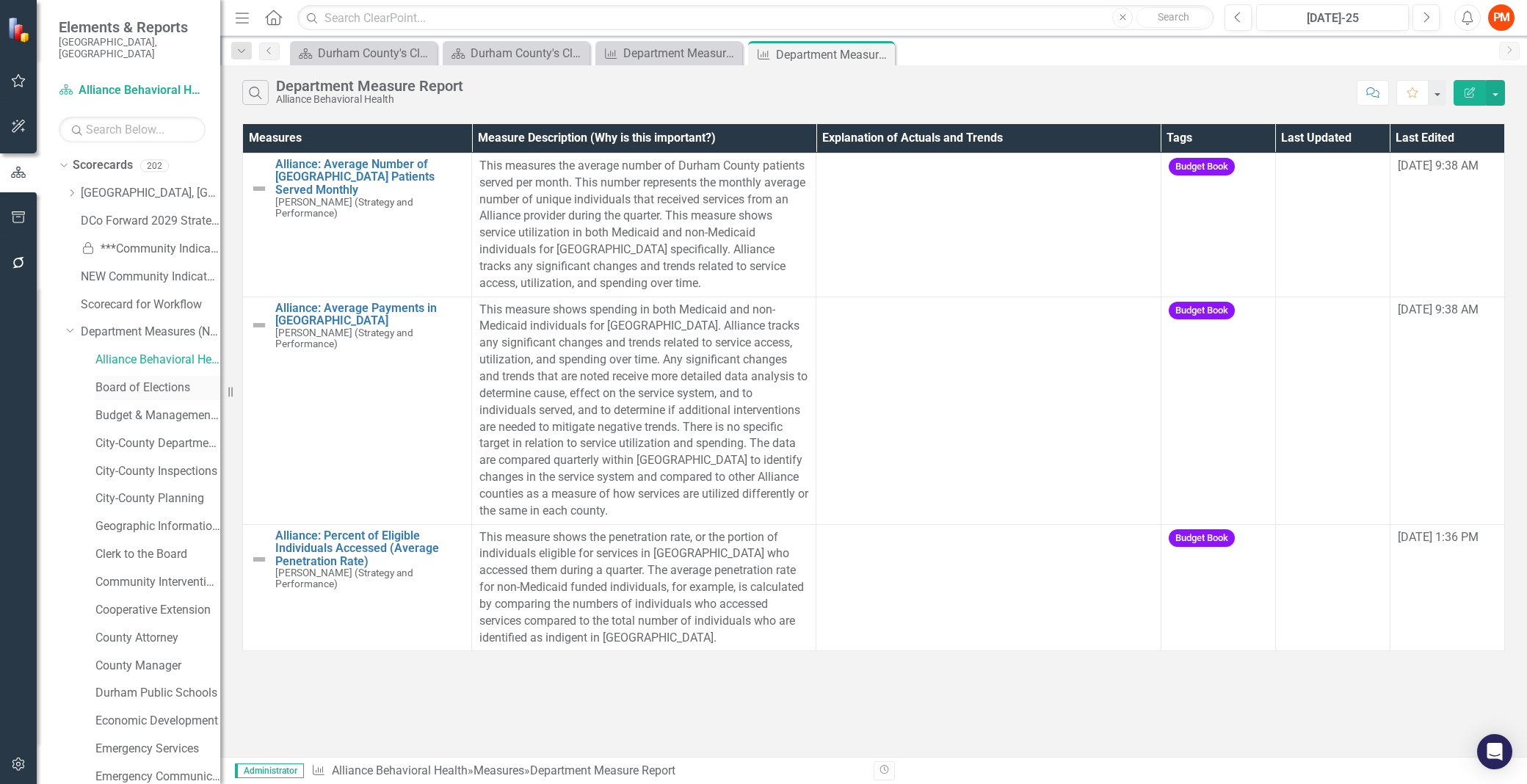
click at [133, 382] on link "Board of Elections" at bounding box center [157, 388] width 125 height 17
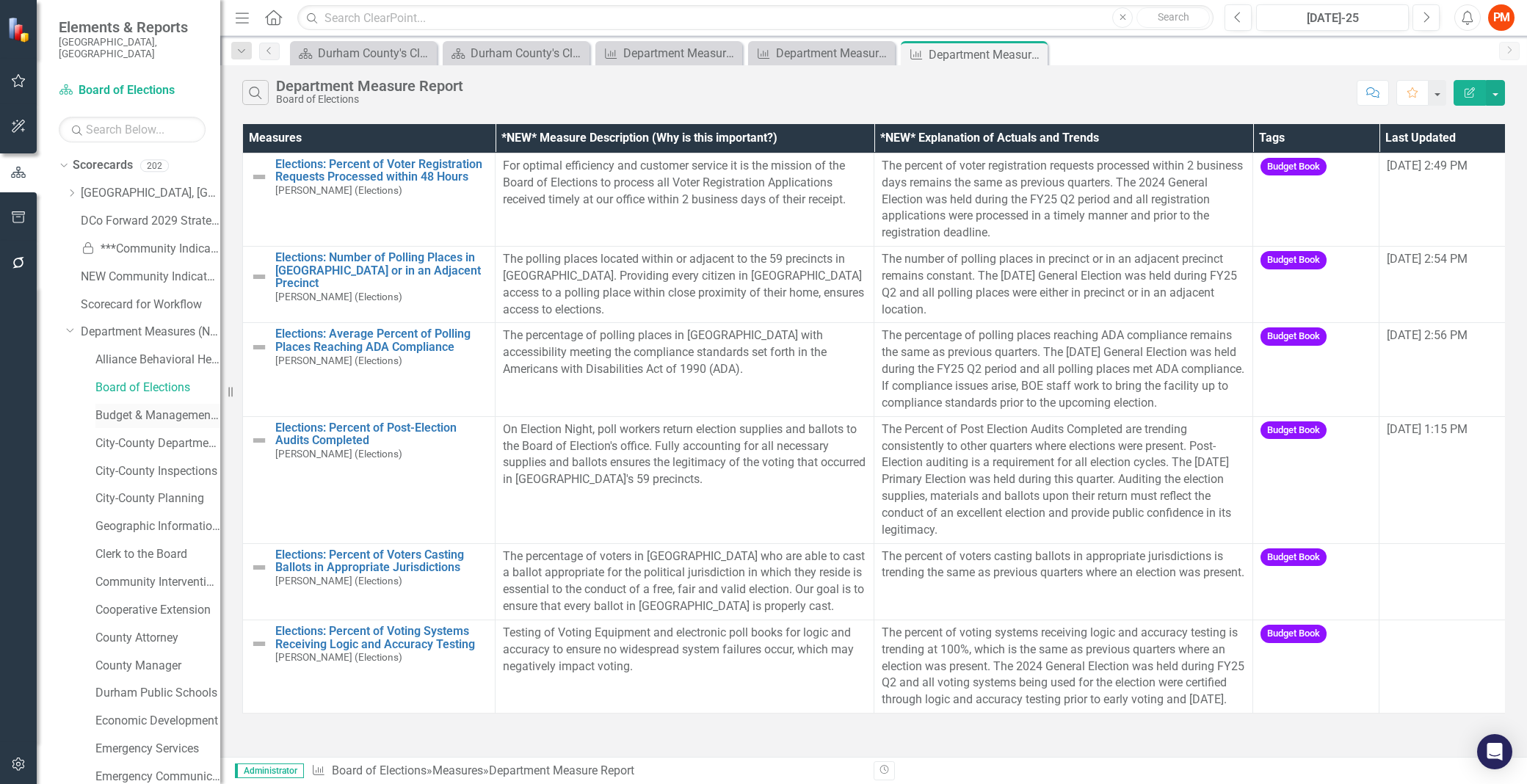
click at [123, 403] on div "Budget & Management Services" at bounding box center [157, 416] width 125 height 24
click at [93, 185] on link "[GEOGRAPHIC_DATA], [GEOGRAPHIC_DATA]" at bounding box center [151, 193] width 140 height 17
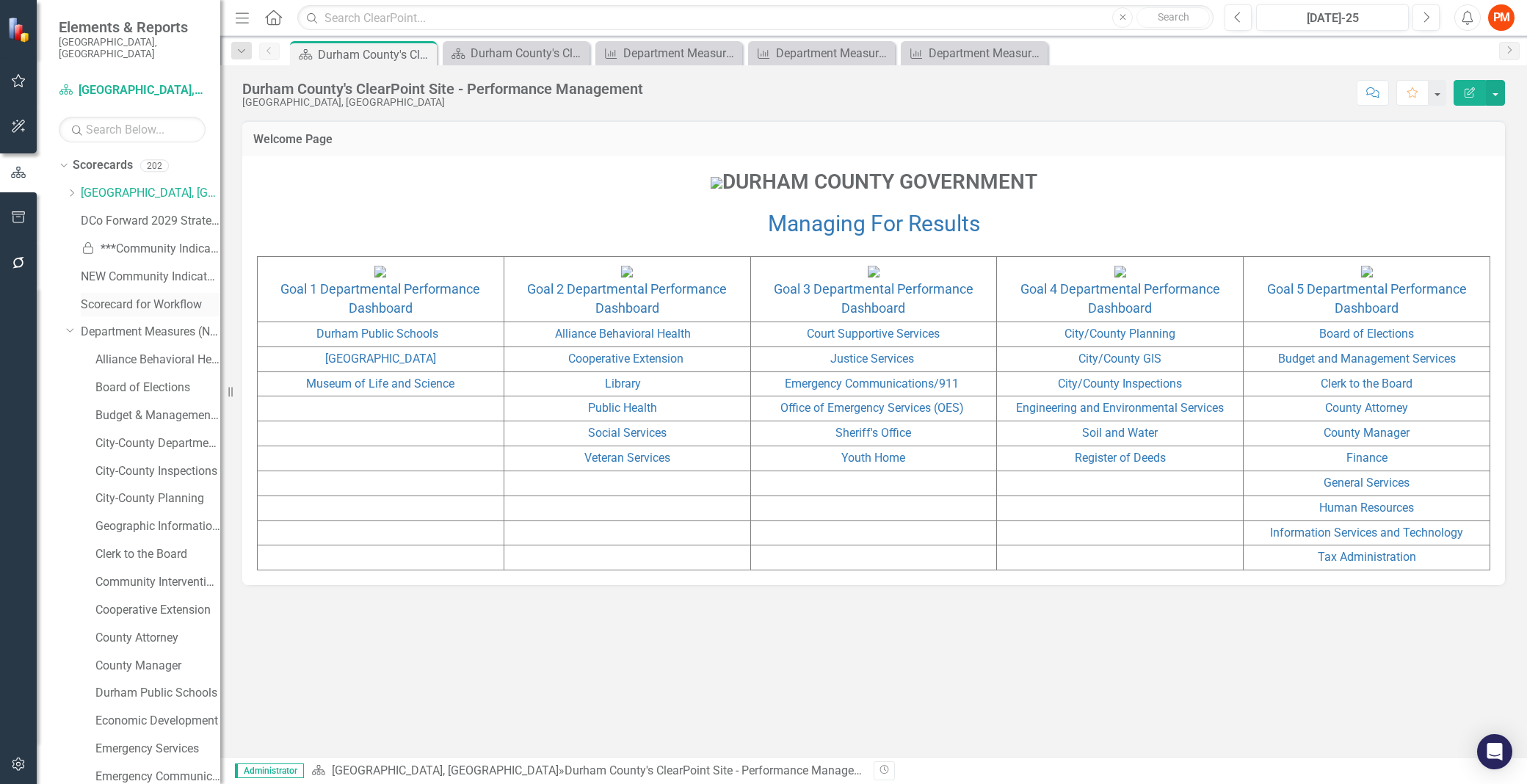
click at [173, 293] on div "Scorecard for Workflow" at bounding box center [151, 305] width 140 height 24
click at [154, 296] on link "Scorecard for Workflow" at bounding box center [151, 305] width 140 height 17
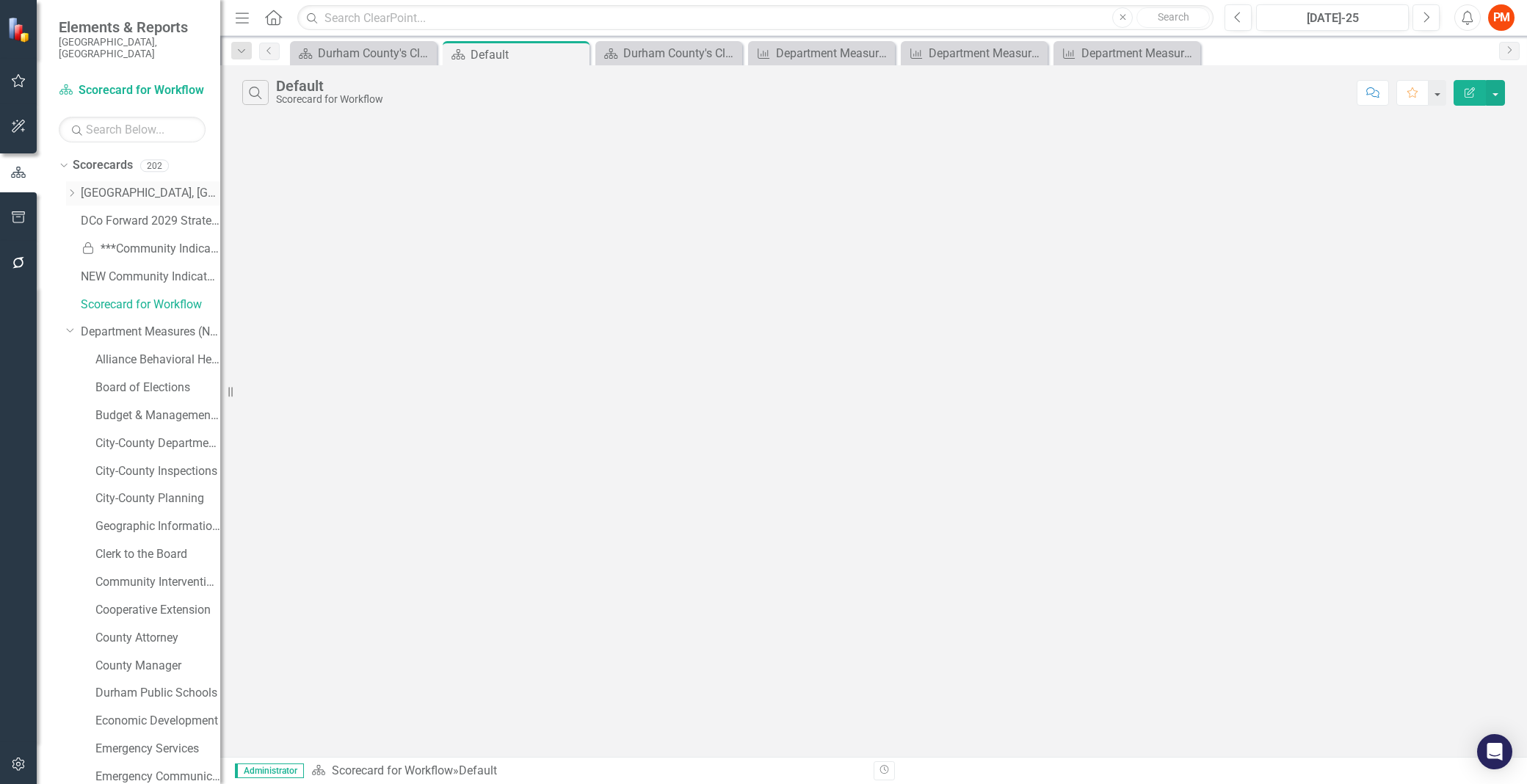
click at [76, 190] on div "Dropdown [GEOGRAPHIC_DATA], [GEOGRAPHIC_DATA]" at bounding box center [143, 193] width 154 height 24
click at [73, 190] on icon at bounding box center [72, 193] width 4 height 8
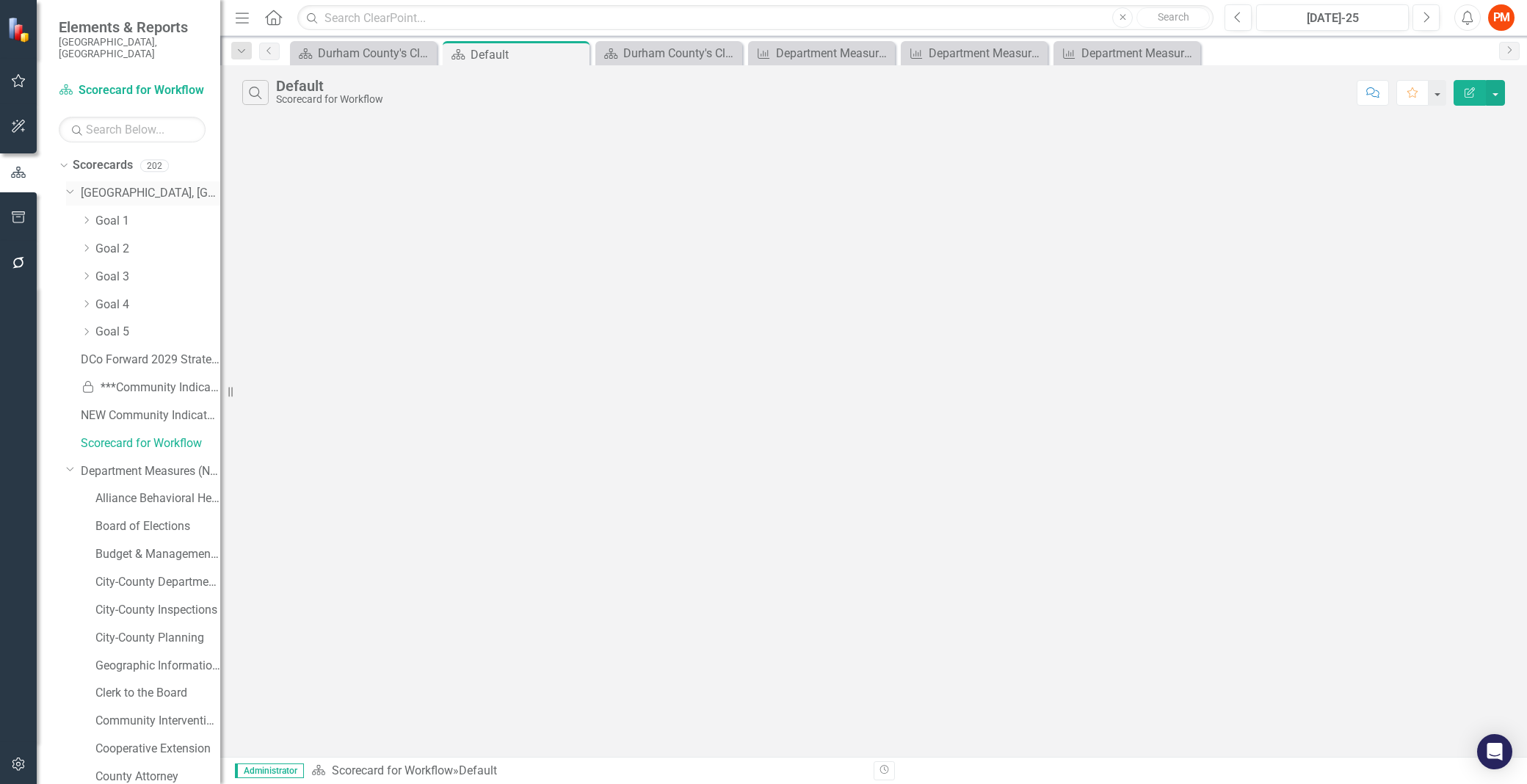
click at [73, 185] on icon "Dropdown" at bounding box center [70, 190] width 9 height 11
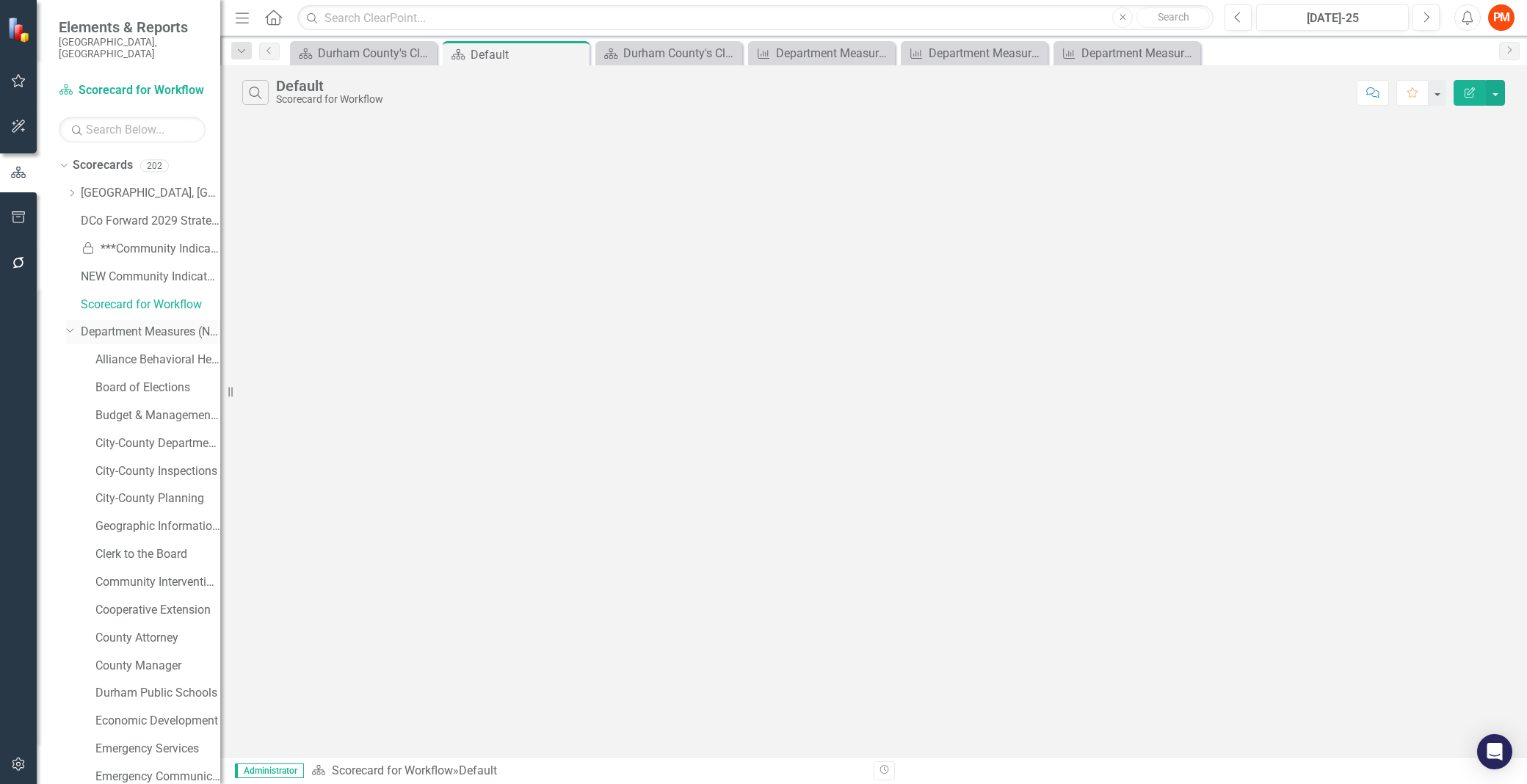
click at [67, 325] on icon "Dropdown" at bounding box center [70, 330] width 9 height 11
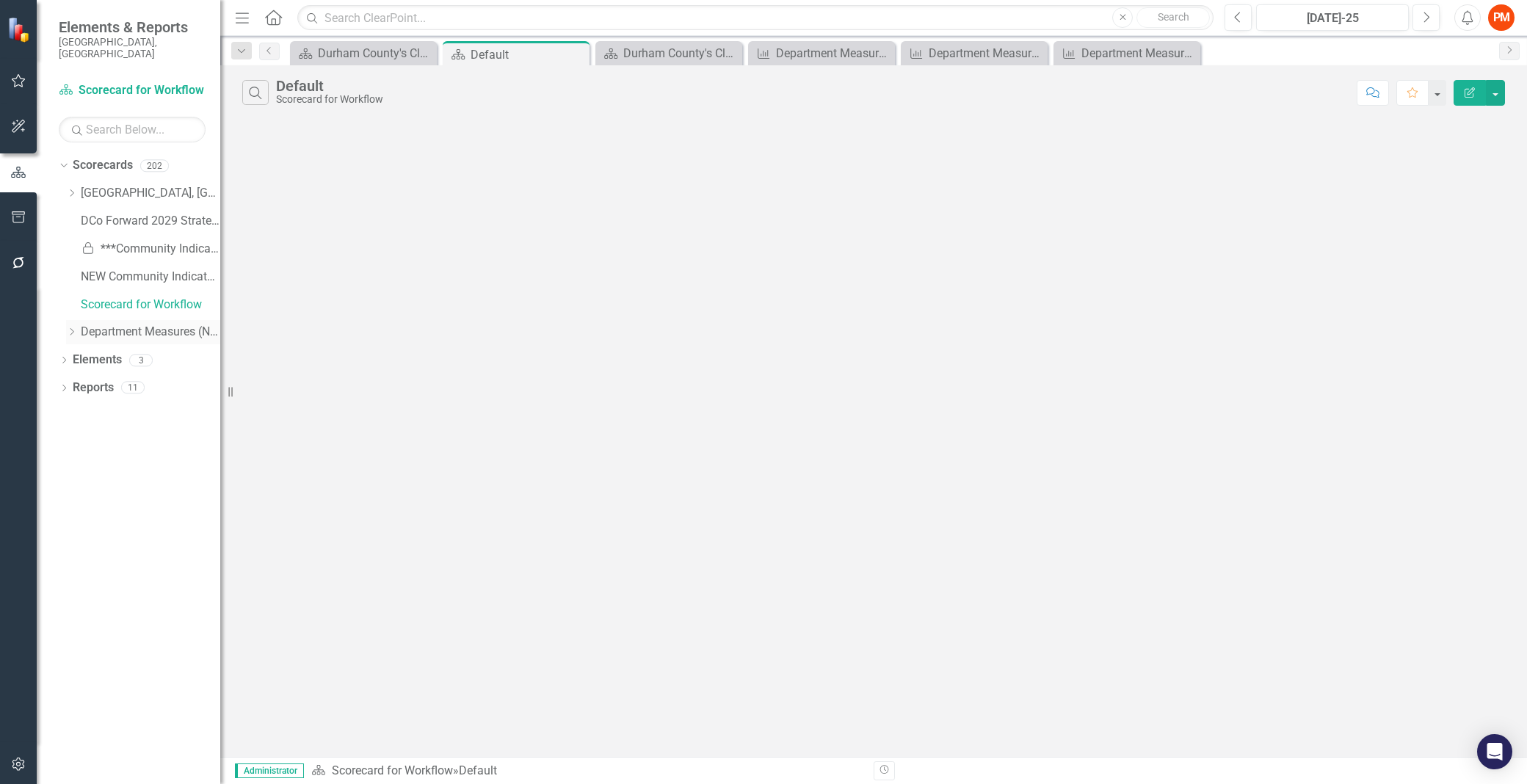
click at [67, 320] on div "Dropdown Department Measures (New)" at bounding box center [143, 332] width 154 height 24
click at [67, 327] on icon "Dropdown" at bounding box center [71, 332] width 11 height 9
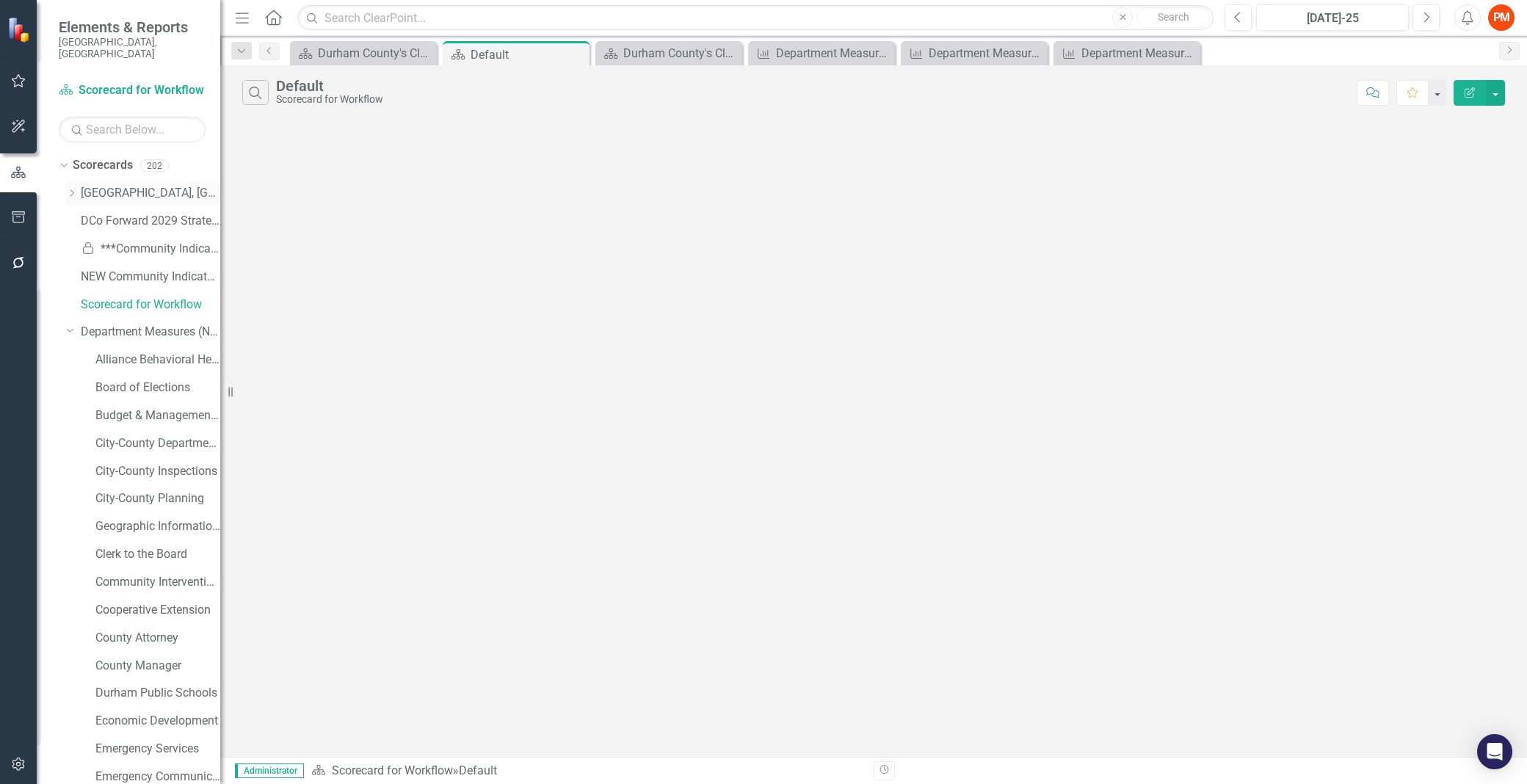
click at [70, 187] on div "Dropdown" at bounding box center [71, 193] width 11 height 12
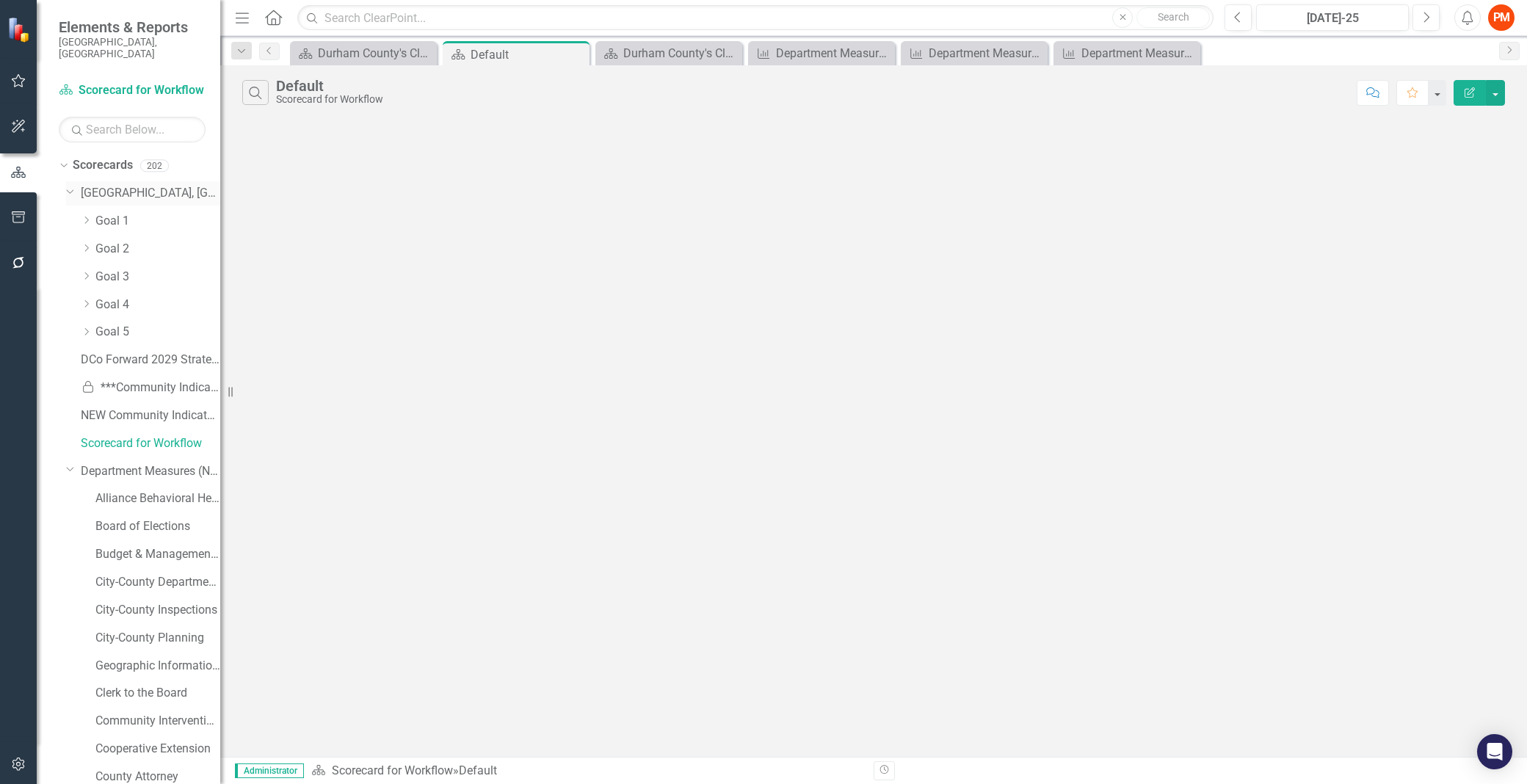
click at [70, 185] on icon "Dropdown" at bounding box center [70, 190] width 9 height 11
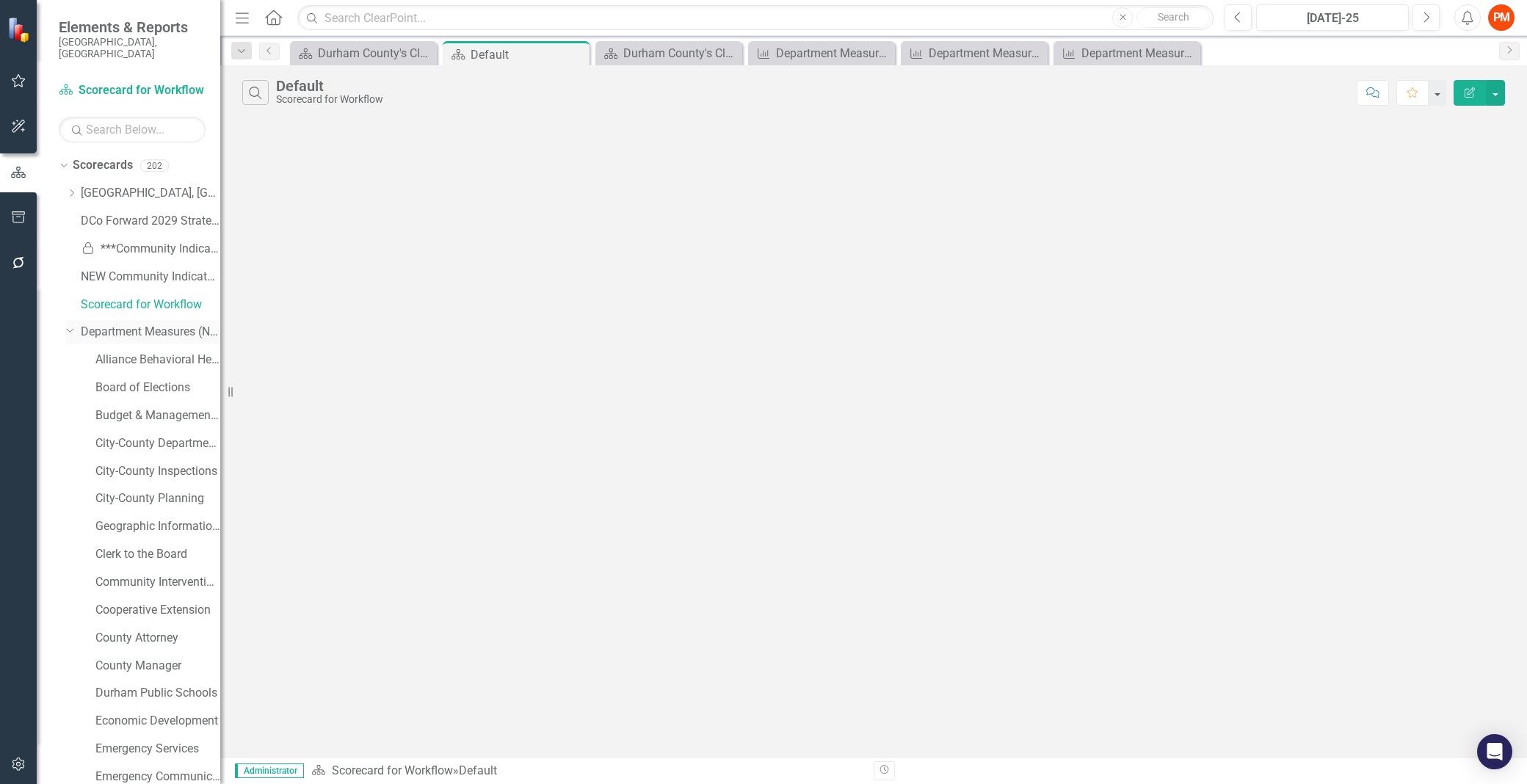
click at [68, 325] on icon "Dropdown" at bounding box center [70, 330] width 9 height 11
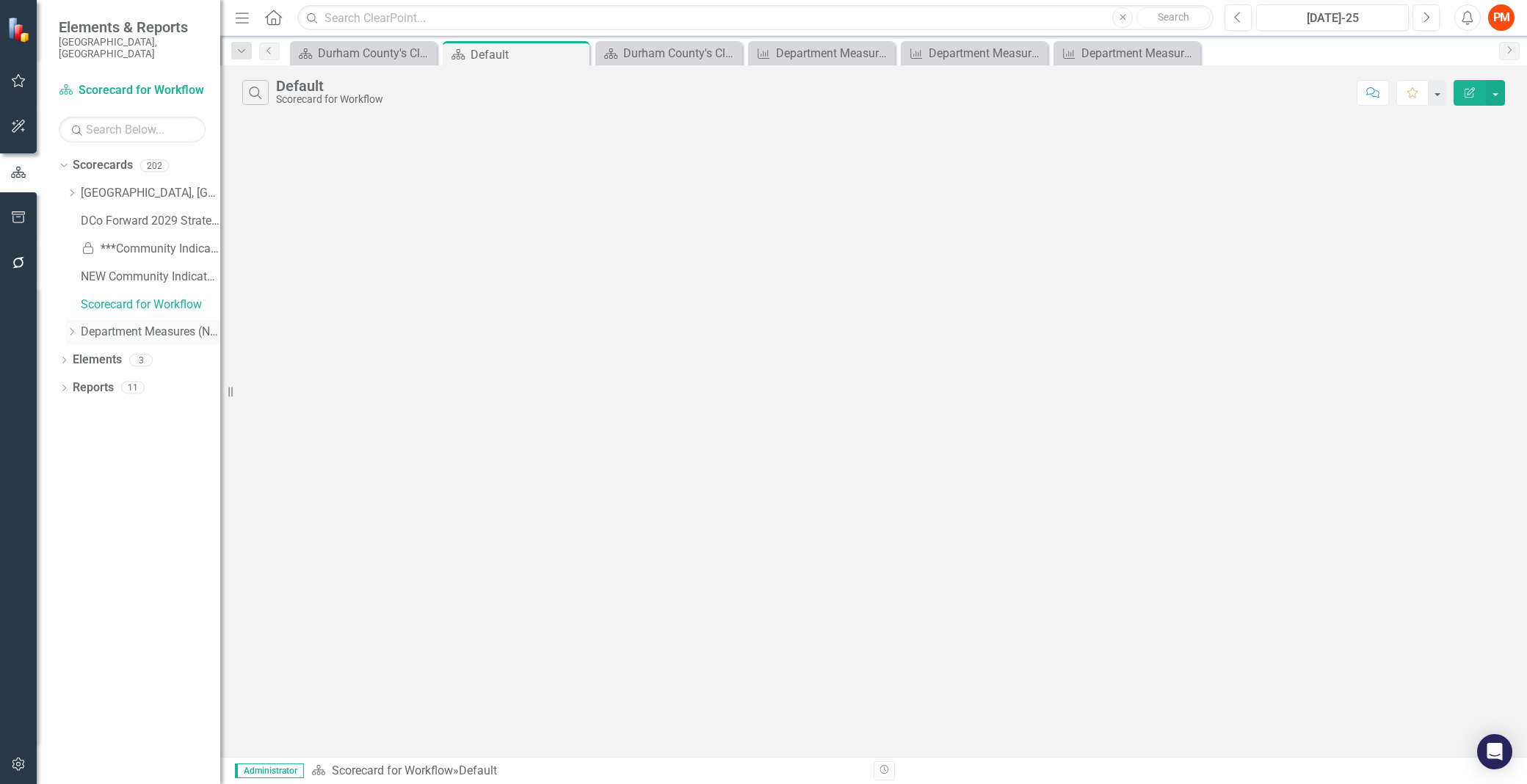
click at [68, 327] on icon "Dropdown" at bounding box center [71, 332] width 11 height 9
